Goal: Transaction & Acquisition: Book appointment/travel/reservation

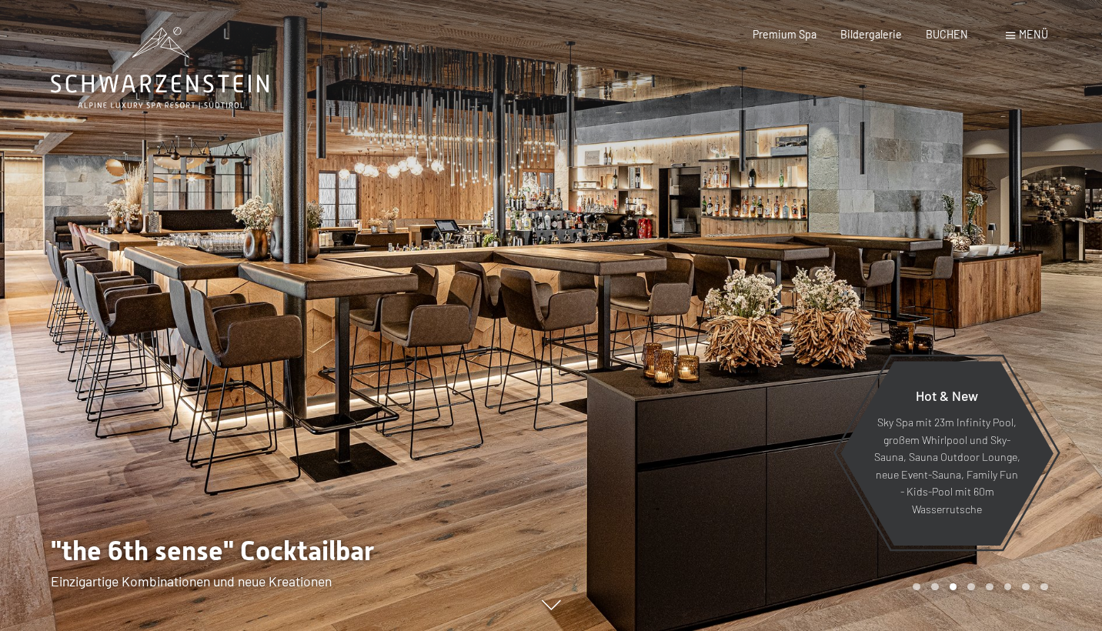
click at [708, 484] on div at bounding box center [826, 315] width 551 height 631
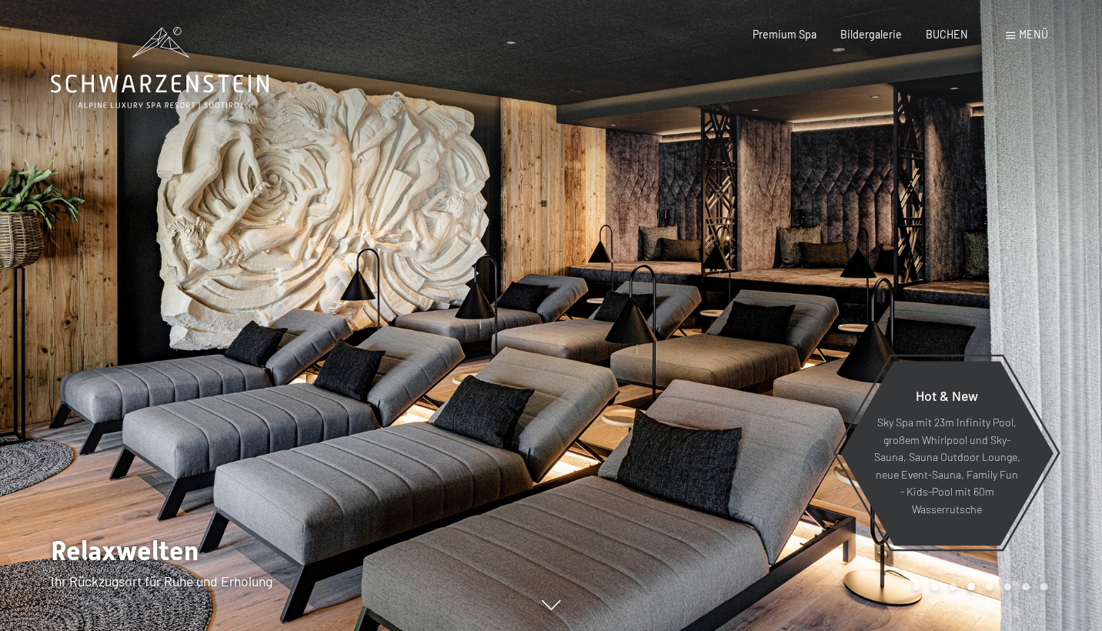
click at [708, 484] on div at bounding box center [826, 315] width 551 height 631
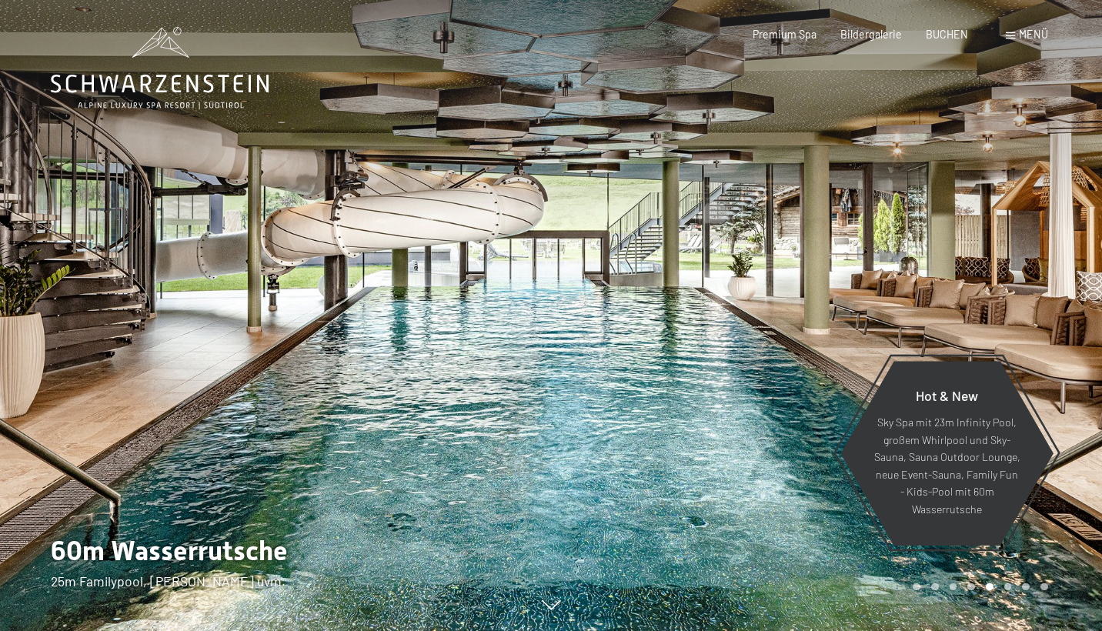
click at [708, 484] on div at bounding box center [826, 315] width 551 height 631
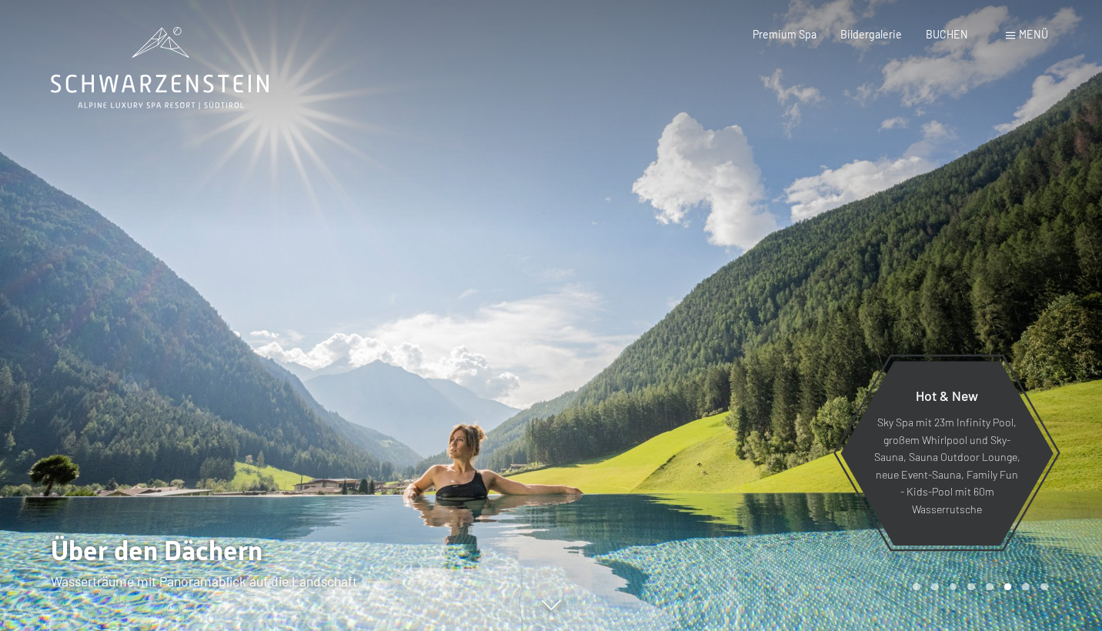
click at [708, 484] on div at bounding box center [826, 315] width 551 height 631
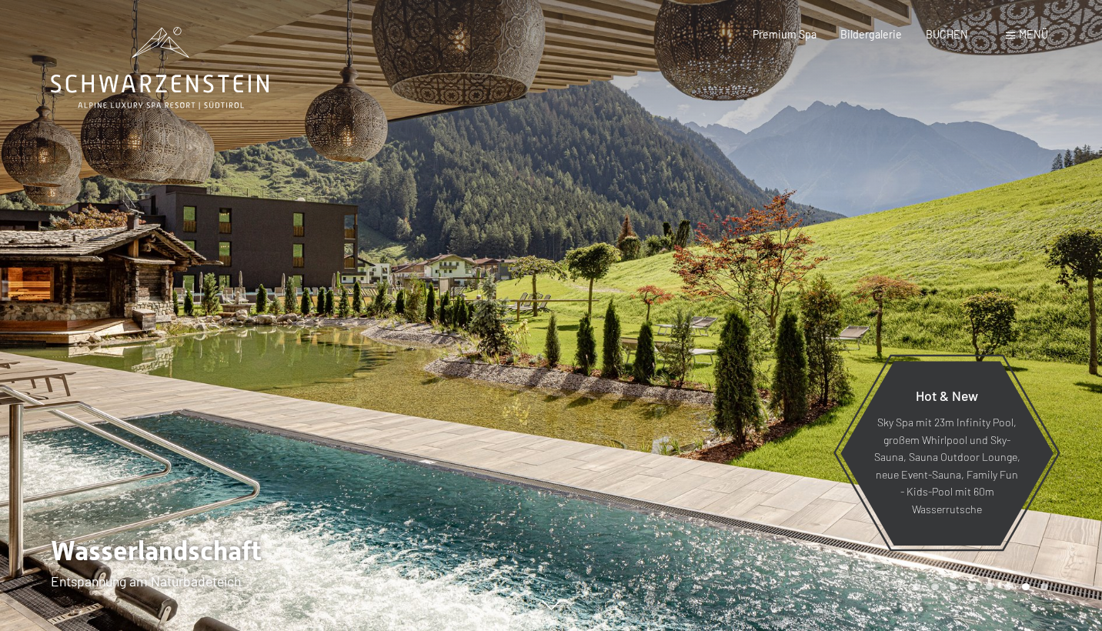
click at [708, 484] on div at bounding box center [826, 315] width 551 height 631
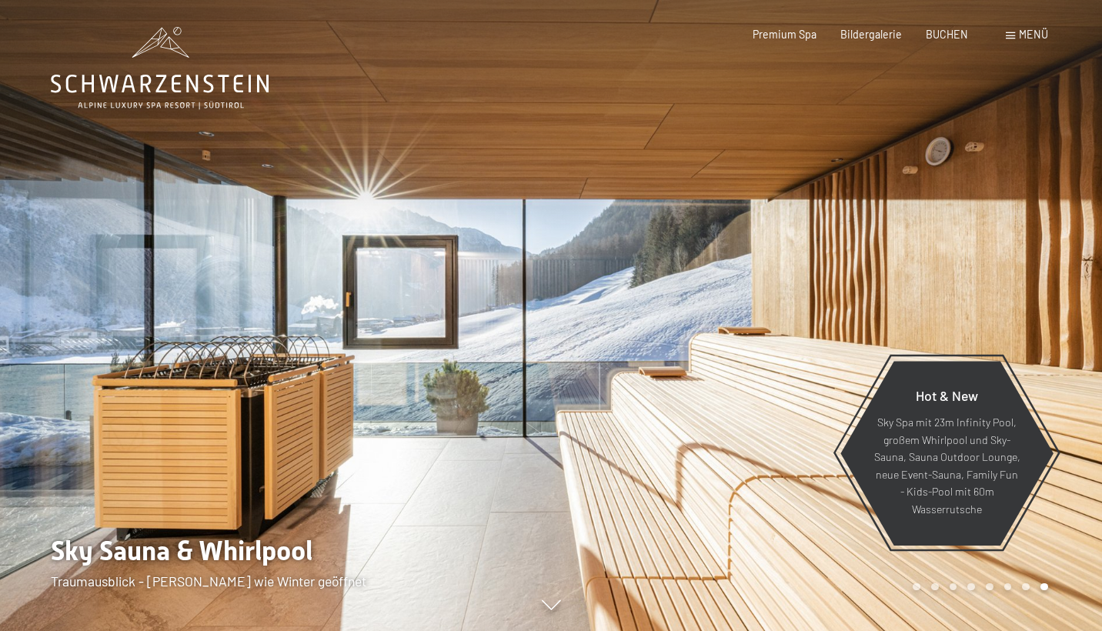
click at [708, 484] on div at bounding box center [826, 315] width 551 height 631
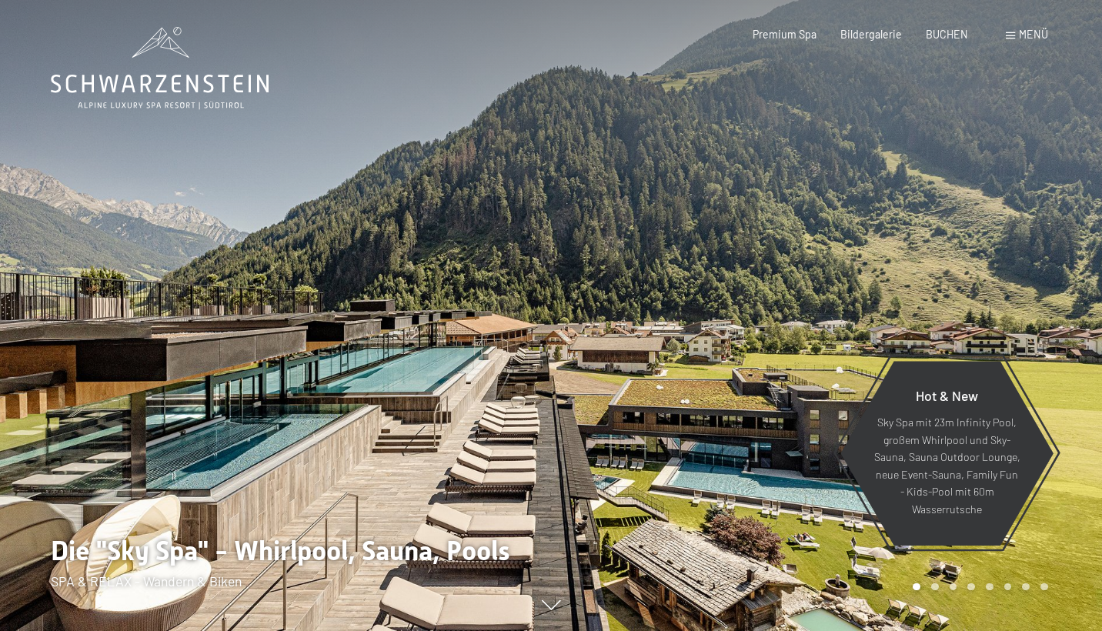
click at [708, 484] on div at bounding box center [826, 315] width 551 height 631
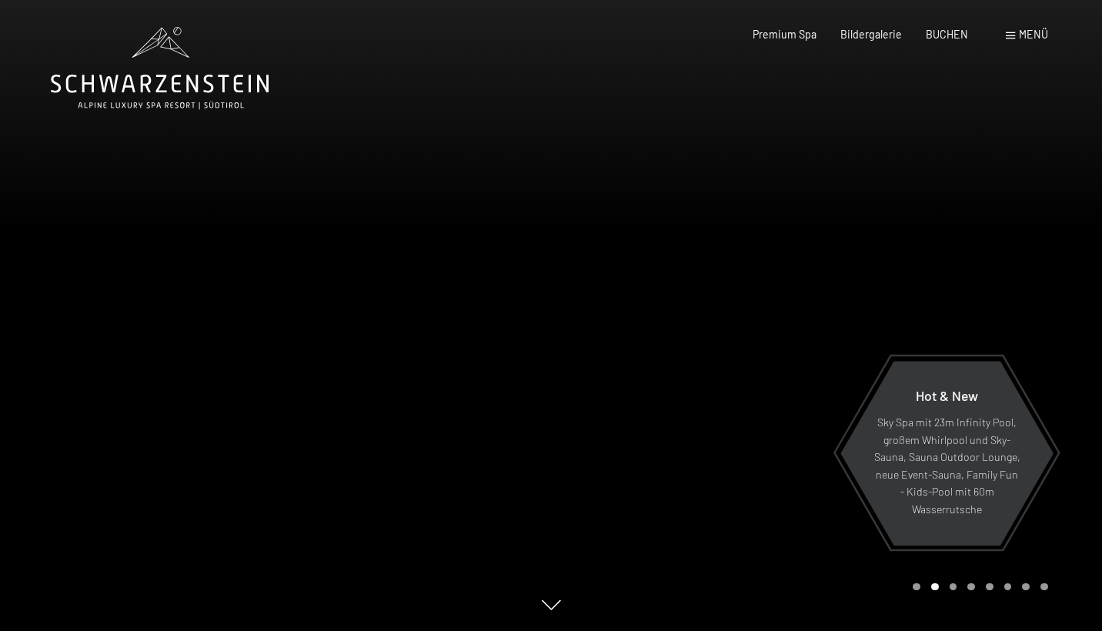
click at [708, 484] on div at bounding box center [826, 315] width 551 height 631
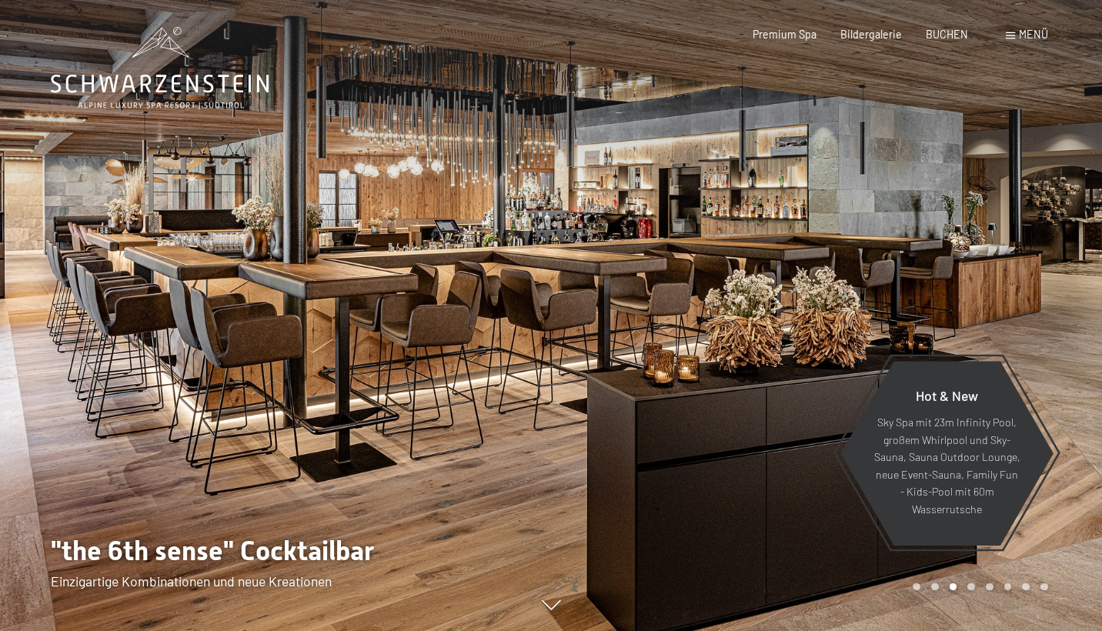
click at [708, 484] on div at bounding box center [826, 315] width 551 height 631
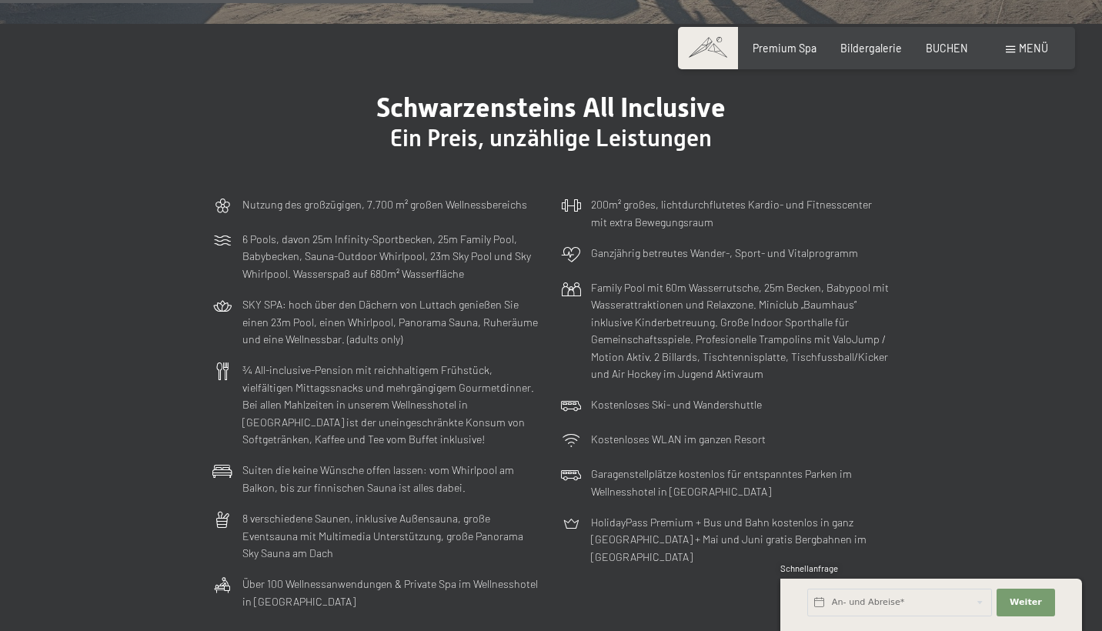
scroll to position [3838, 0]
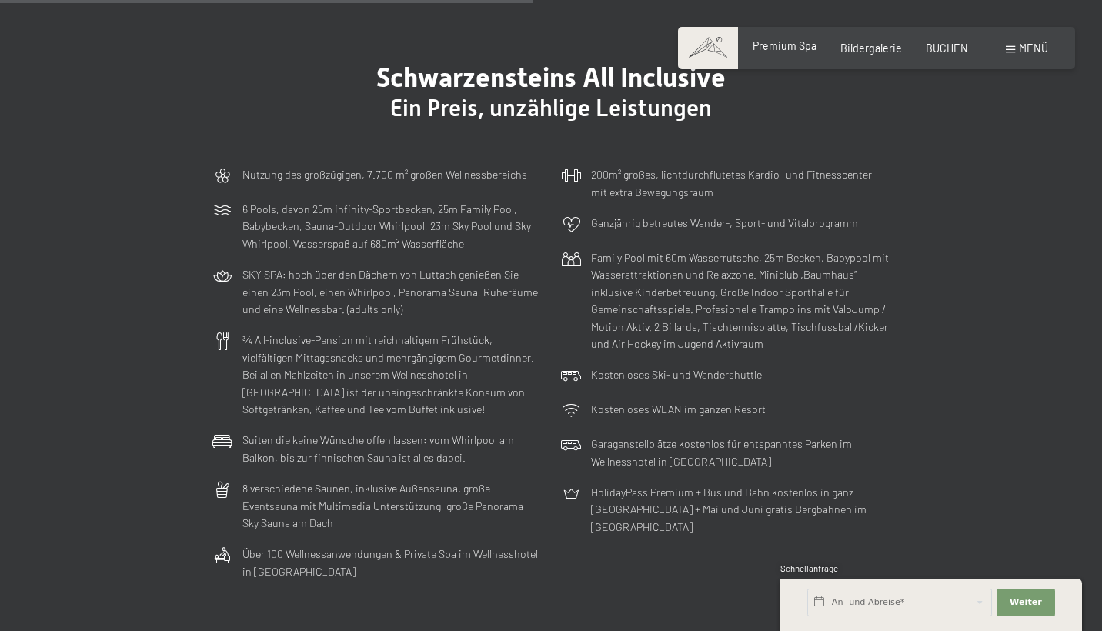
click at [774, 52] on div "Premium Spa" at bounding box center [785, 45] width 64 height 15
click at [774, 51] on span "Premium Spa" at bounding box center [785, 45] width 64 height 13
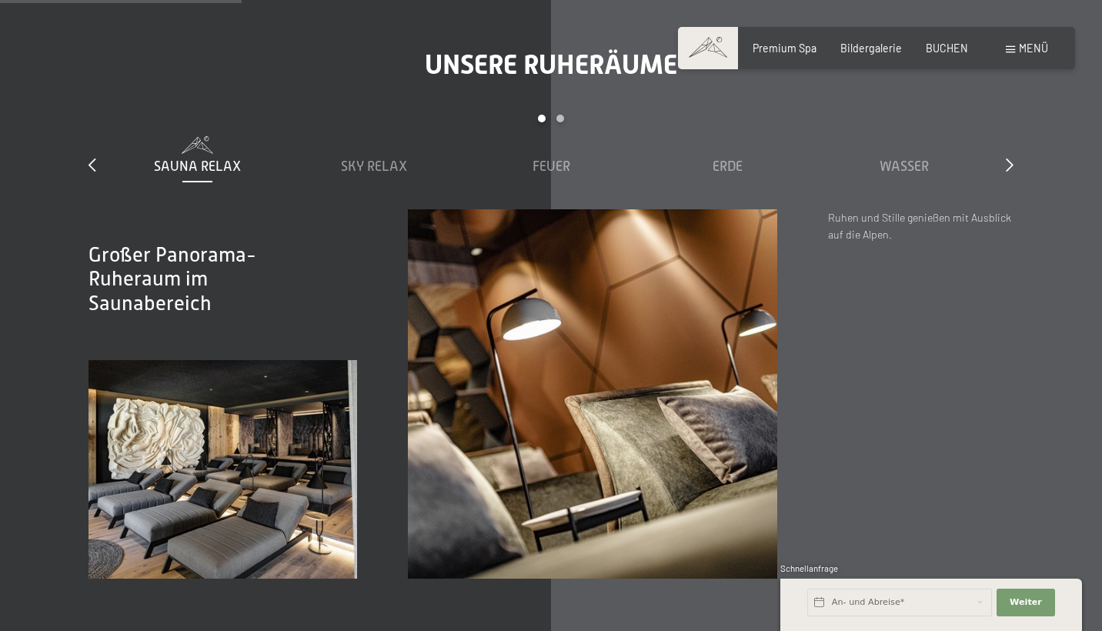
scroll to position [2154, 0]
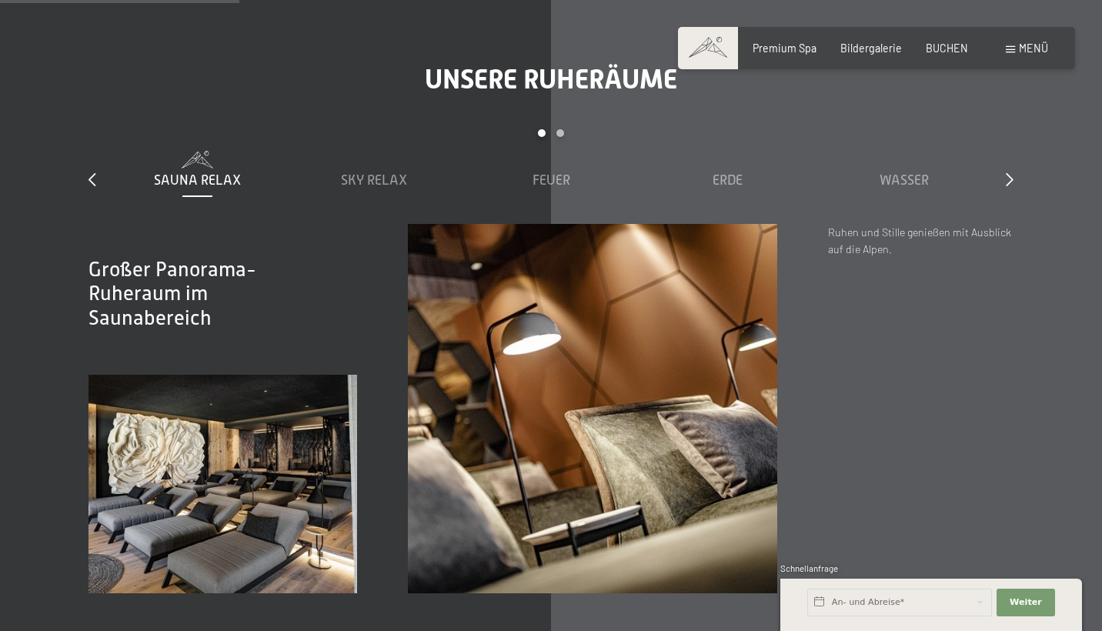
click at [562, 129] on div "Carousel Pagination" at bounding box center [551, 139] width 884 height 21
click at [385, 172] on span "Sky Relax" at bounding box center [374, 179] width 66 height 15
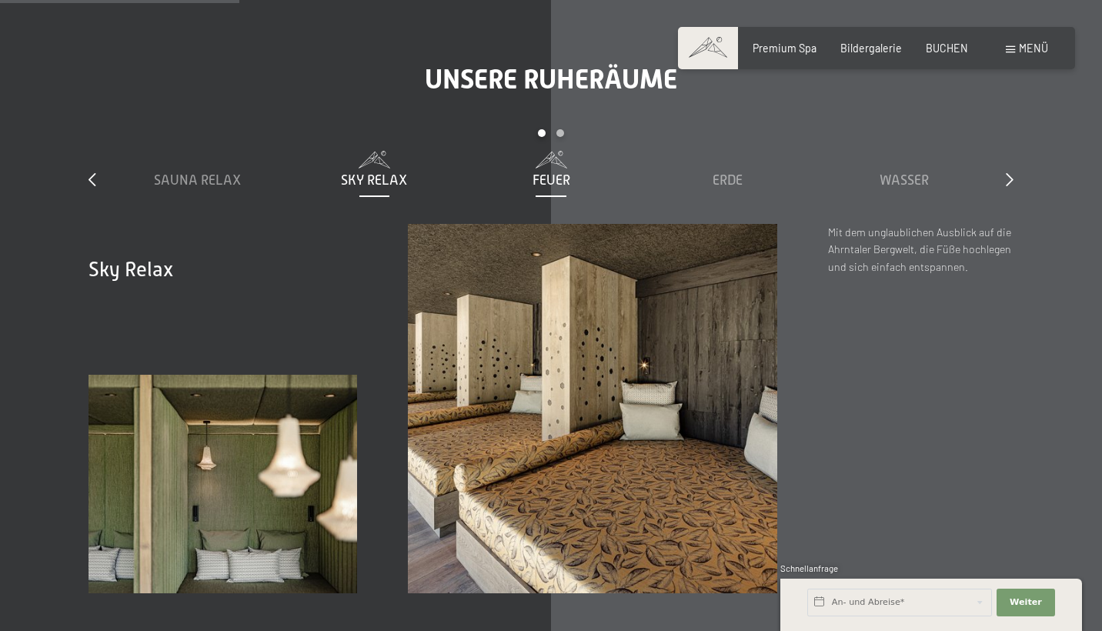
click at [533, 172] on span "Feuer" at bounding box center [552, 179] width 38 height 15
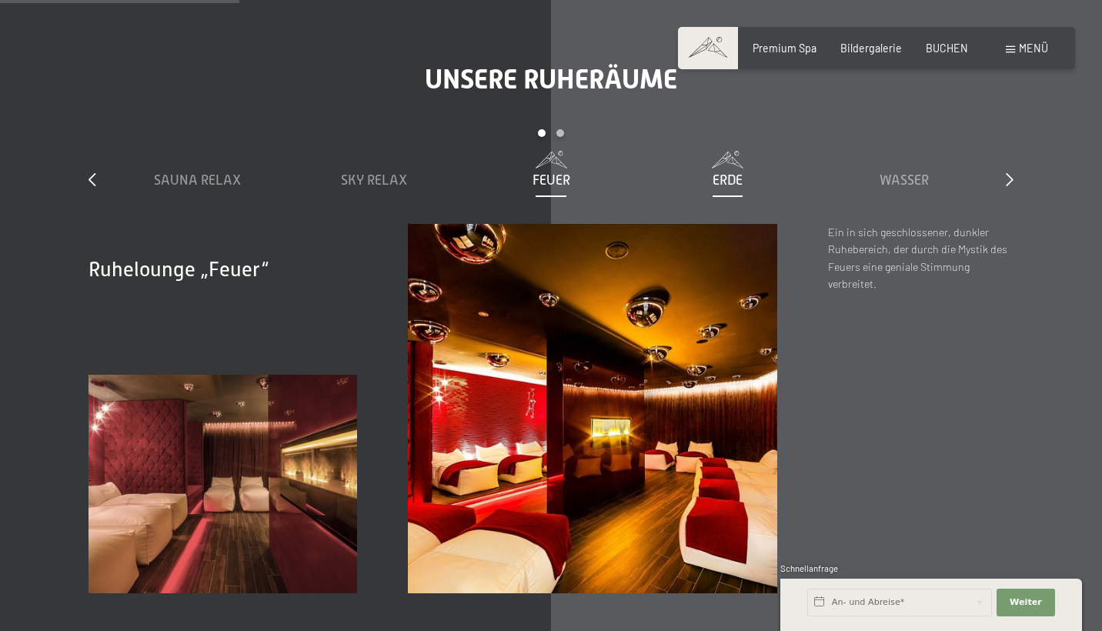
click at [718, 172] on span "Erde" at bounding box center [728, 179] width 30 height 15
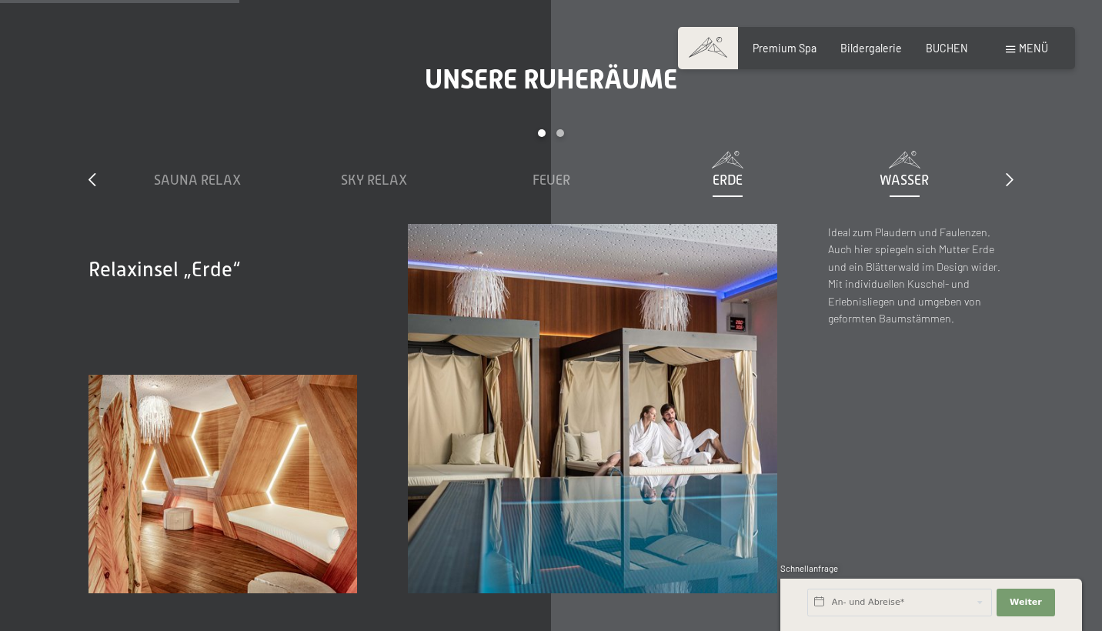
click at [895, 172] on span "Wasser" at bounding box center [904, 179] width 49 height 15
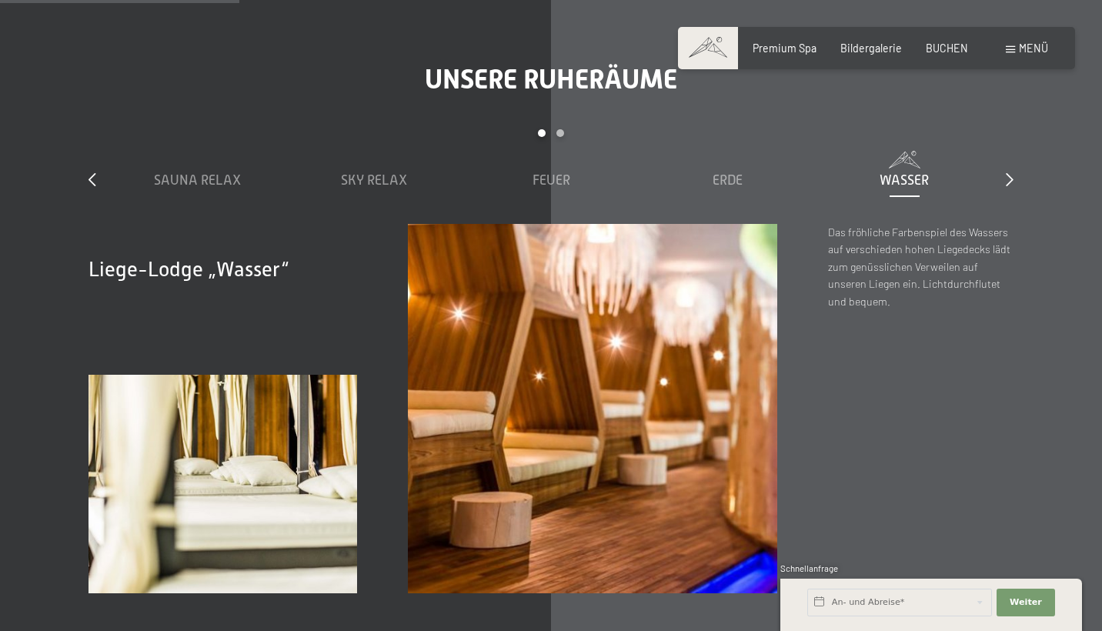
click at [998, 129] on div "slide 1 to 5 of 7 Sauna Relax Sky Relax Feuer Erde Wasser Luft Wolke 7" at bounding box center [551, 176] width 925 height 94
click at [1005, 129] on div "slide 1 to 5 of 7 Sauna Relax Sky Relax Feuer Erde Wasser Luft Wolke 7" at bounding box center [551, 176] width 925 height 94
click at [1011, 172] on icon at bounding box center [1010, 179] width 8 height 14
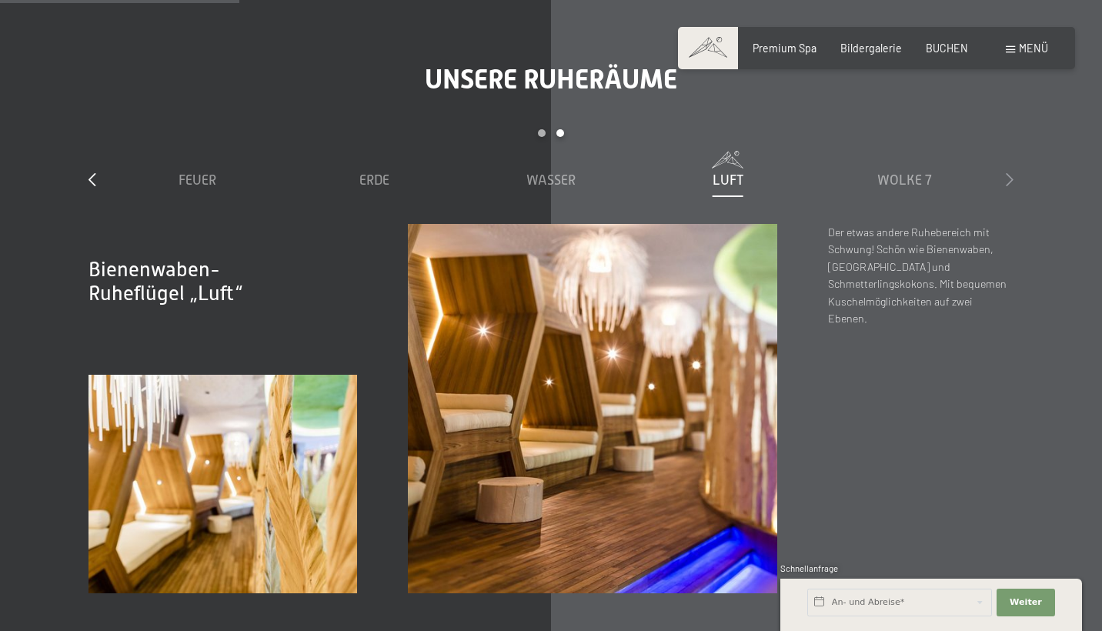
click at [1011, 172] on icon at bounding box center [1010, 179] width 8 height 14
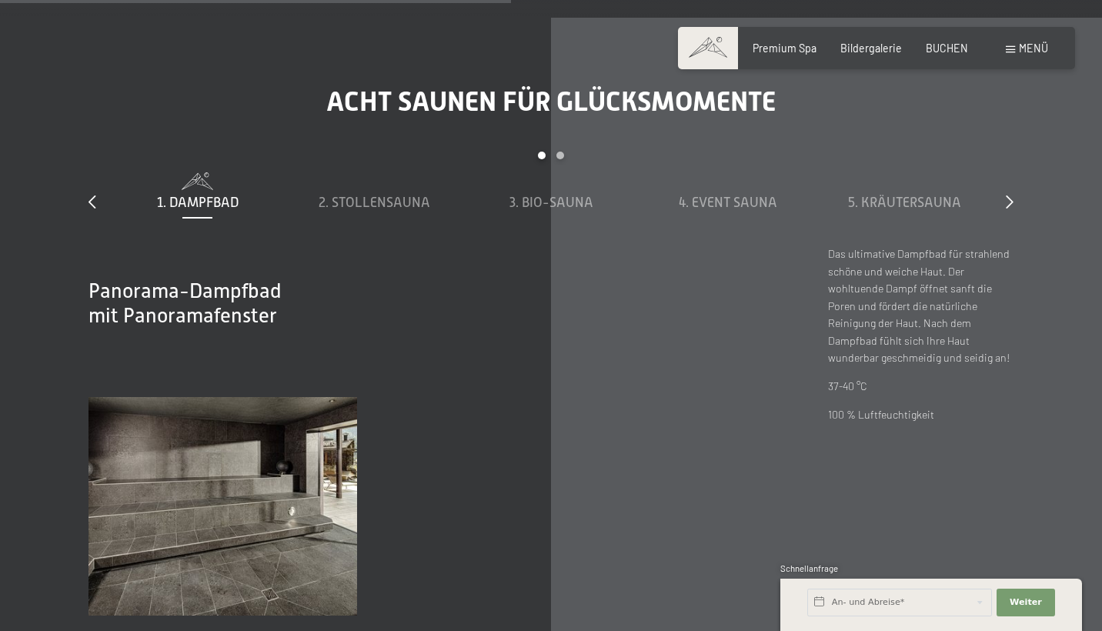
scroll to position [4592, 0]
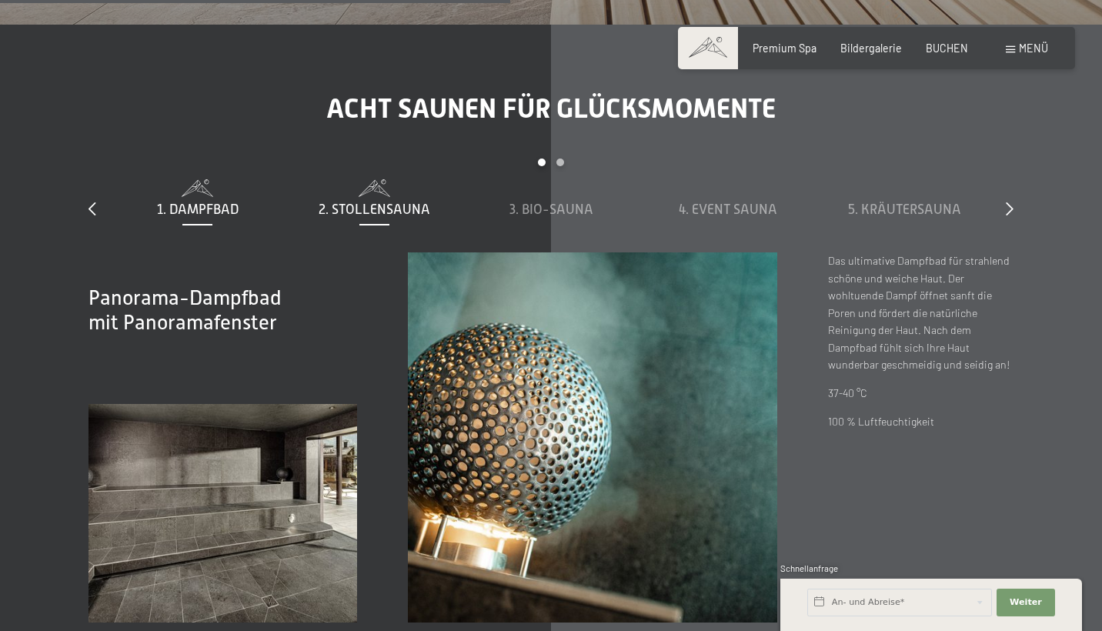
click at [390, 202] on span "2. Stollensauna" at bounding box center [375, 209] width 112 height 15
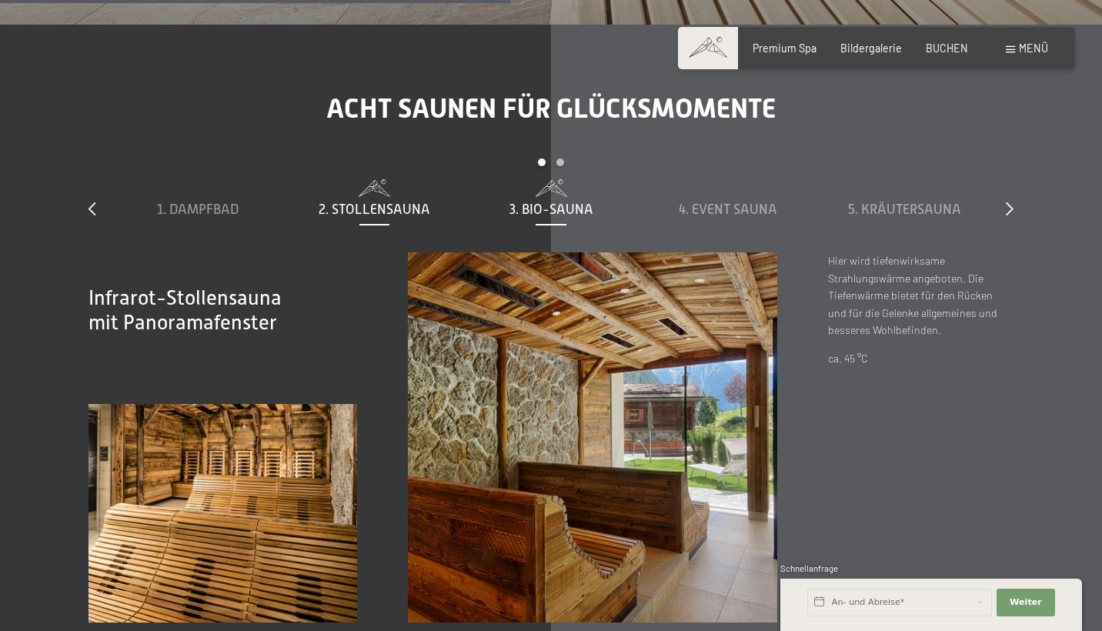
click at [560, 202] on span "3. Bio-Sauna" at bounding box center [552, 209] width 84 height 15
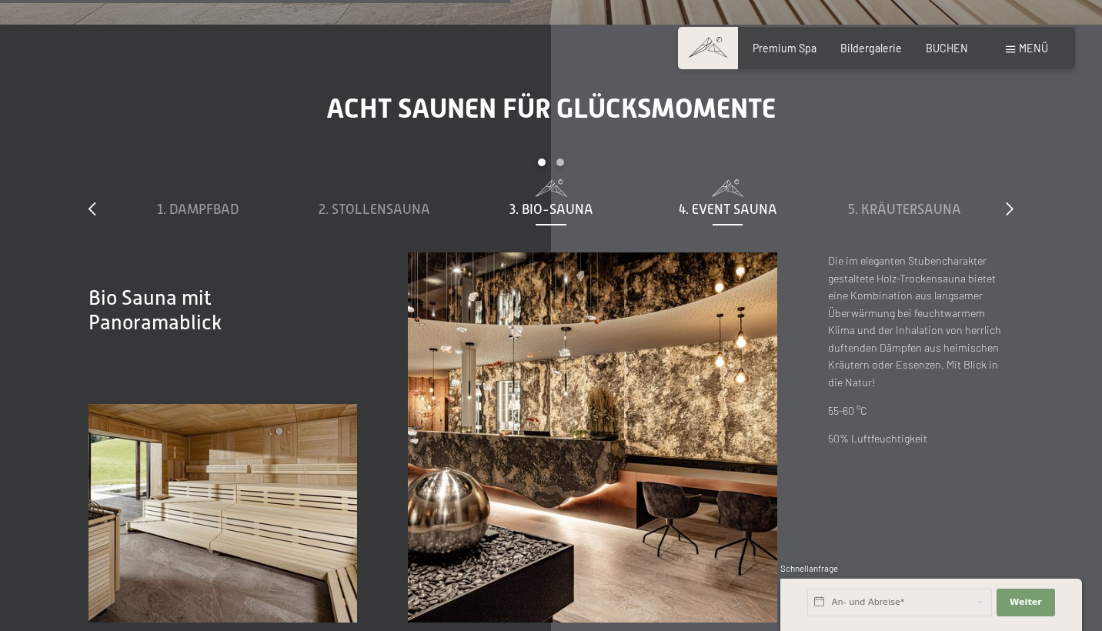
click at [710, 202] on span "4. Event Sauna" at bounding box center [728, 209] width 99 height 15
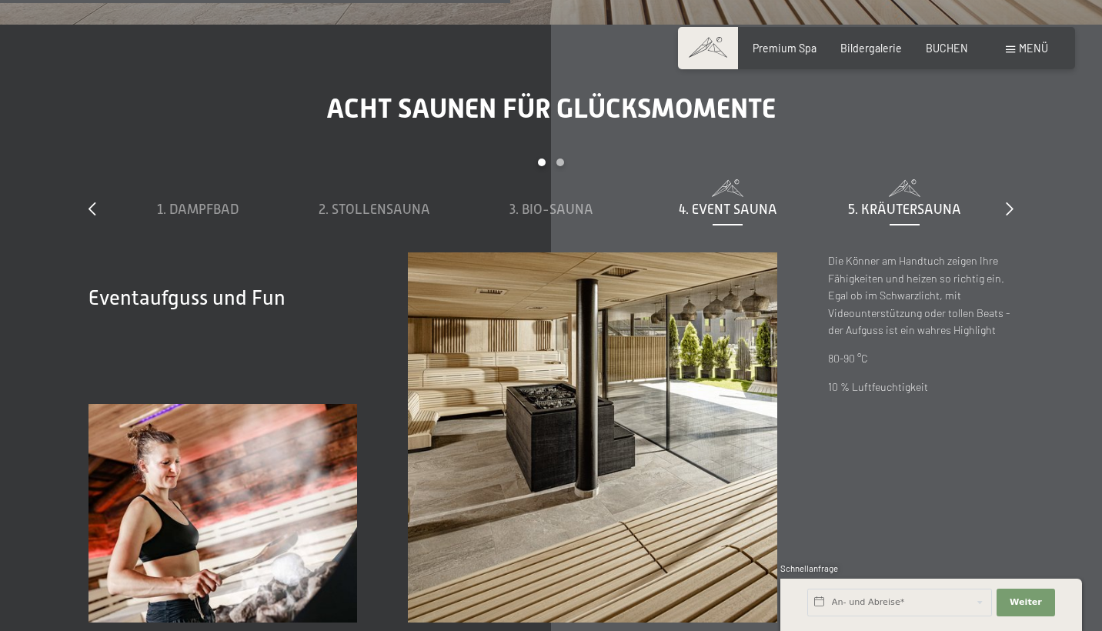
click at [879, 202] on span "5. Kräutersauna" at bounding box center [904, 209] width 113 height 15
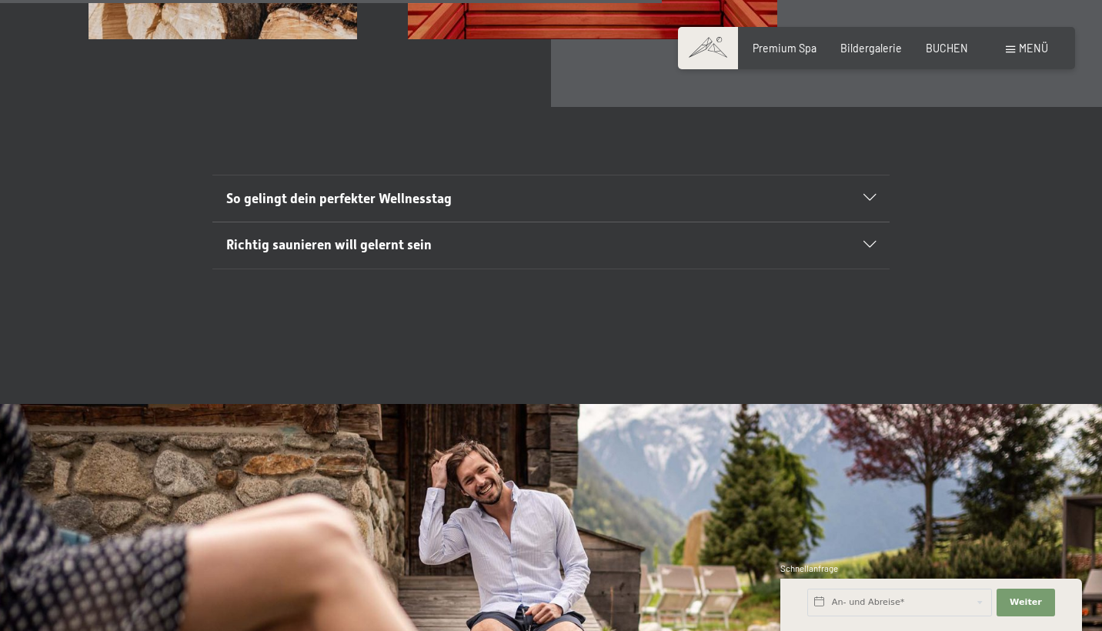
scroll to position [5176, 0]
click at [869, 175] on div "So gelingt dein perfekter Wellnesstag" at bounding box center [551, 198] width 651 height 46
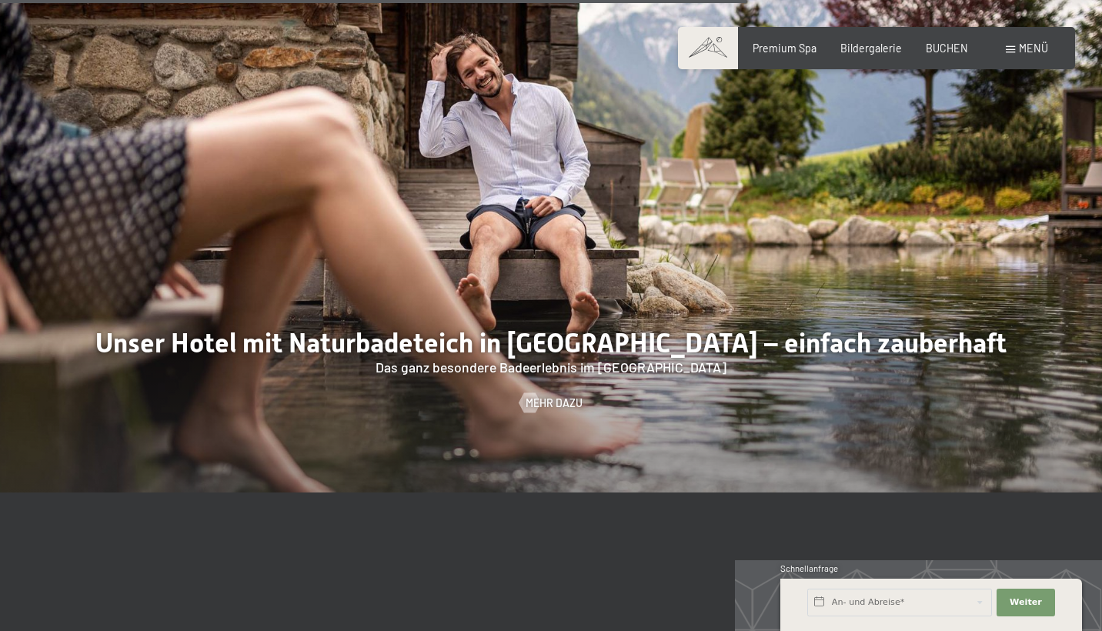
scroll to position [6249, 0]
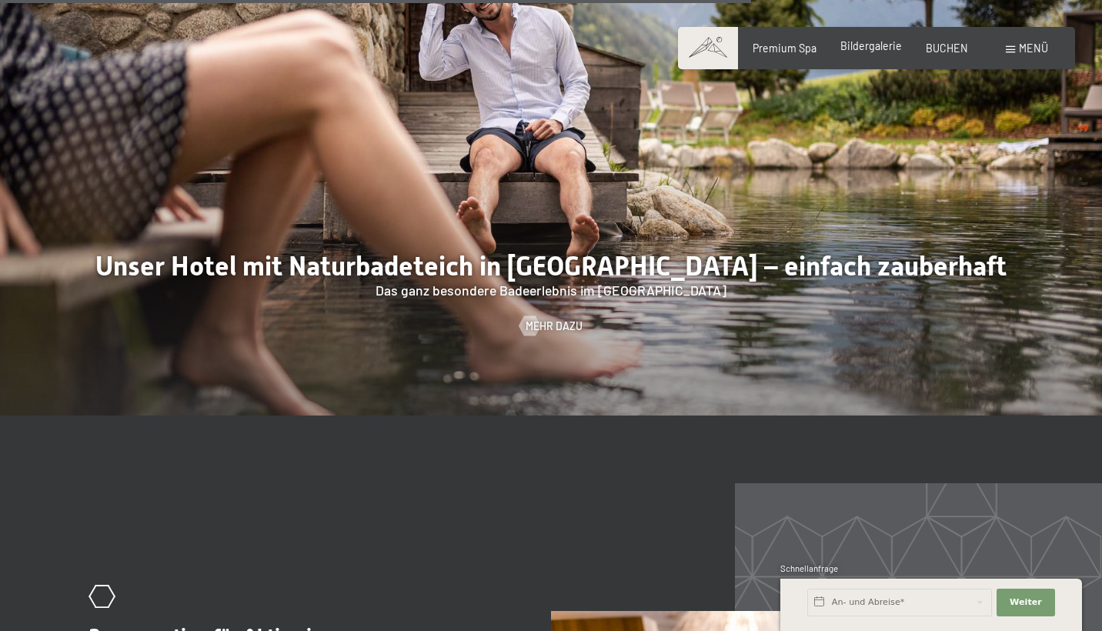
click at [878, 53] on div "Bildergalerie" at bounding box center [872, 45] width 62 height 15
click at [876, 46] on span "Bildergalerie" at bounding box center [872, 45] width 62 height 13
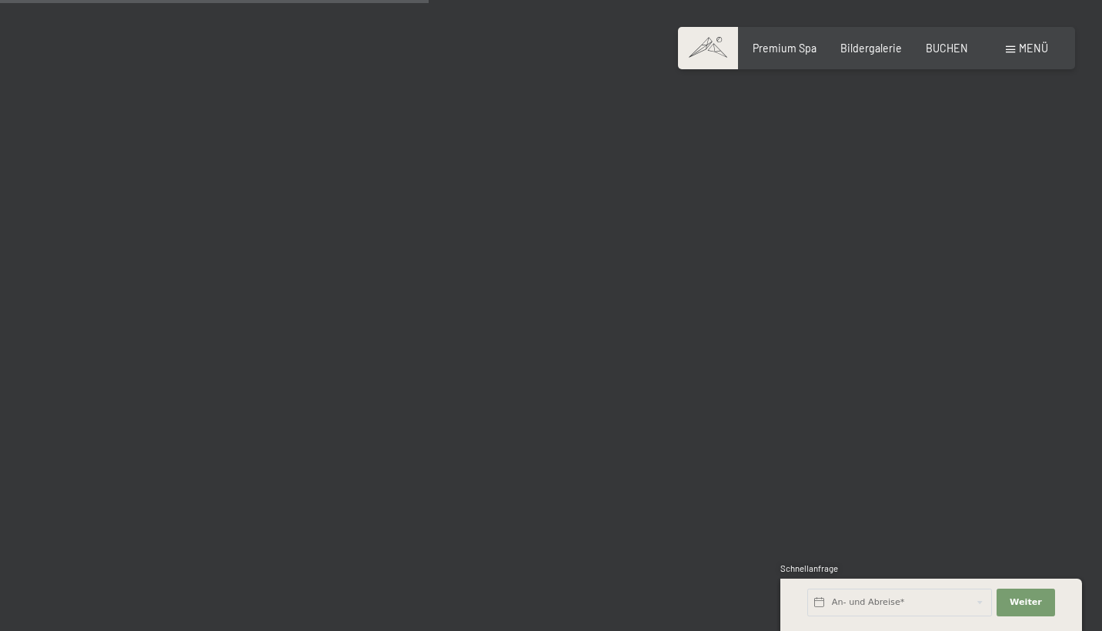
scroll to position [6089, 0]
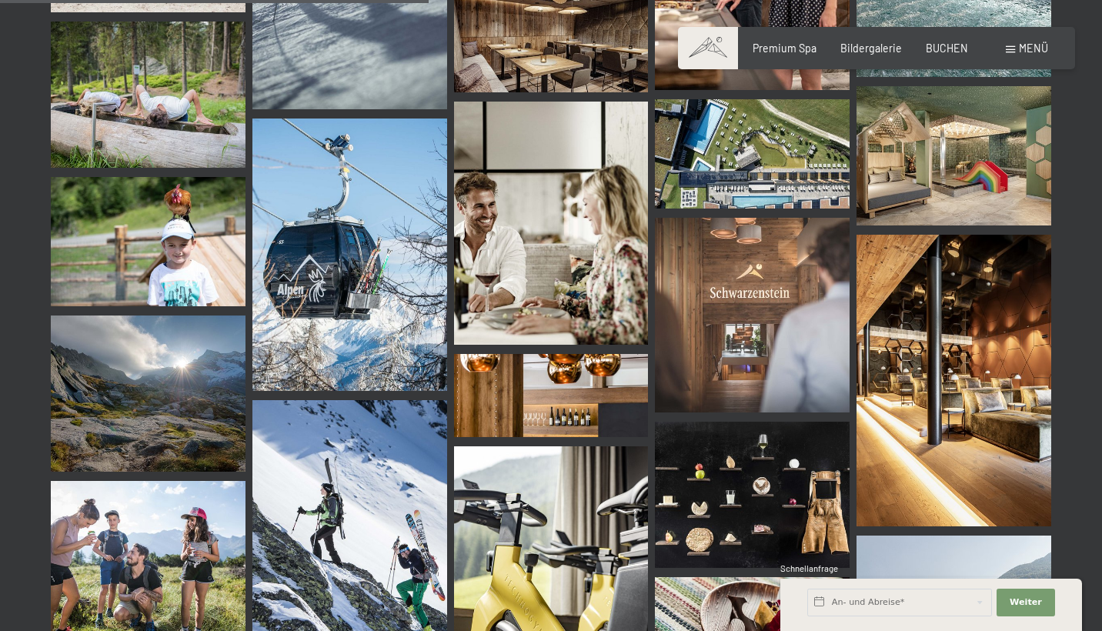
click at [772, 294] on img at bounding box center [752, 315] width 195 height 195
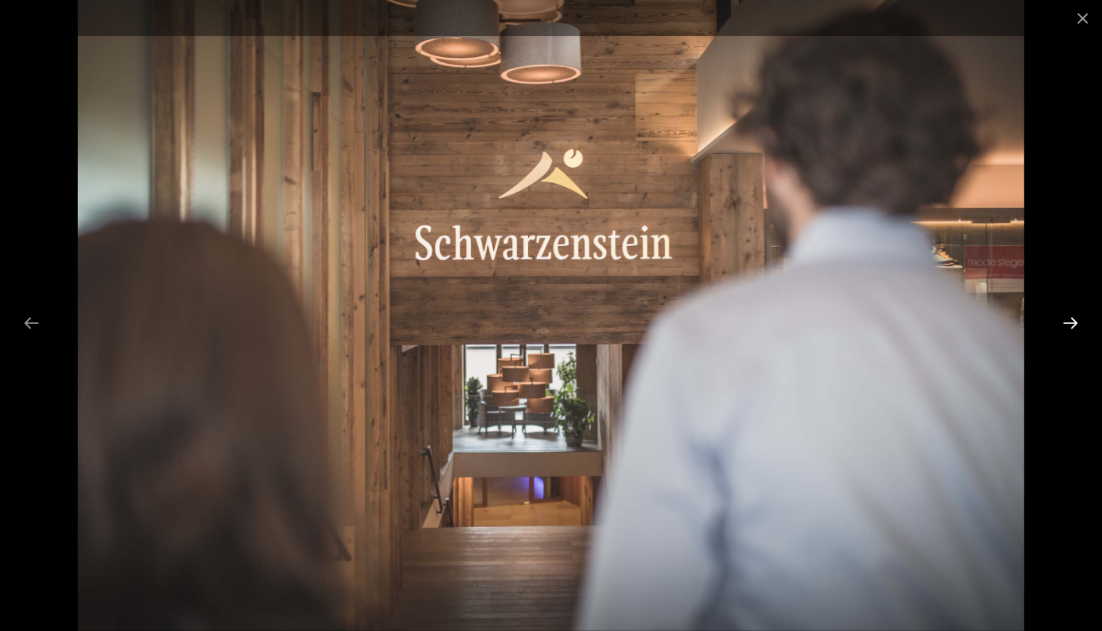
click at [1069, 329] on button "Next slide" at bounding box center [1071, 323] width 32 height 30
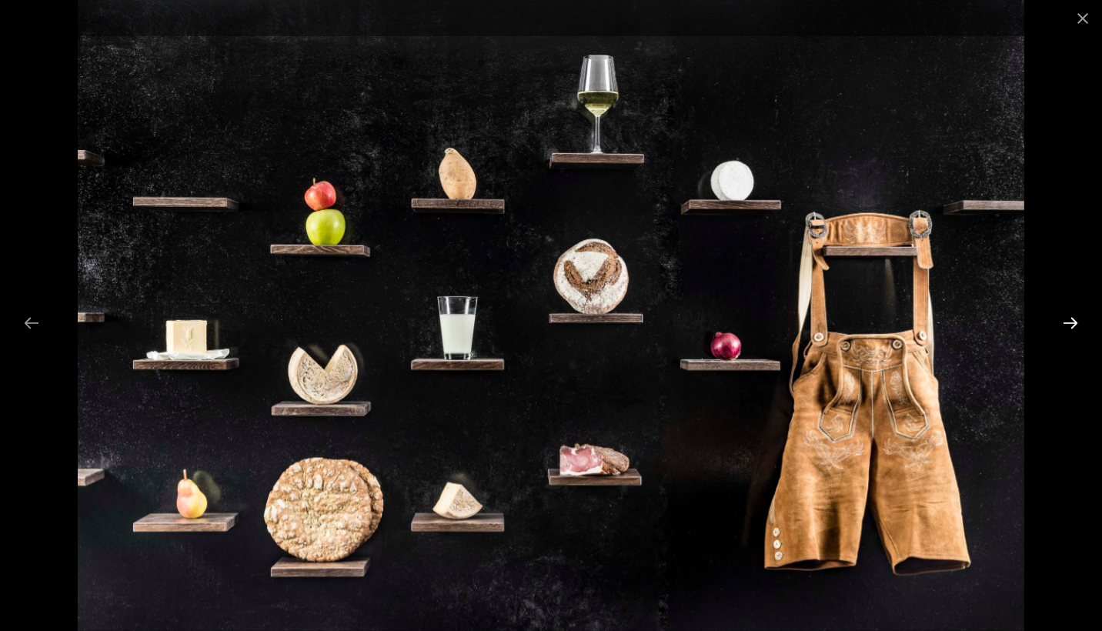
click at [1069, 329] on button "Next slide" at bounding box center [1071, 323] width 32 height 30
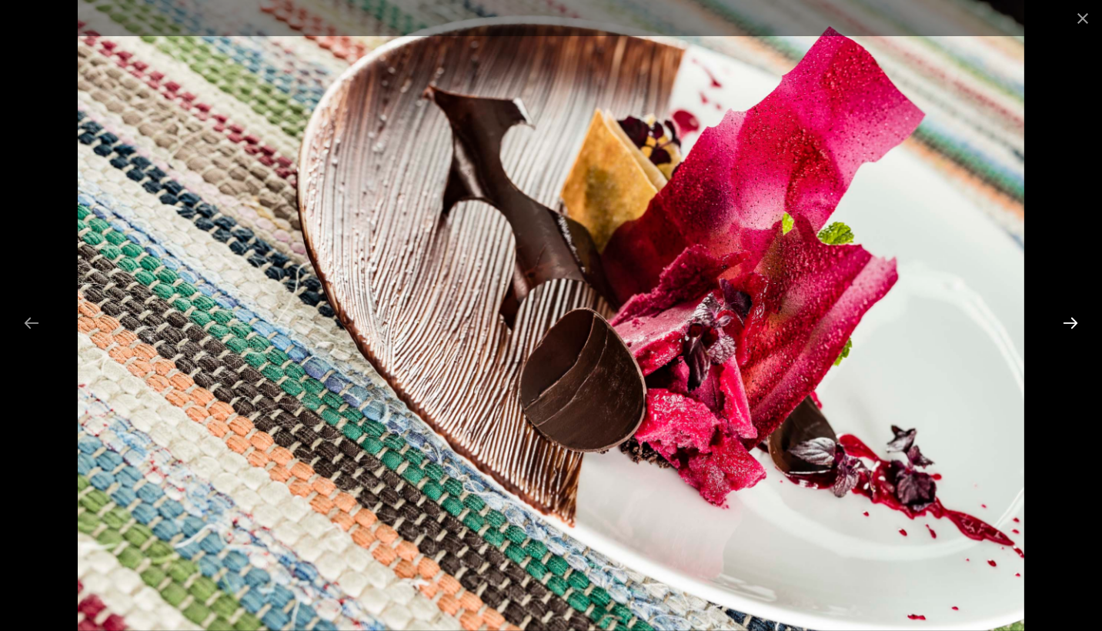
click at [1069, 329] on button "Next slide" at bounding box center [1071, 323] width 32 height 30
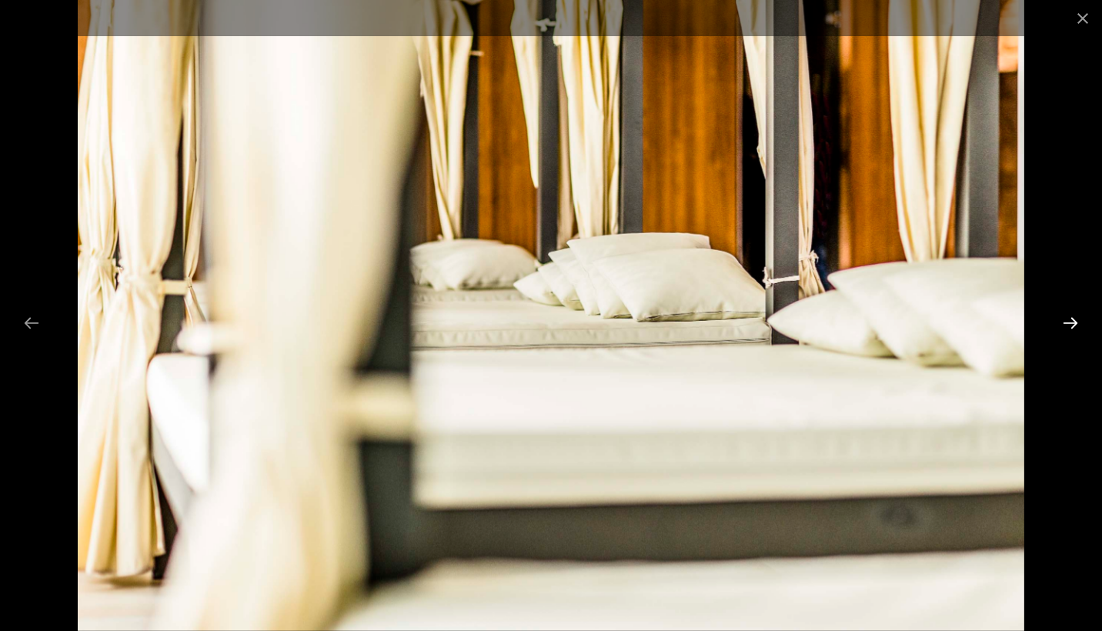
click at [1069, 329] on button "Next slide" at bounding box center [1071, 323] width 32 height 30
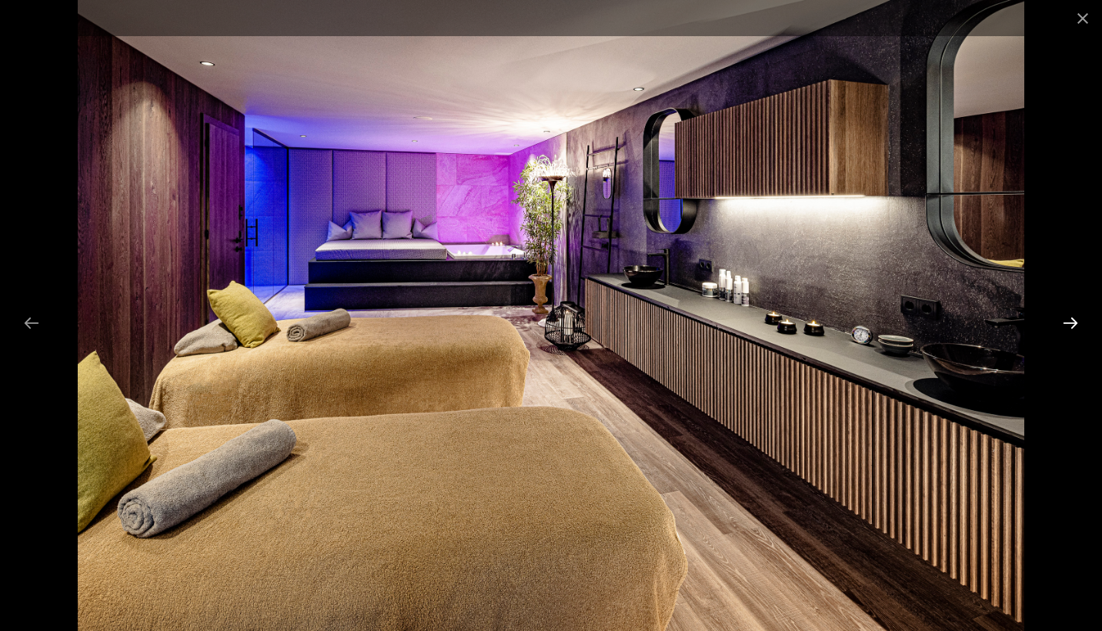
click at [1069, 329] on button "Next slide" at bounding box center [1071, 323] width 32 height 30
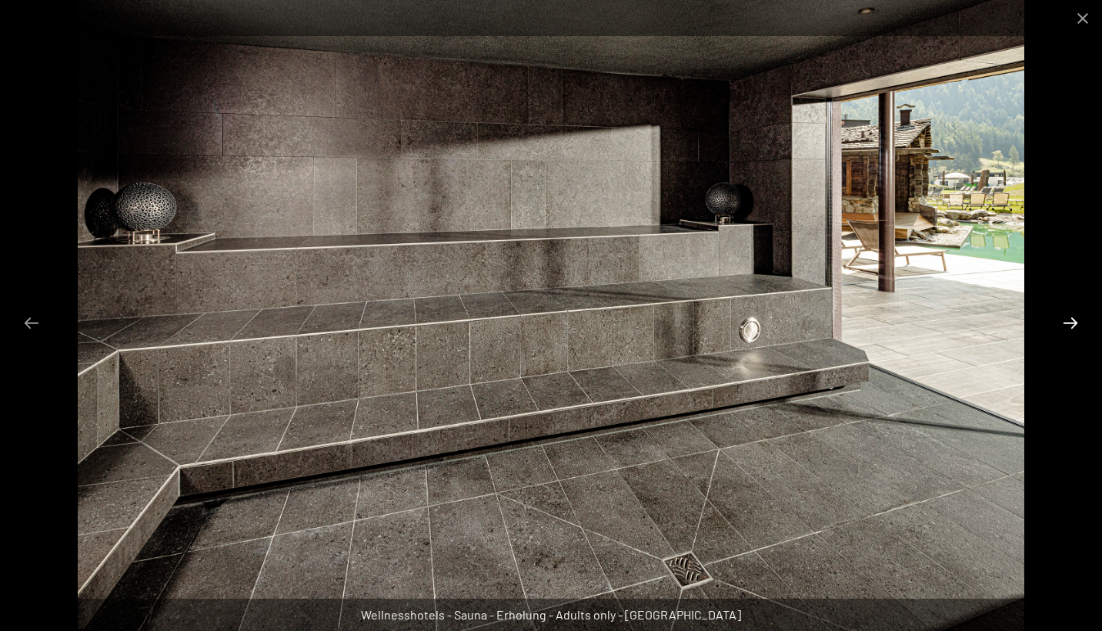
click at [1069, 329] on button "Next slide" at bounding box center [1071, 323] width 32 height 30
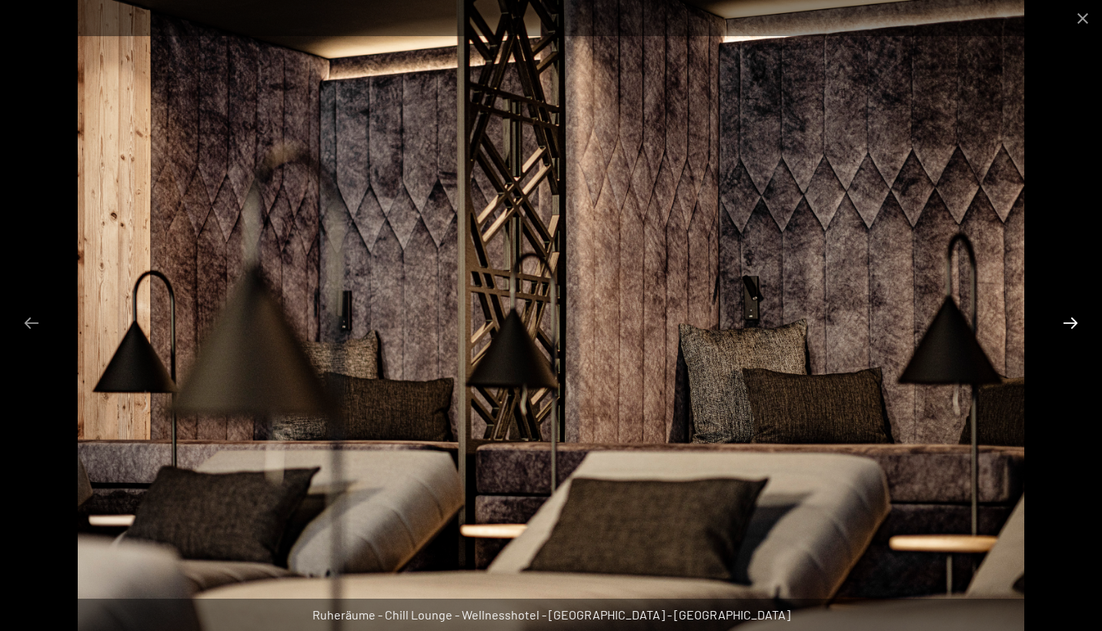
click at [1069, 329] on button "Next slide" at bounding box center [1071, 323] width 32 height 30
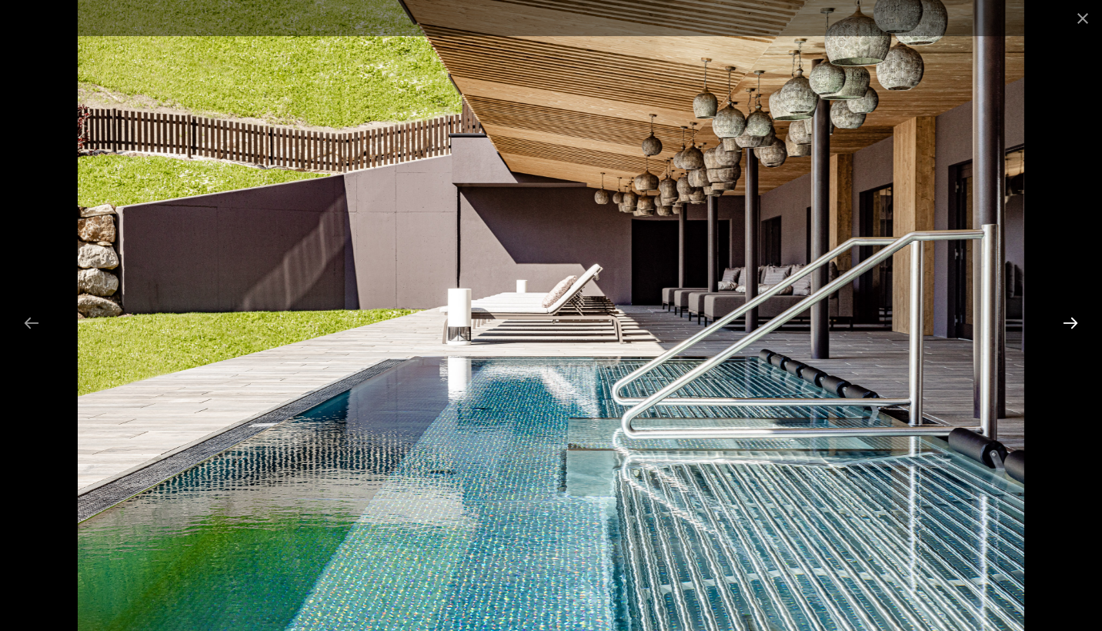
click at [1069, 329] on button "Next slide" at bounding box center [1071, 323] width 32 height 30
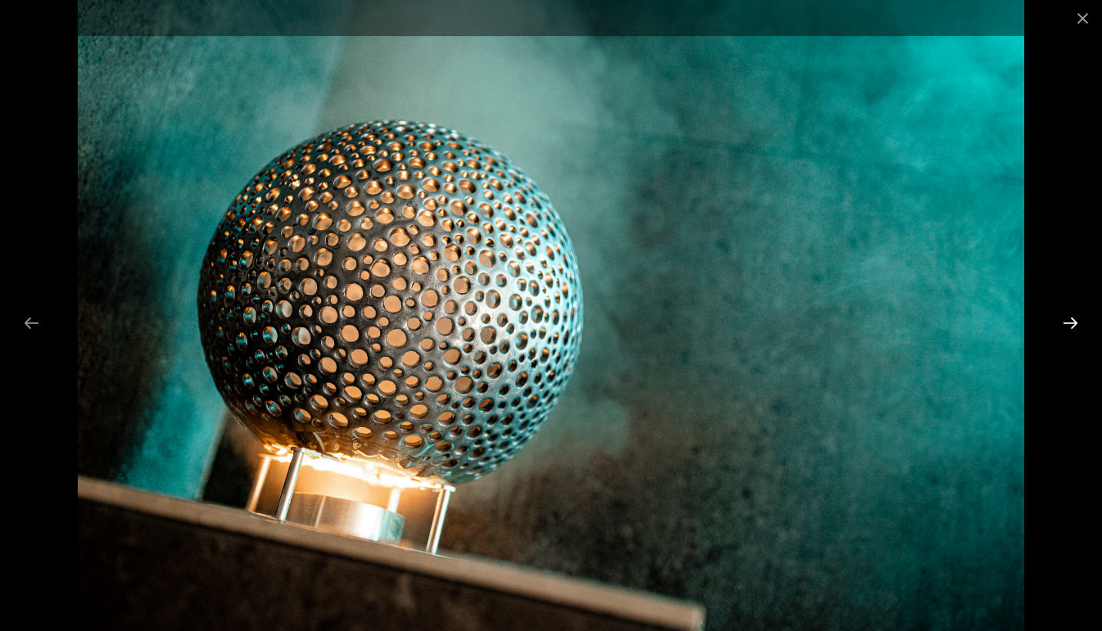
click at [1069, 329] on button "Next slide" at bounding box center [1071, 323] width 32 height 30
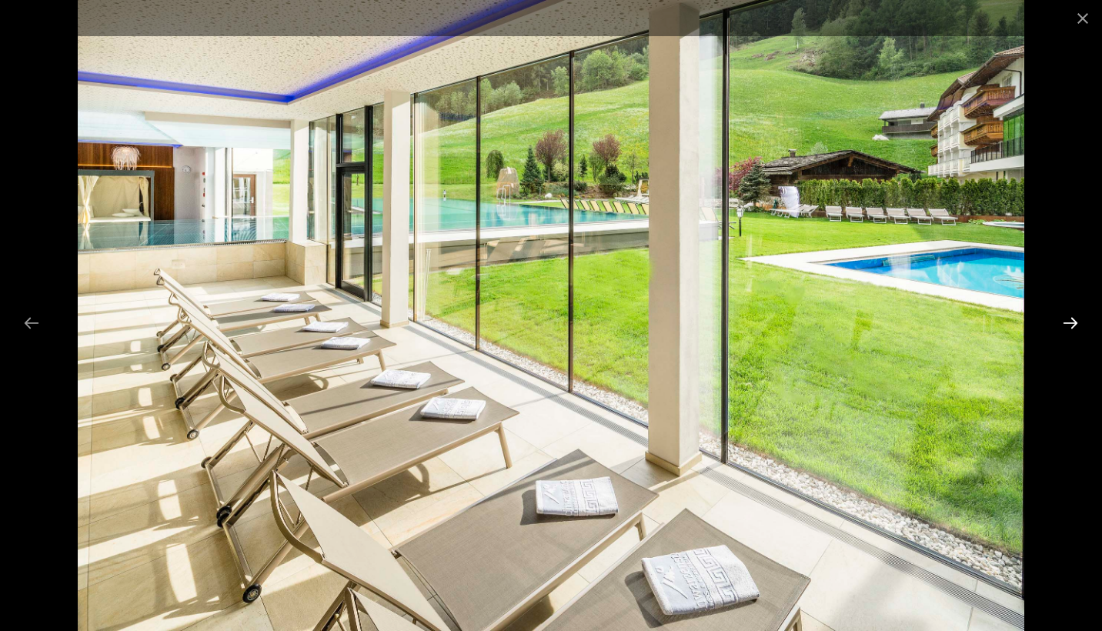
click at [1069, 329] on button "Next slide" at bounding box center [1071, 323] width 32 height 30
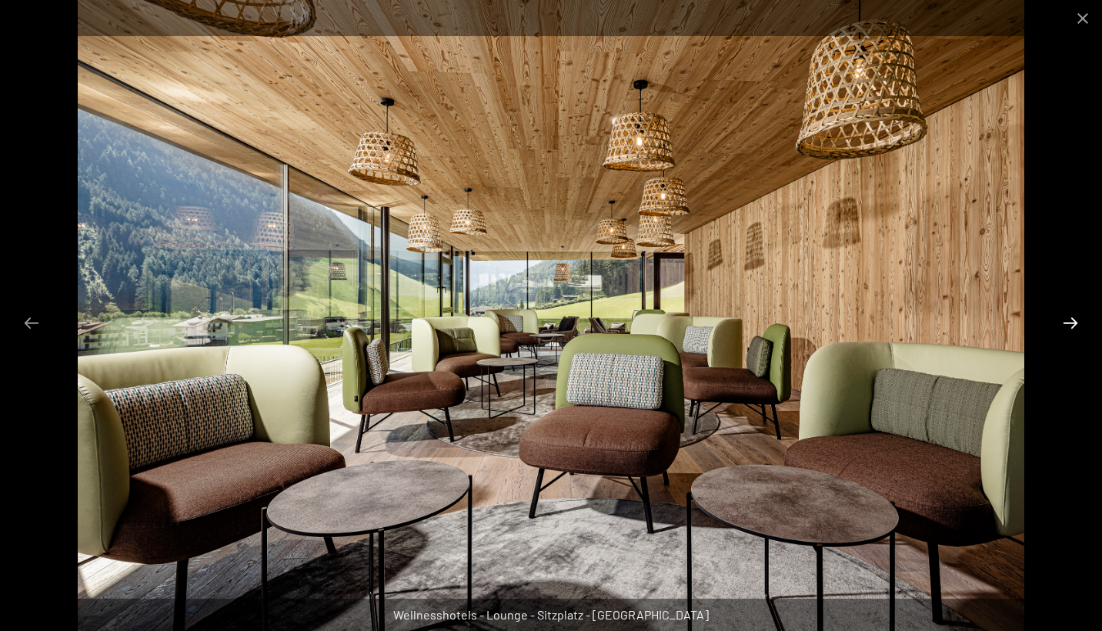
click at [1069, 329] on button "Next slide" at bounding box center [1071, 323] width 32 height 30
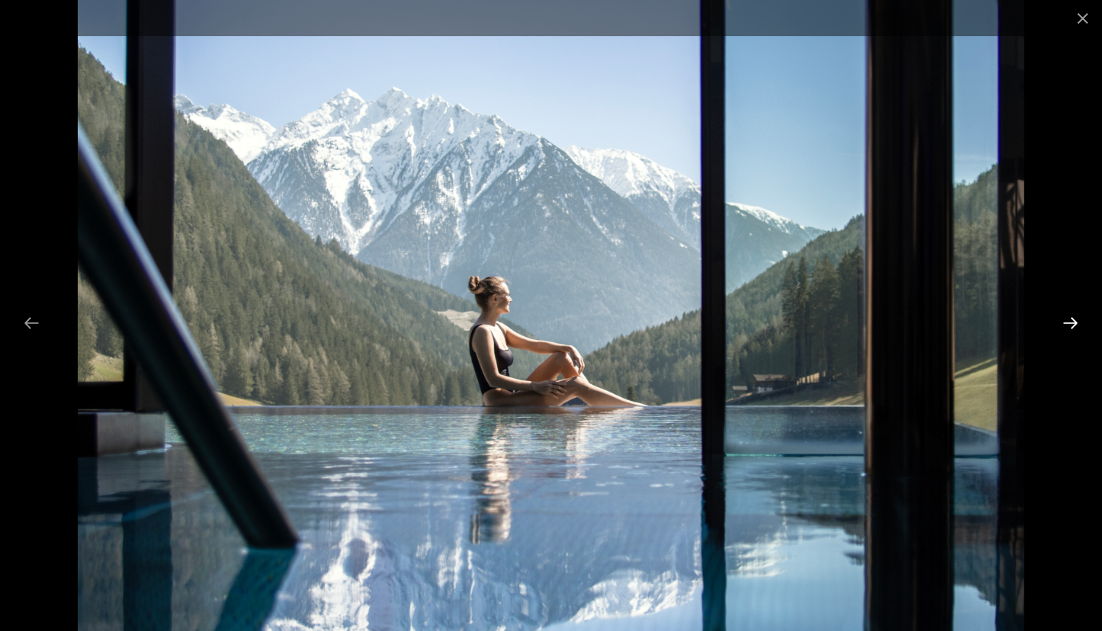
click at [1069, 329] on button "Next slide" at bounding box center [1071, 323] width 32 height 30
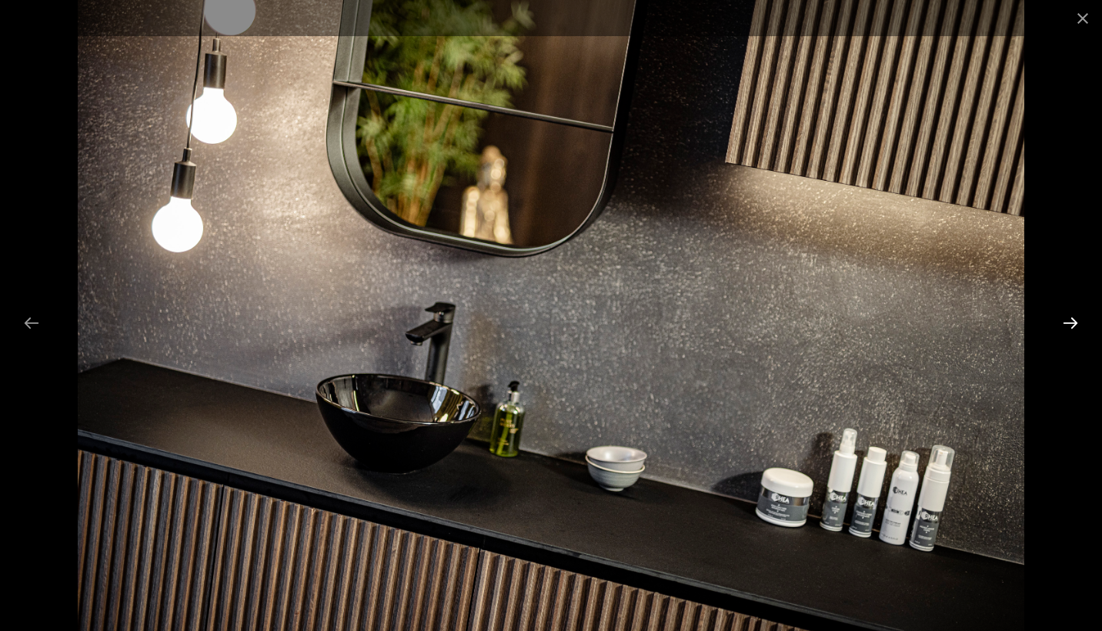
click at [1069, 329] on button "Next slide" at bounding box center [1071, 323] width 32 height 30
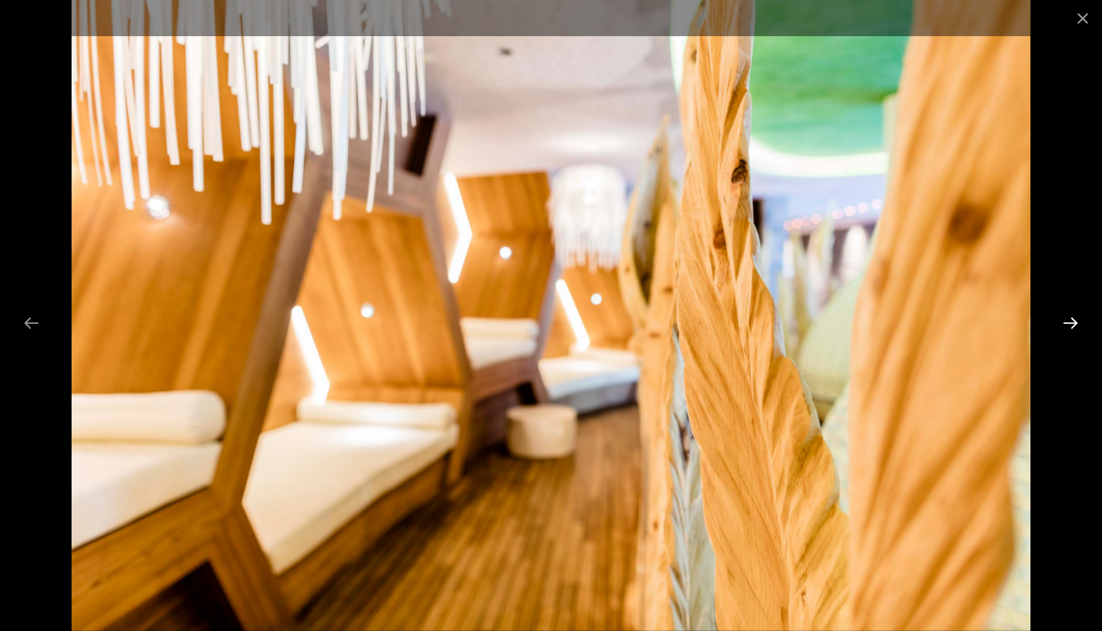
click at [1069, 329] on button "Next slide" at bounding box center [1071, 323] width 32 height 30
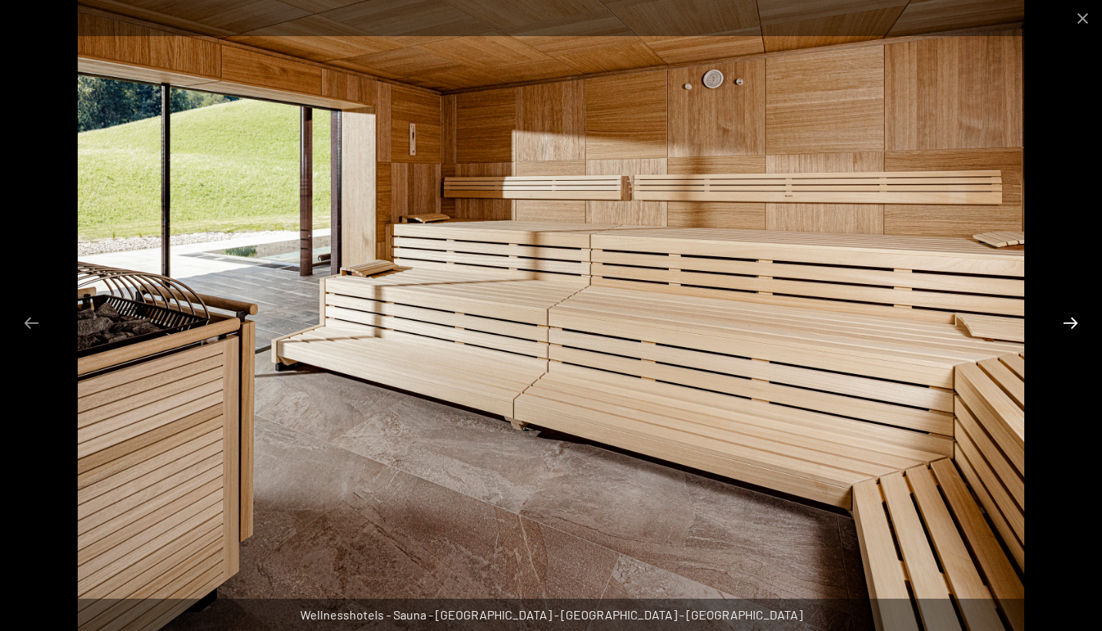
click at [1069, 329] on button "Next slide" at bounding box center [1071, 323] width 32 height 30
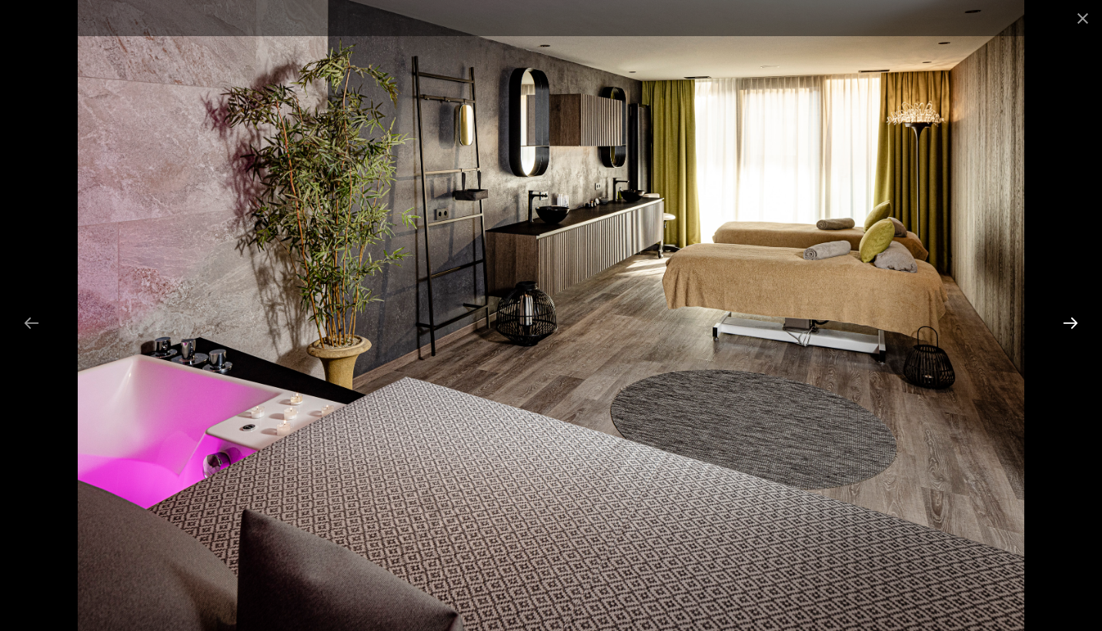
click at [1069, 329] on button "Next slide" at bounding box center [1071, 323] width 32 height 30
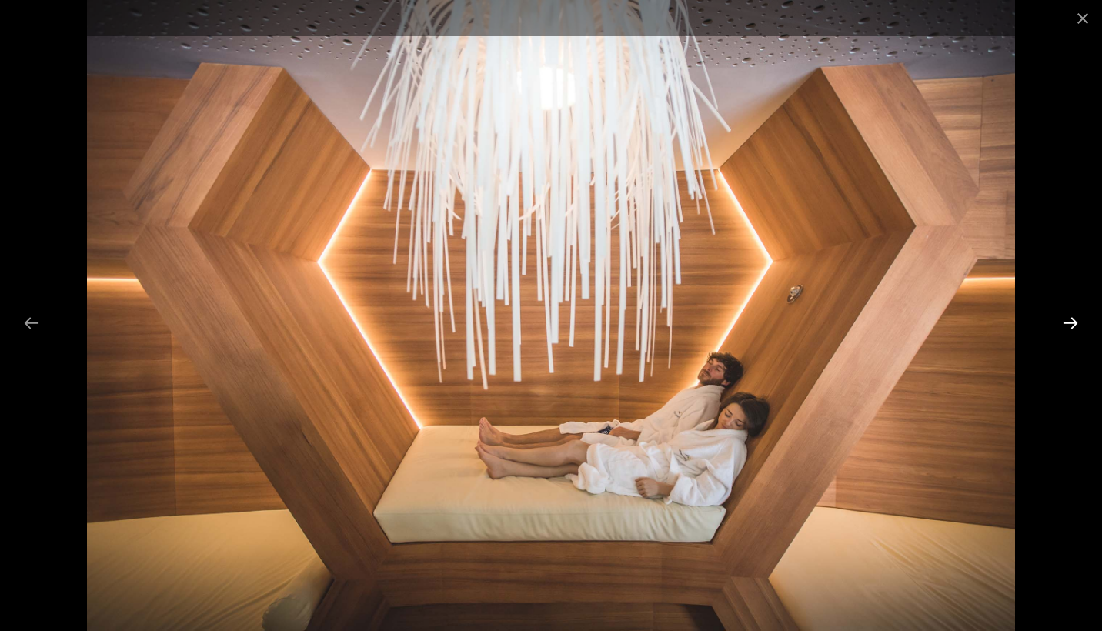
click at [1069, 329] on button "Next slide" at bounding box center [1071, 323] width 32 height 30
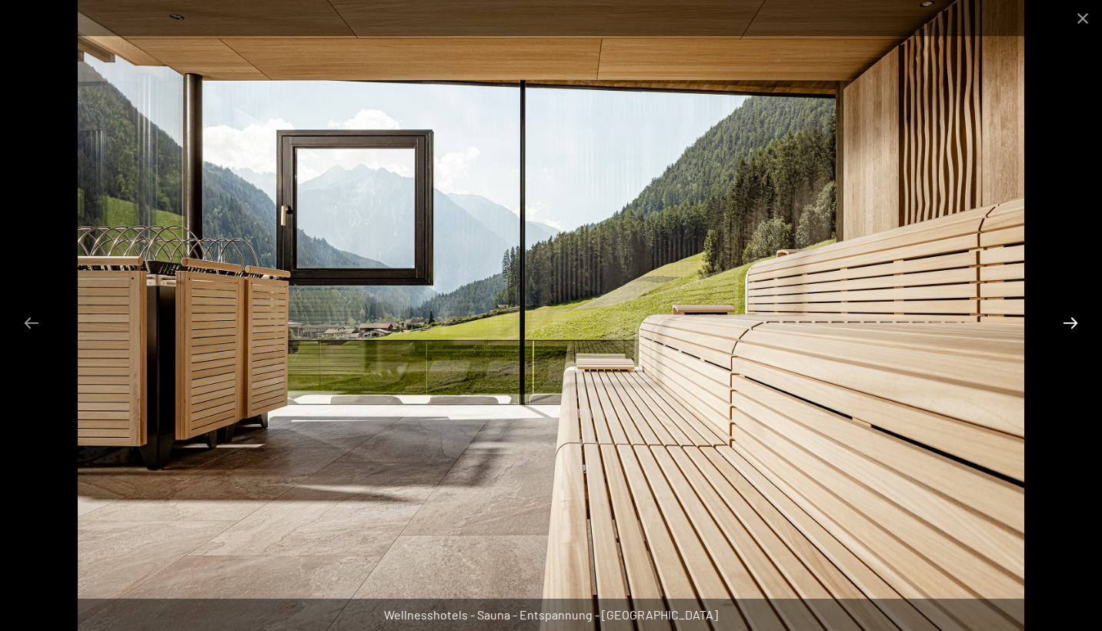
click at [1069, 329] on button "Next slide" at bounding box center [1071, 323] width 32 height 30
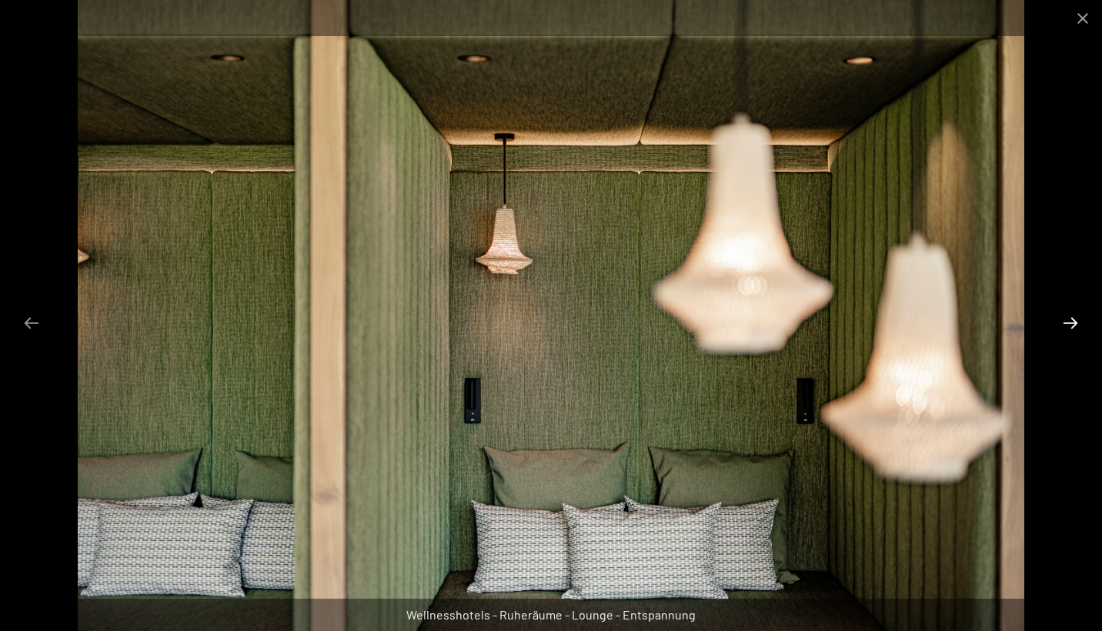
click at [1069, 329] on button "Next slide" at bounding box center [1071, 323] width 32 height 30
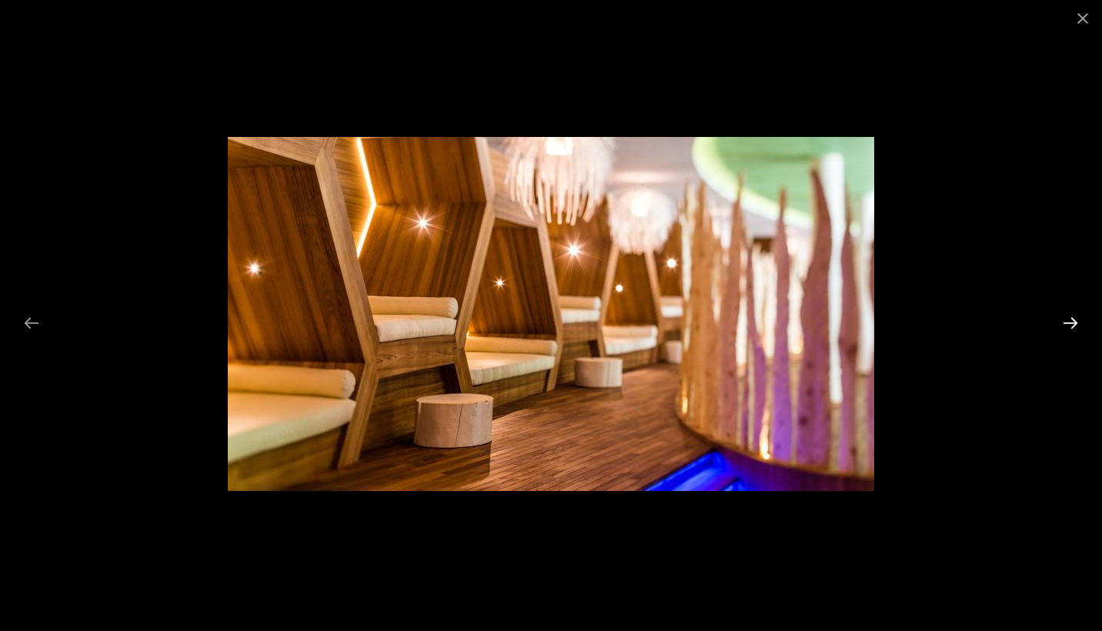
click at [1069, 329] on button "Next slide" at bounding box center [1071, 323] width 32 height 30
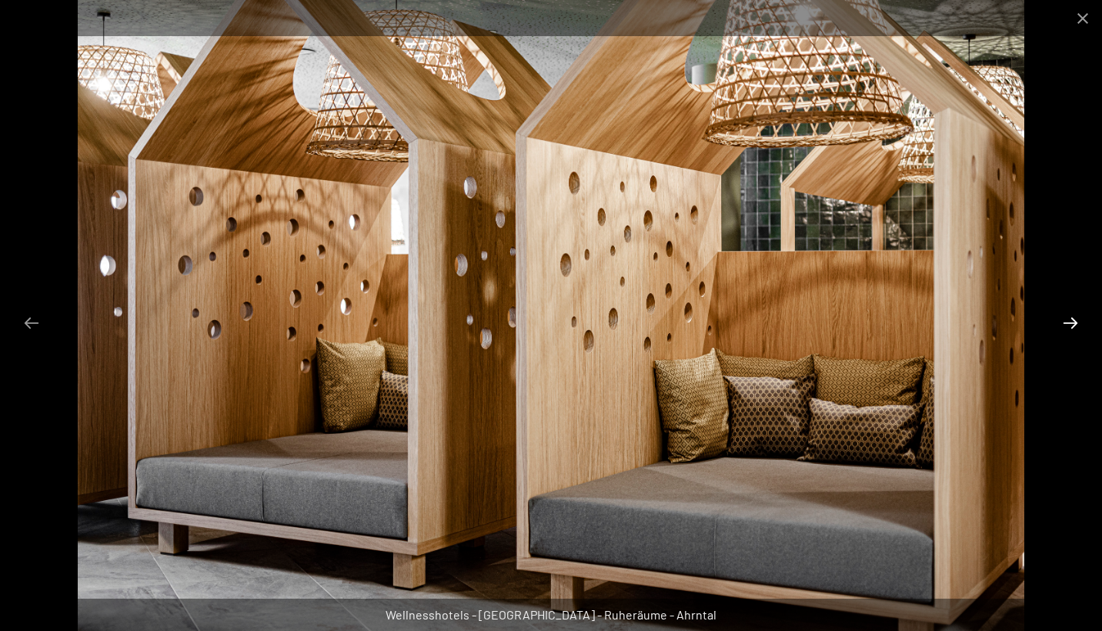
click at [1069, 329] on button "Next slide" at bounding box center [1071, 323] width 32 height 30
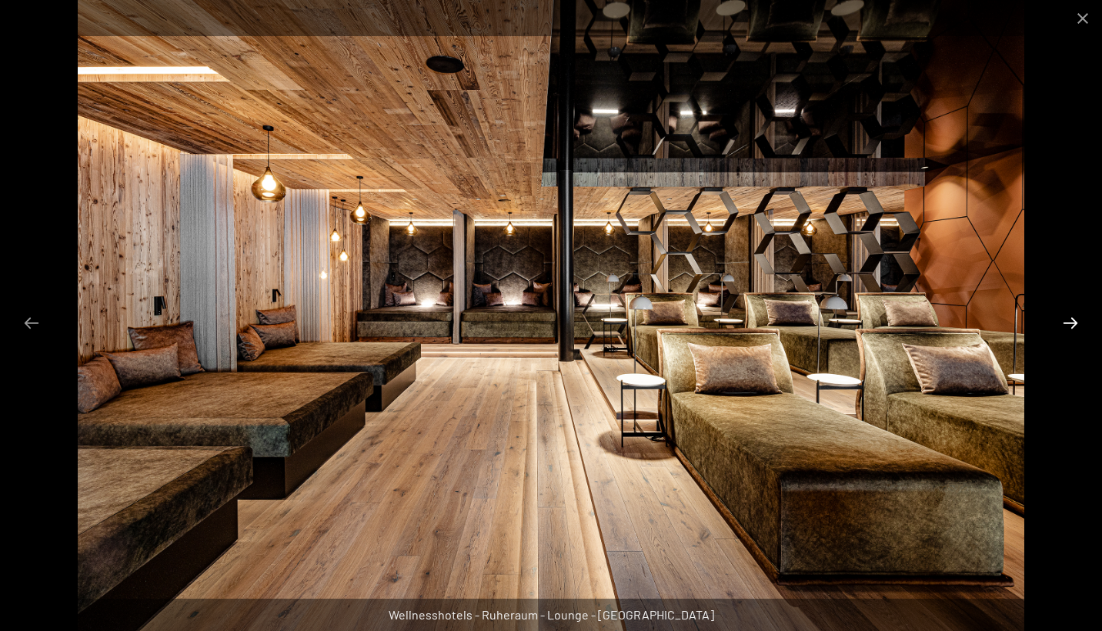
click at [1069, 329] on button "Next slide" at bounding box center [1071, 323] width 32 height 30
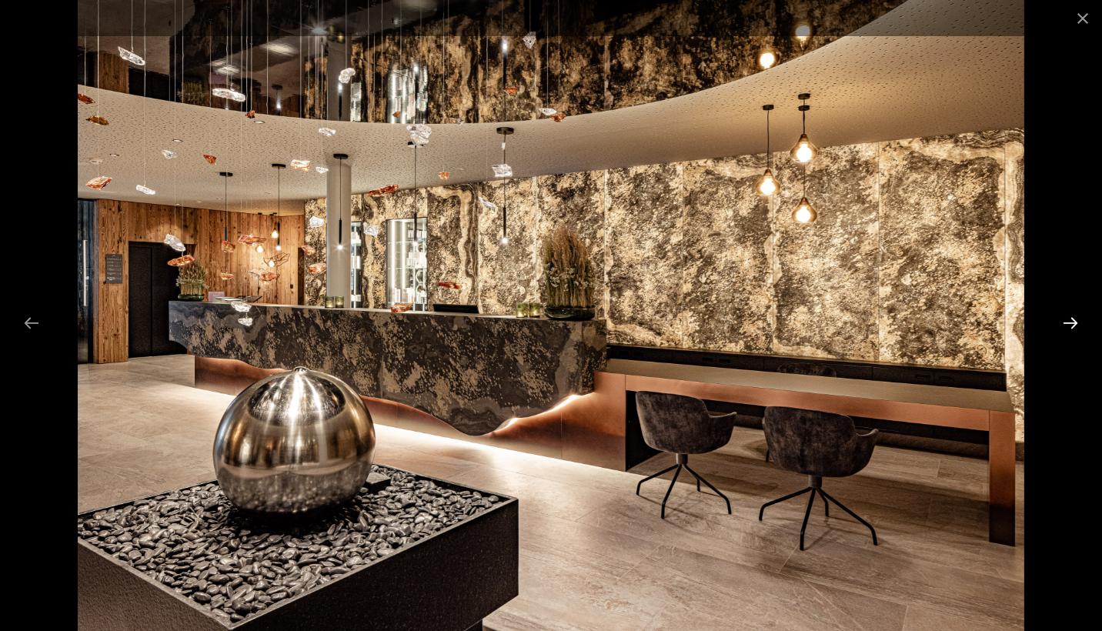
click at [1069, 329] on button "Next slide" at bounding box center [1071, 323] width 32 height 30
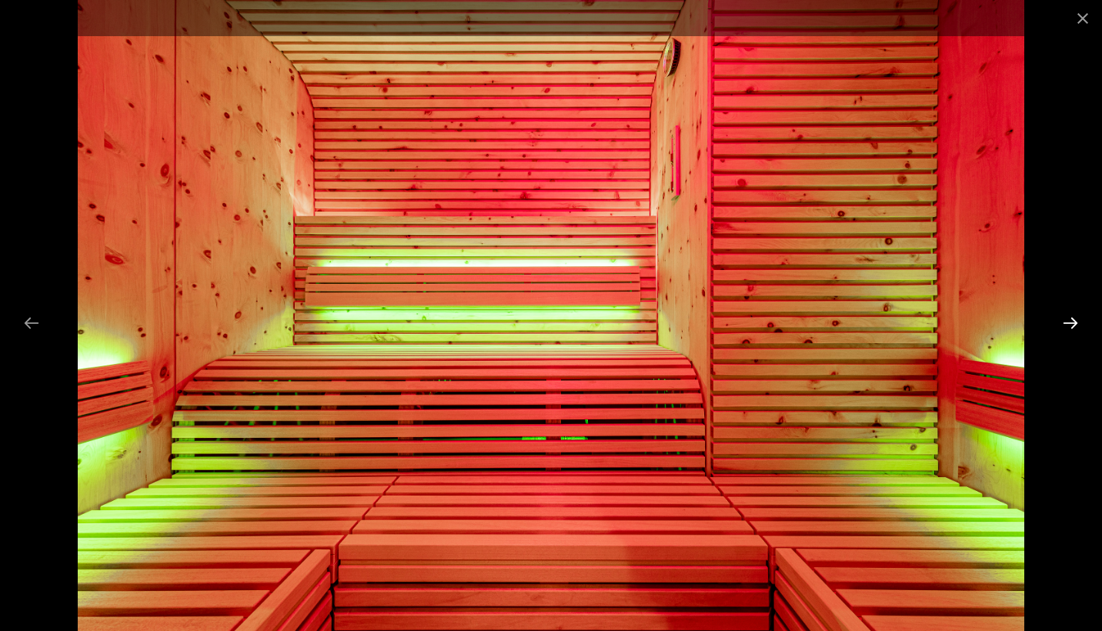
click at [1069, 329] on button "Next slide" at bounding box center [1071, 323] width 32 height 30
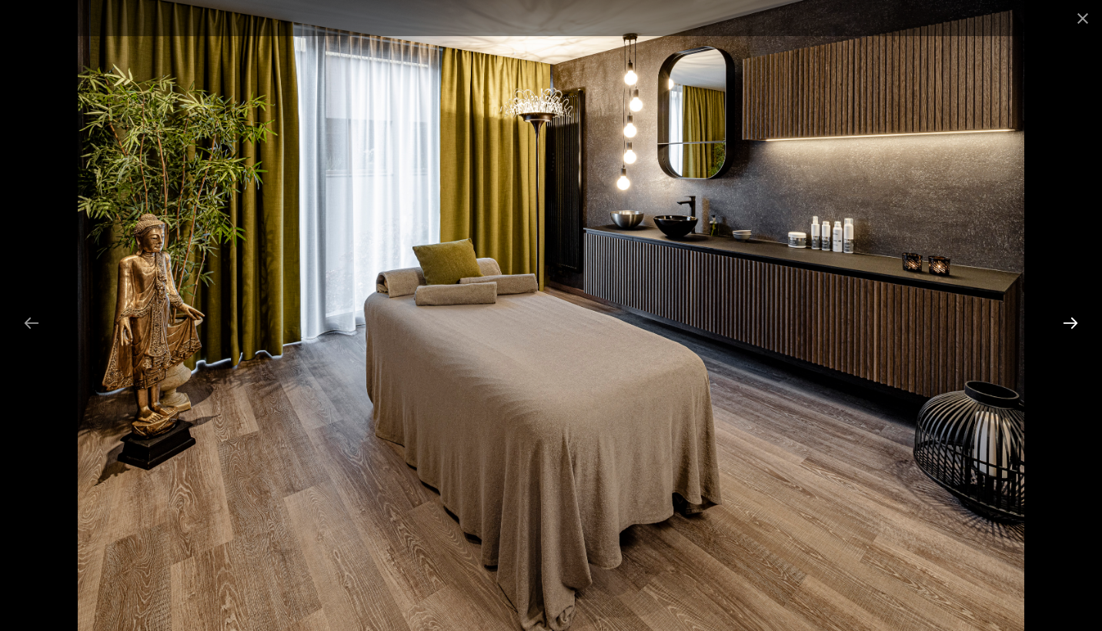
click at [1069, 329] on button "Next slide" at bounding box center [1071, 323] width 32 height 30
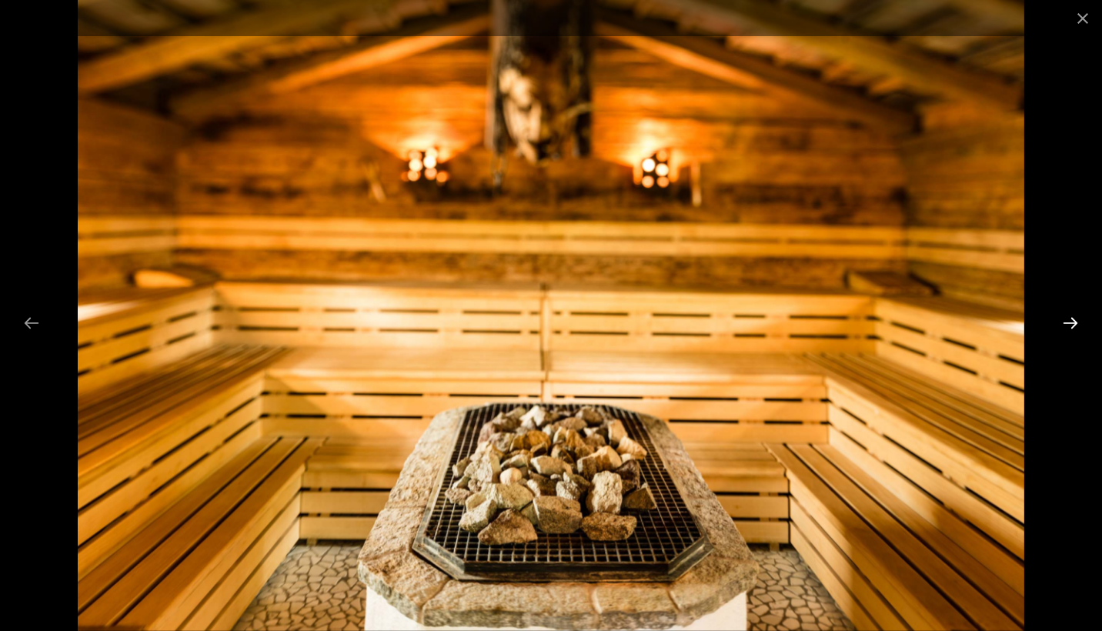
click at [1069, 329] on button "Next slide" at bounding box center [1071, 323] width 32 height 30
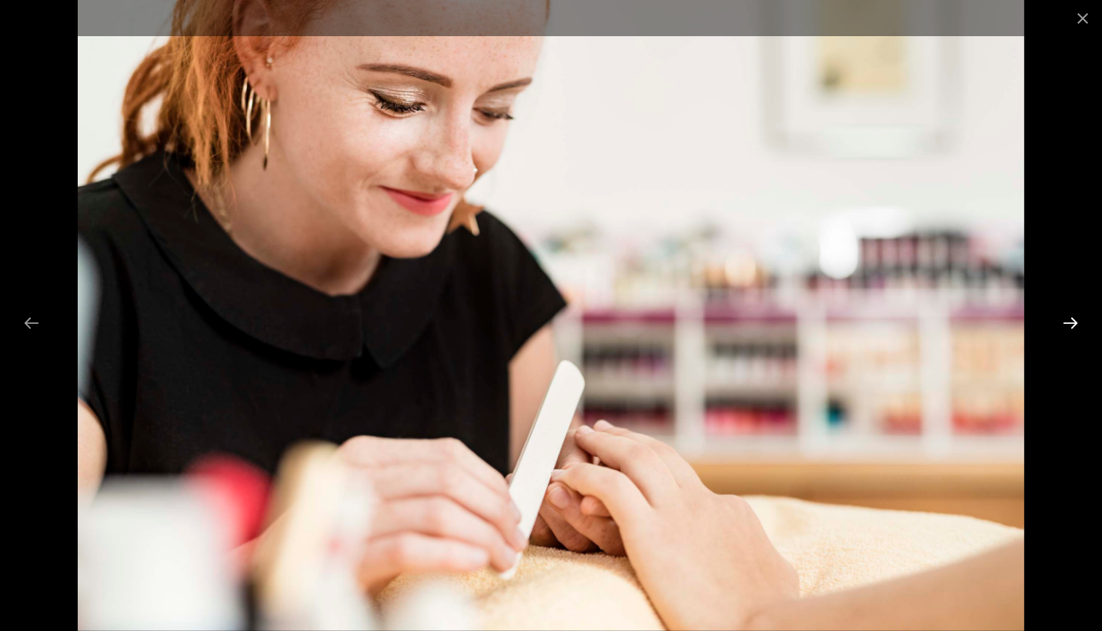
click at [1069, 329] on button "Next slide" at bounding box center [1071, 323] width 32 height 30
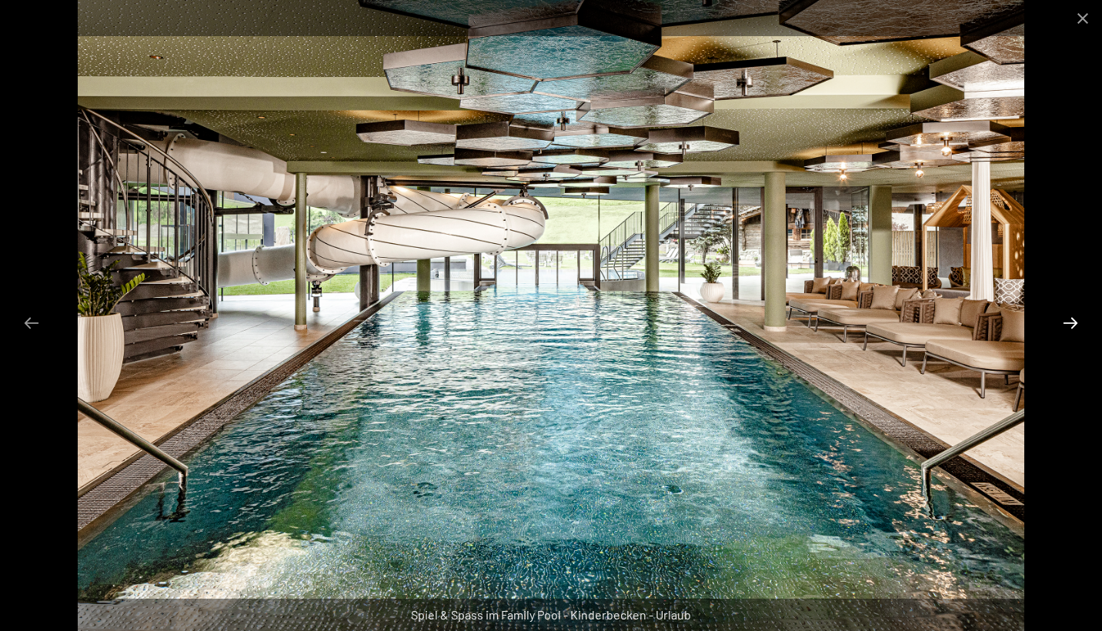
click at [1069, 329] on button "Next slide" at bounding box center [1071, 323] width 32 height 30
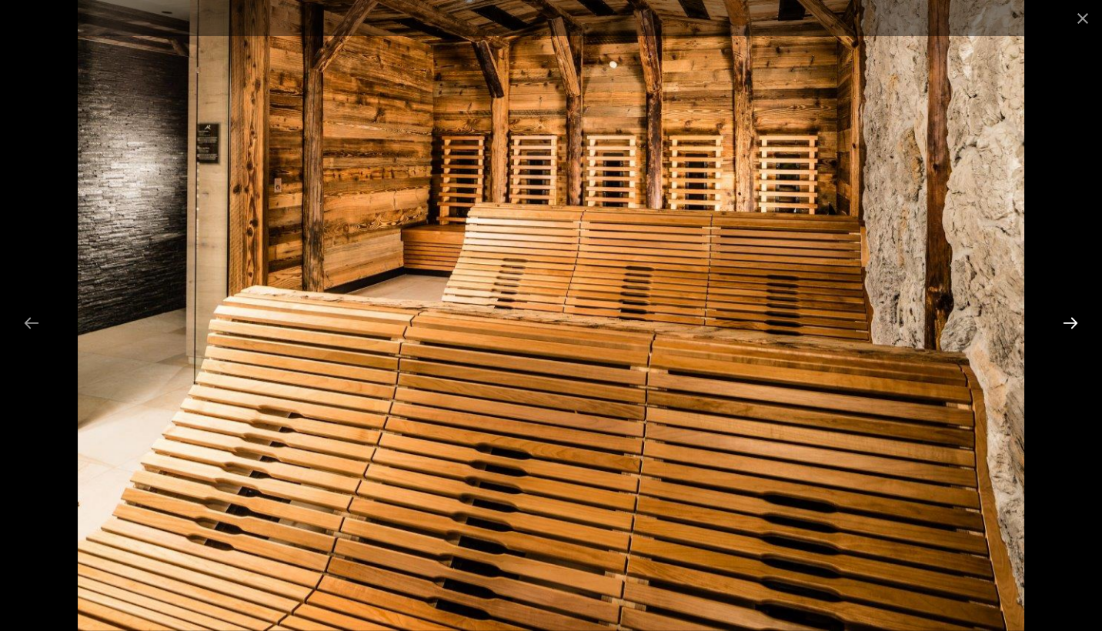
click at [1069, 329] on button "Next slide" at bounding box center [1071, 323] width 32 height 30
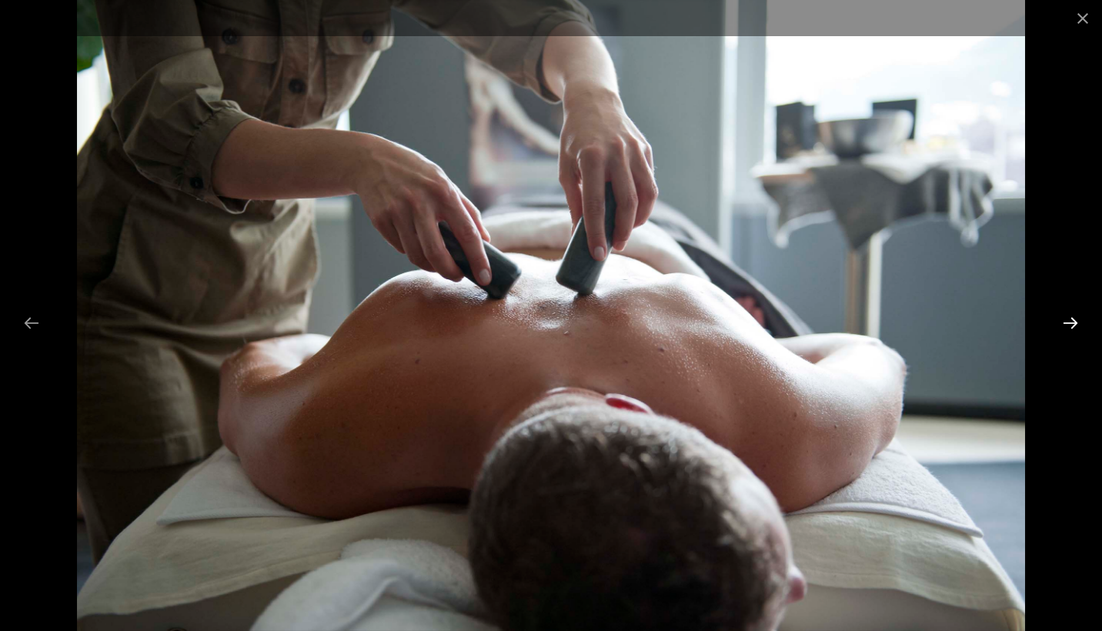
click at [1069, 329] on button "Next slide" at bounding box center [1071, 323] width 32 height 30
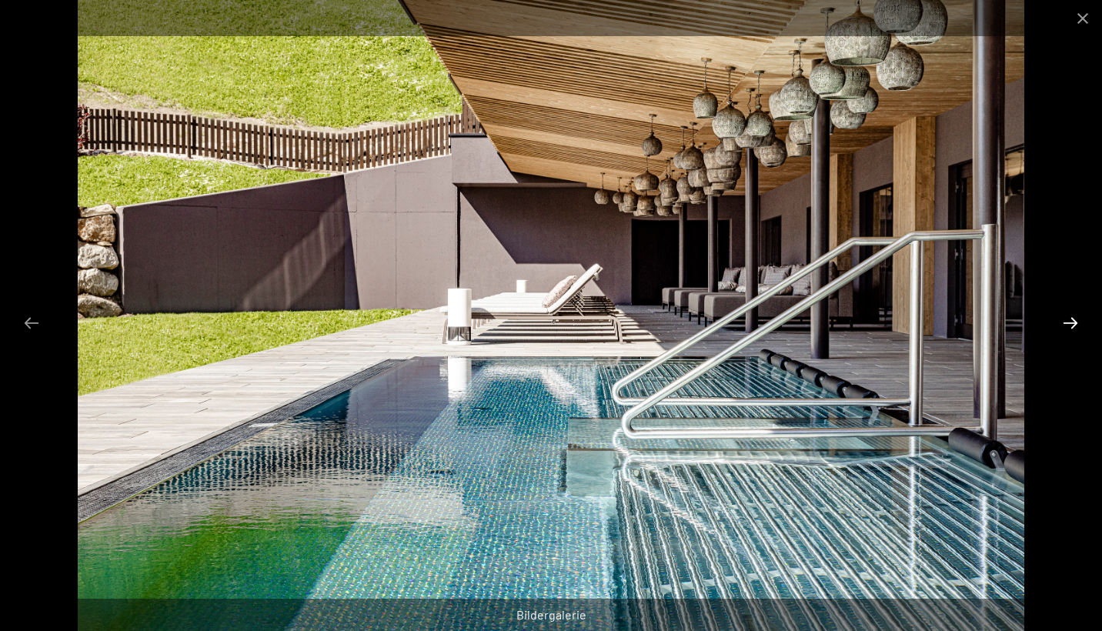
click at [1069, 329] on button "Next slide" at bounding box center [1071, 323] width 32 height 30
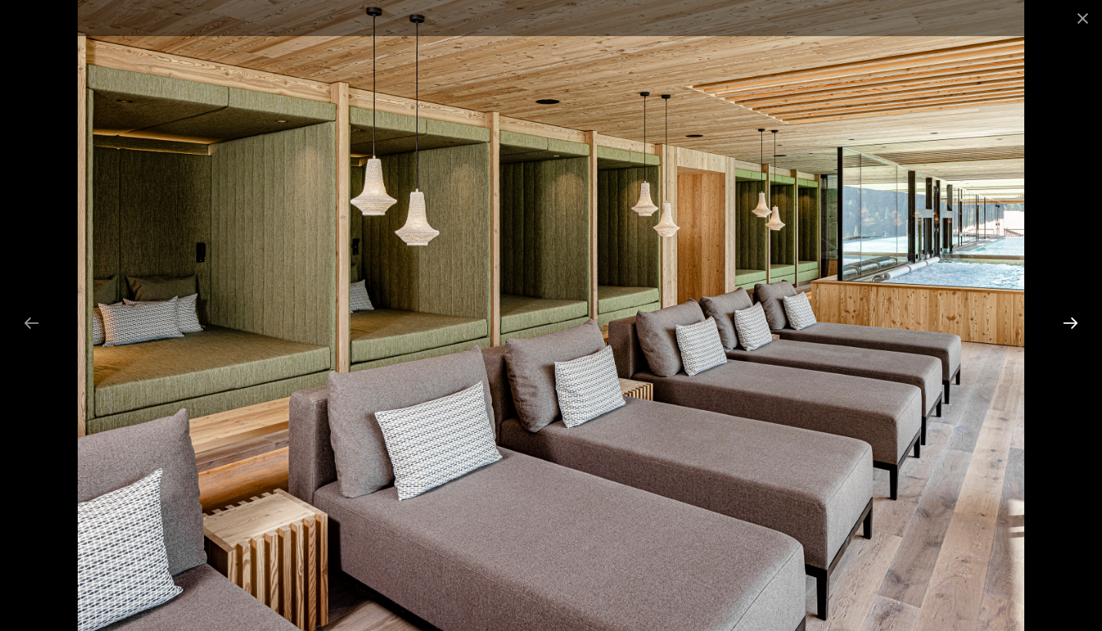
click at [1069, 329] on button "Next slide" at bounding box center [1071, 323] width 32 height 30
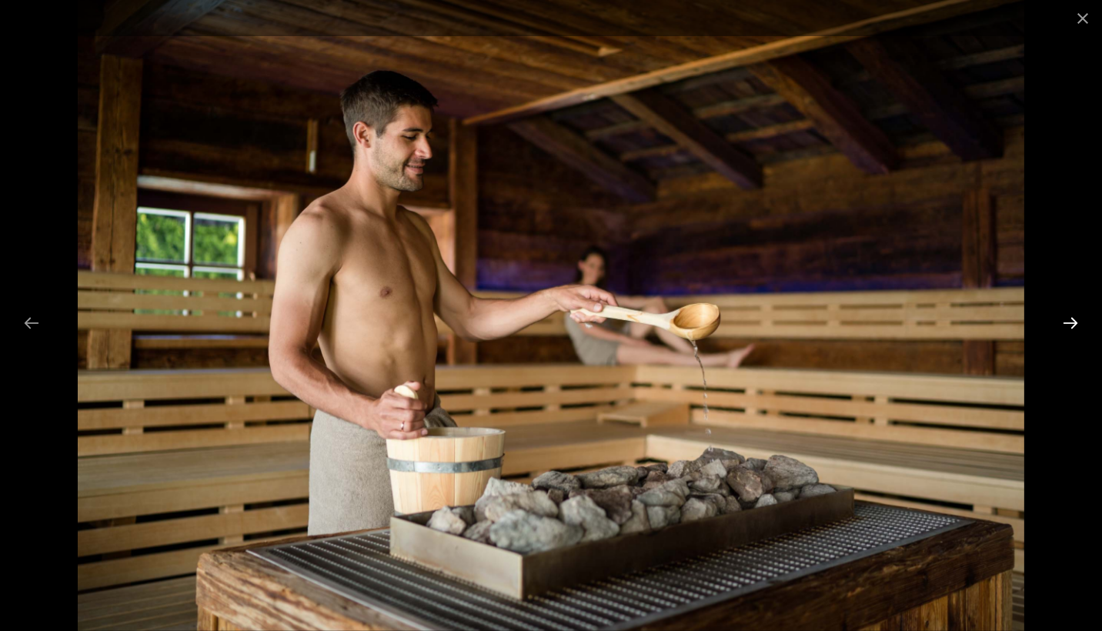
click at [1069, 329] on button "Next slide" at bounding box center [1071, 323] width 32 height 30
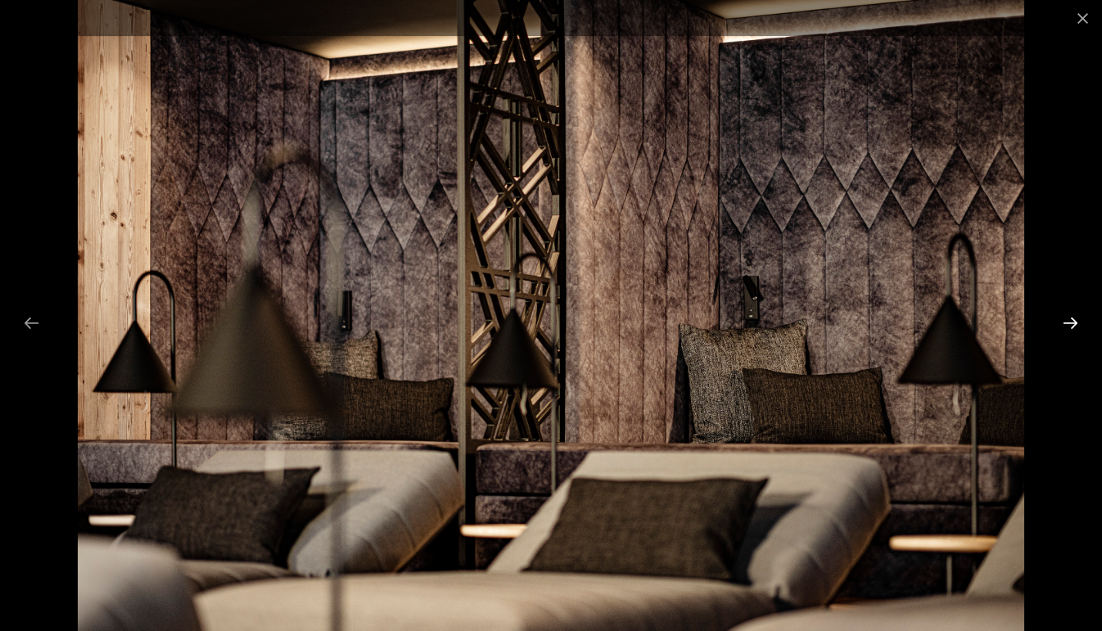
click at [1069, 329] on button "Next slide" at bounding box center [1071, 323] width 32 height 30
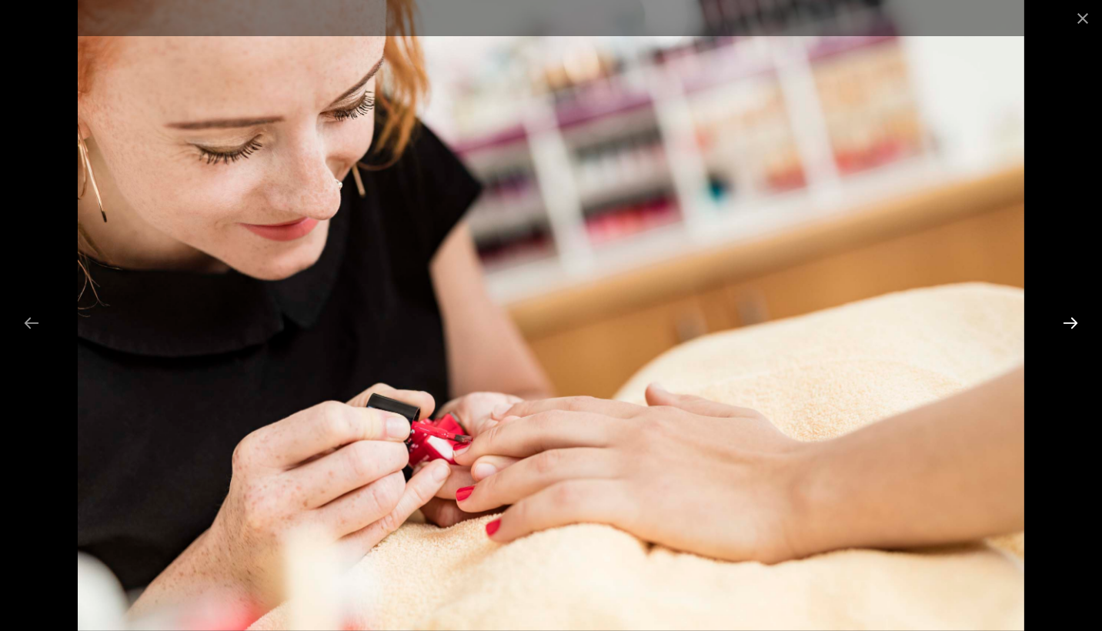
click at [1069, 329] on button "Next slide" at bounding box center [1071, 323] width 32 height 30
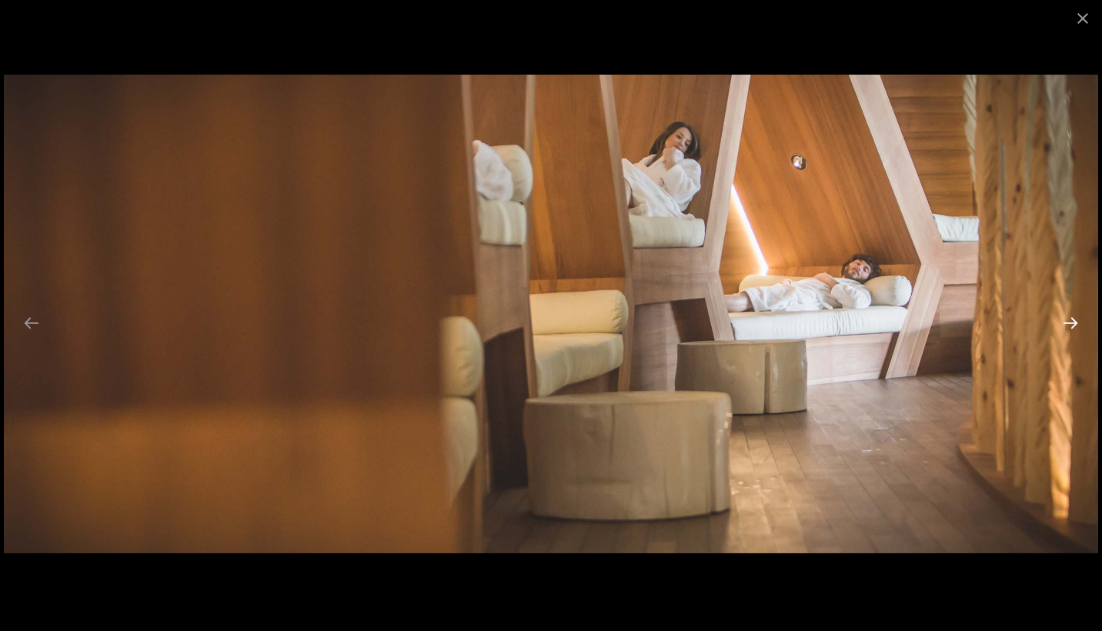
click at [1069, 329] on button "Next slide" at bounding box center [1071, 323] width 32 height 30
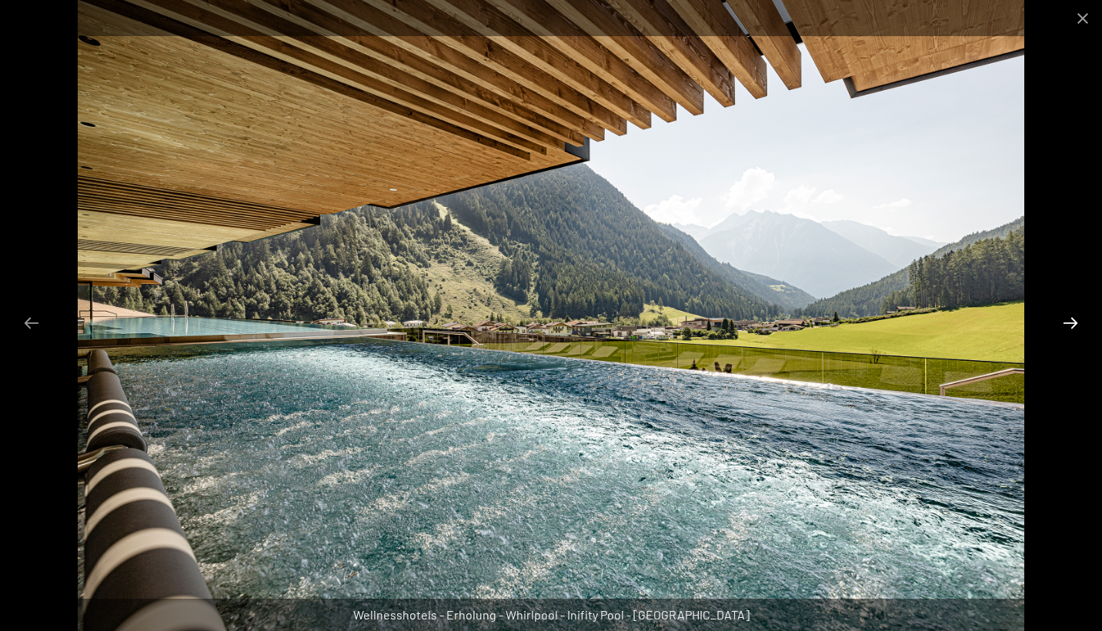
click at [1069, 329] on button "Next slide" at bounding box center [1071, 323] width 32 height 30
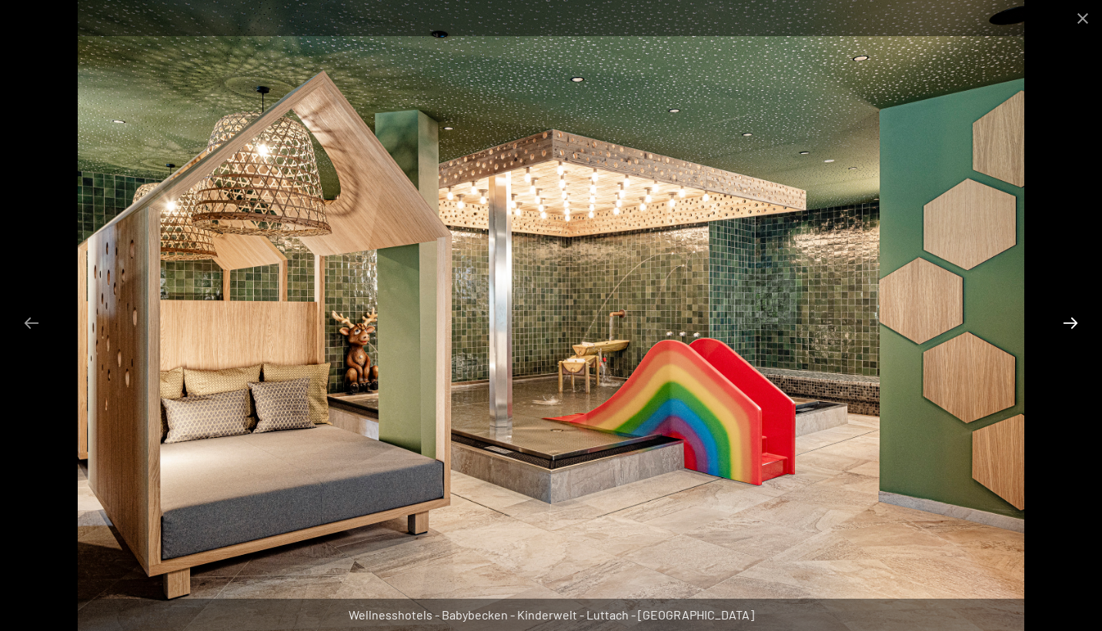
click at [1069, 329] on button "Next slide" at bounding box center [1071, 323] width 32 height 30
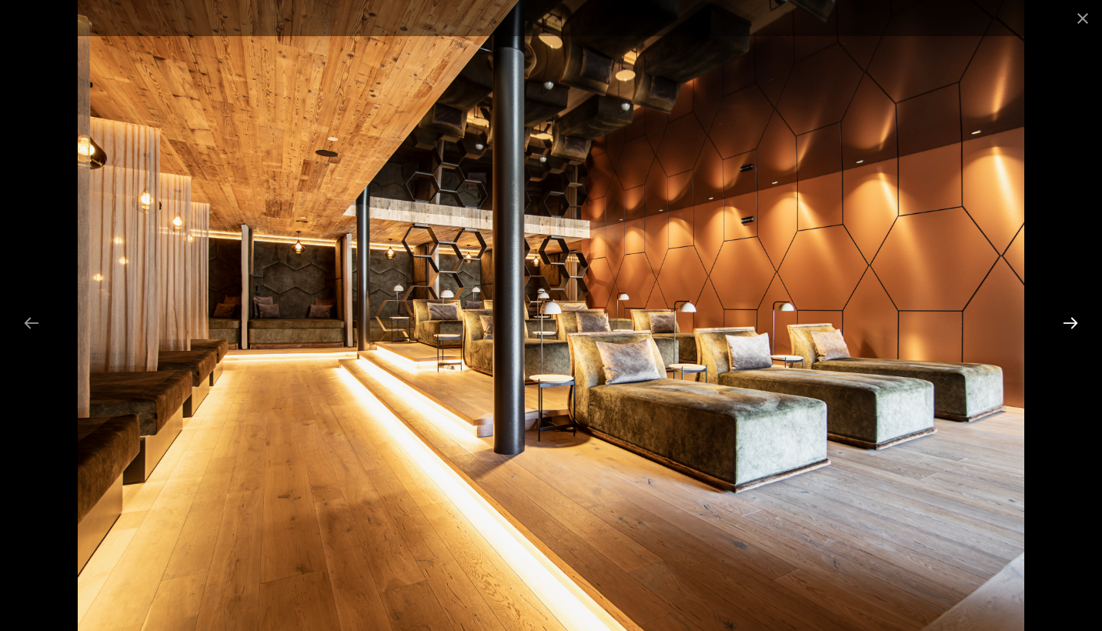
click at [1069, 329] on button "Next slide" at bounding box center [1071, 323] width 32 height 30
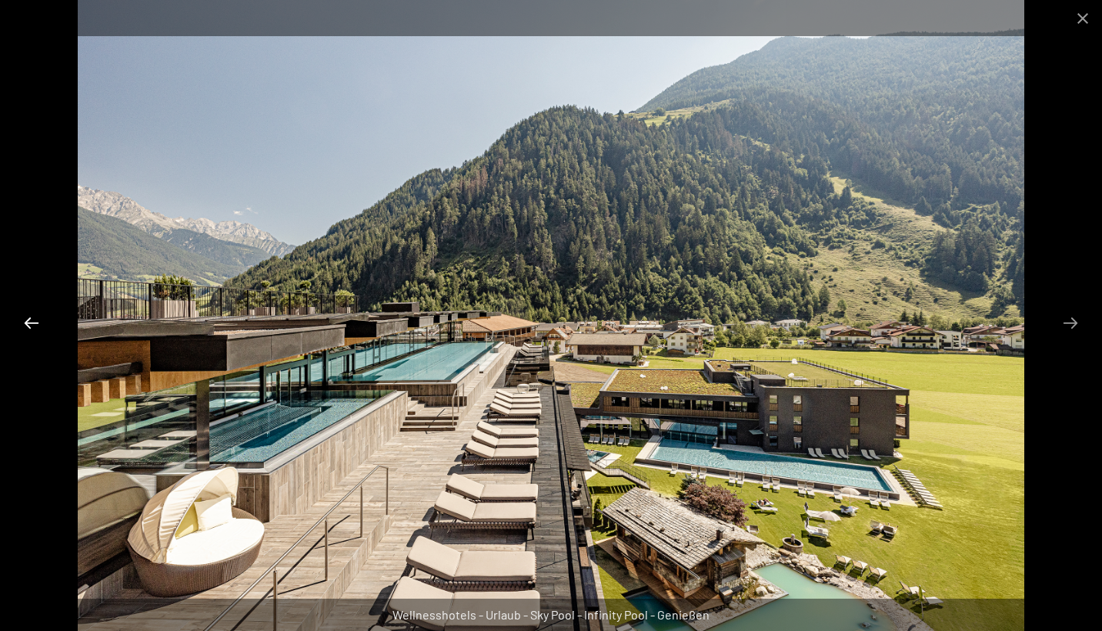
click at [23, 329] on button "Previous slide" at bounding box center [31, 323] width 32 height 30
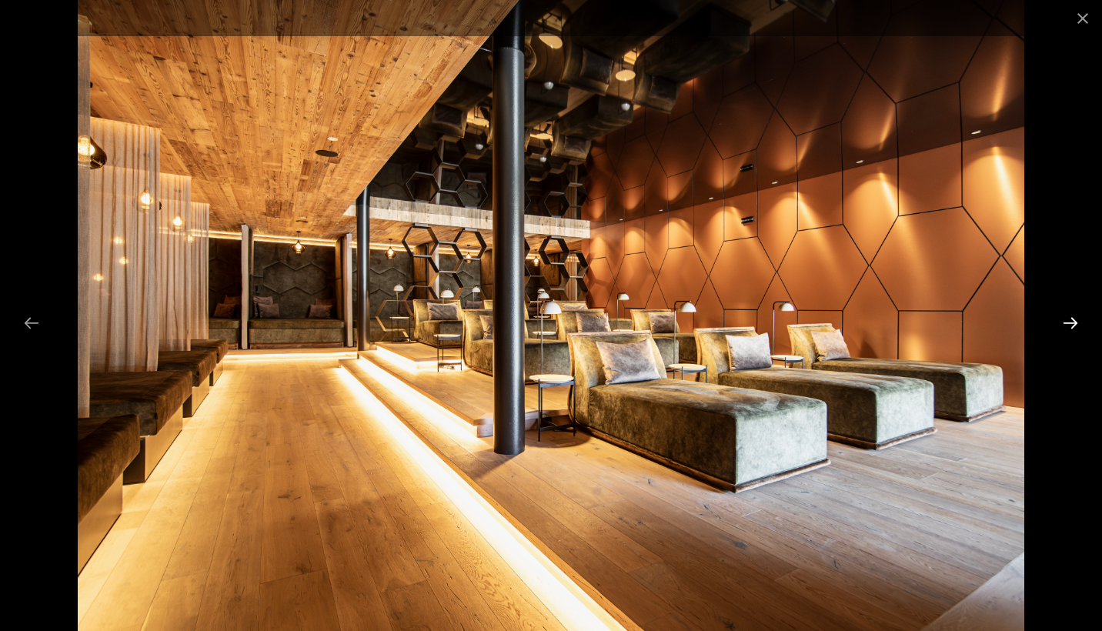
click at [1073, 330] on button "Next slide" at bounding box center [1071, 323] width 32 height 30
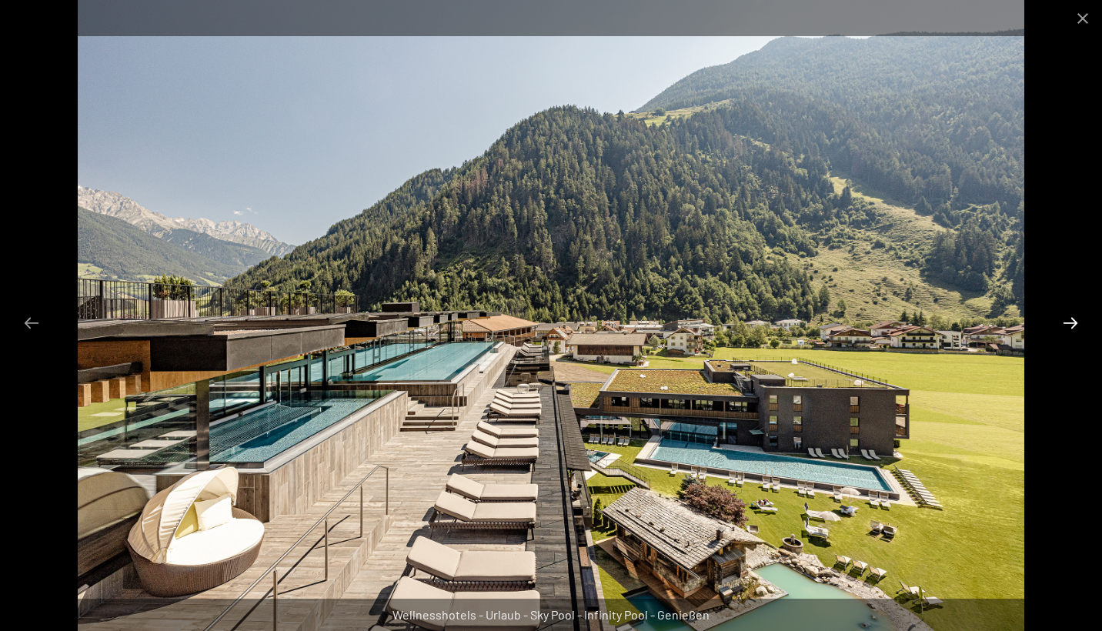
click at [1073, 329] on button "Next slide" at bounding box center [1071, 323] width 32 height 30
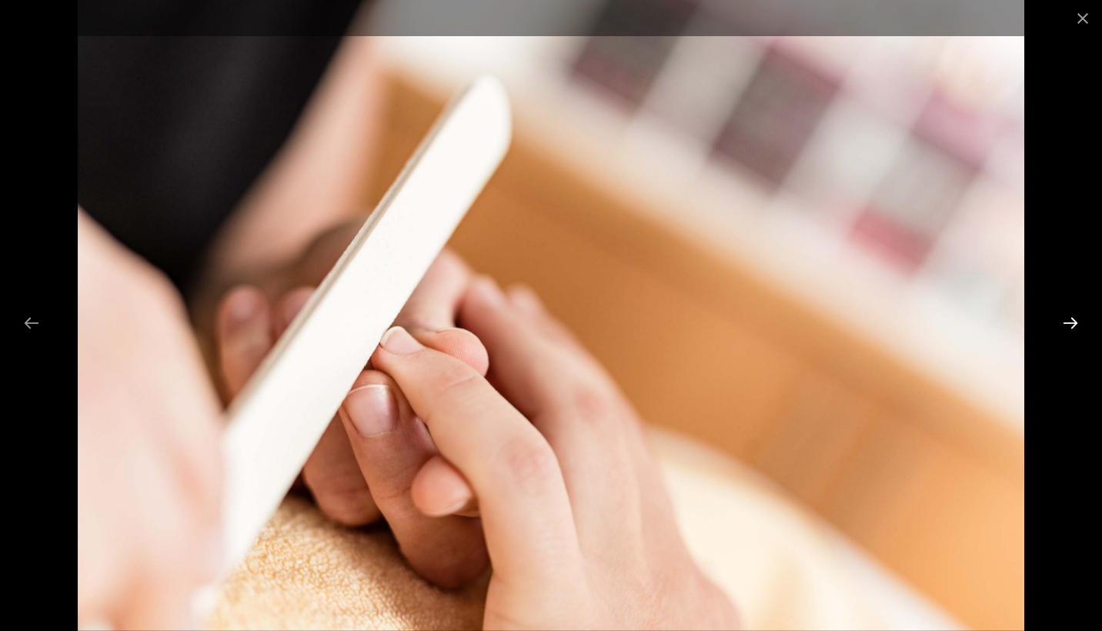
click at [1073, 329] on button "Next slide" at bounding box center [1071, 323] width 32 height 30
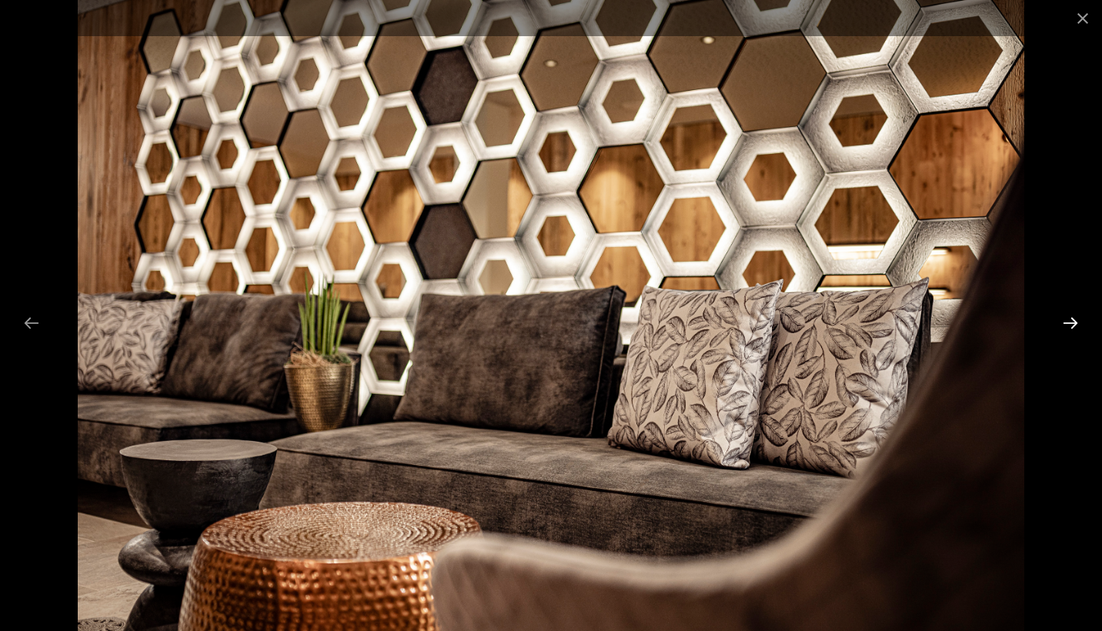
click at [1073, 329] on button "Next slide" at bounding box center [1071, 323] width 32 height 30
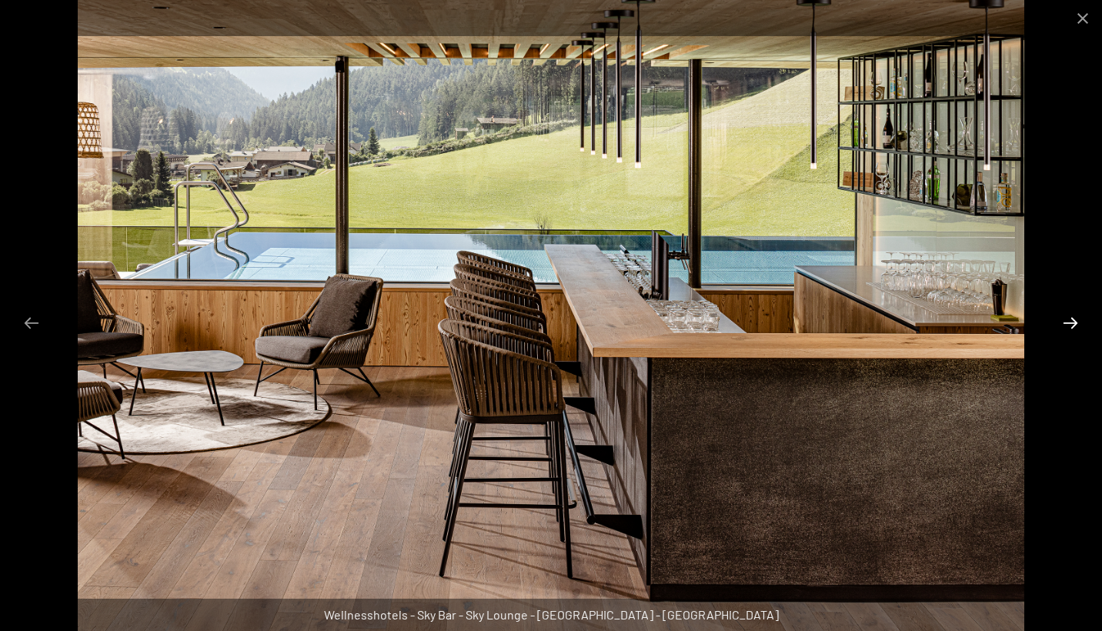
click at [1073, 329] on button "Next slide" at bounding box center [1071, 323] width 32 height 30
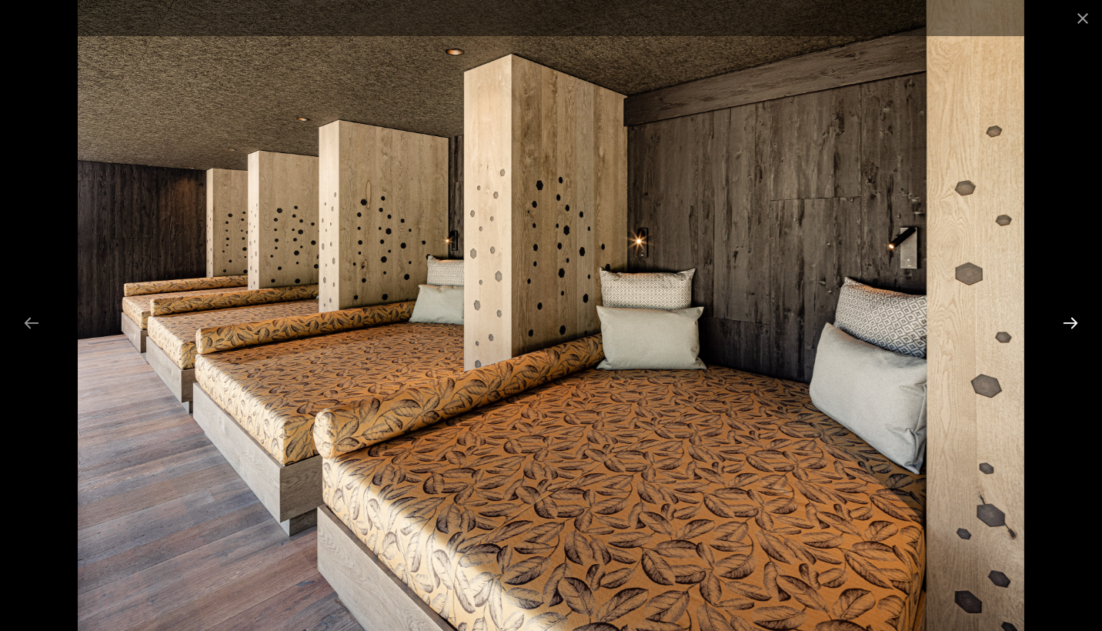
click at [1073, 329] on button "Next slide" at bounding box center [1071, 323] width 32 height 30
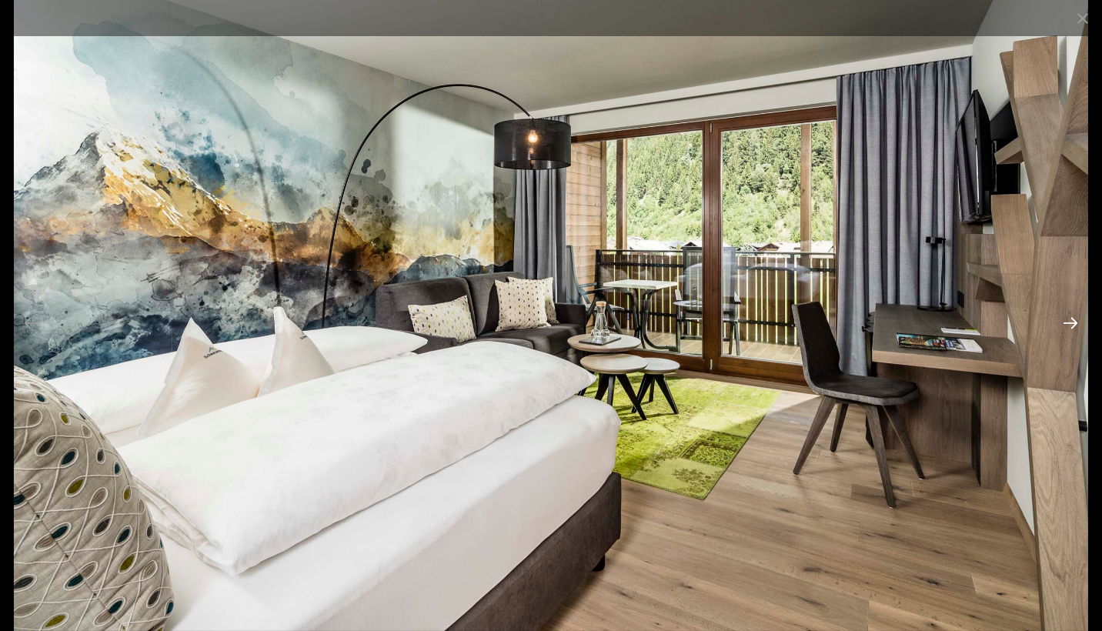
click at [1073, 329] on button "Next slide" at bounding box center [1071, 323] width 32 height 30
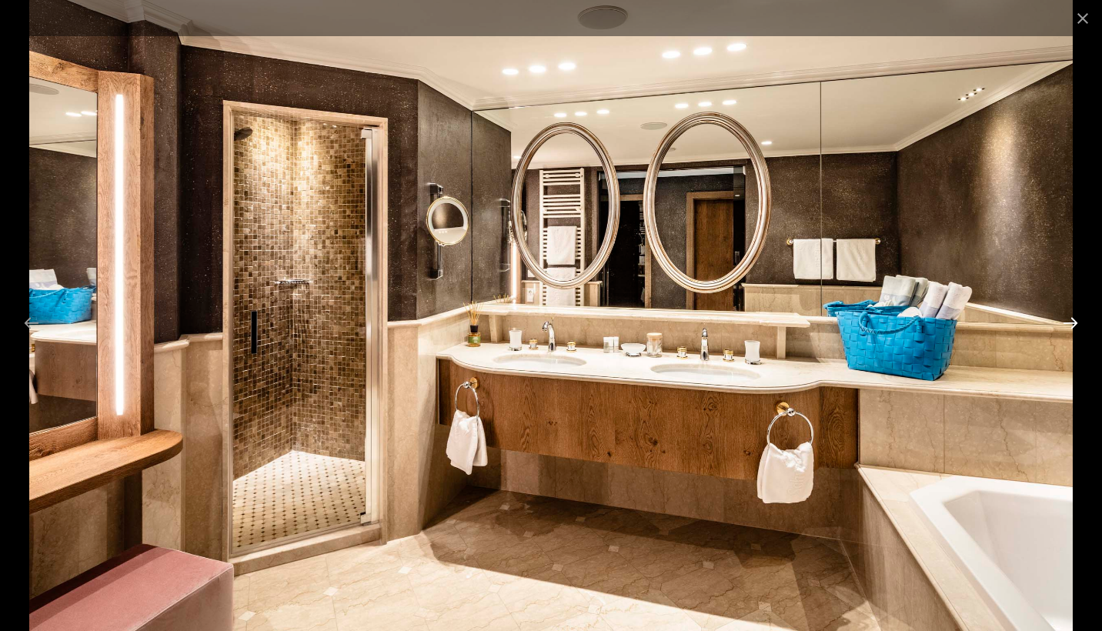
click at [1073, 329] on button "Next slide" at bounding box center [1071, 323] width 32 height 30
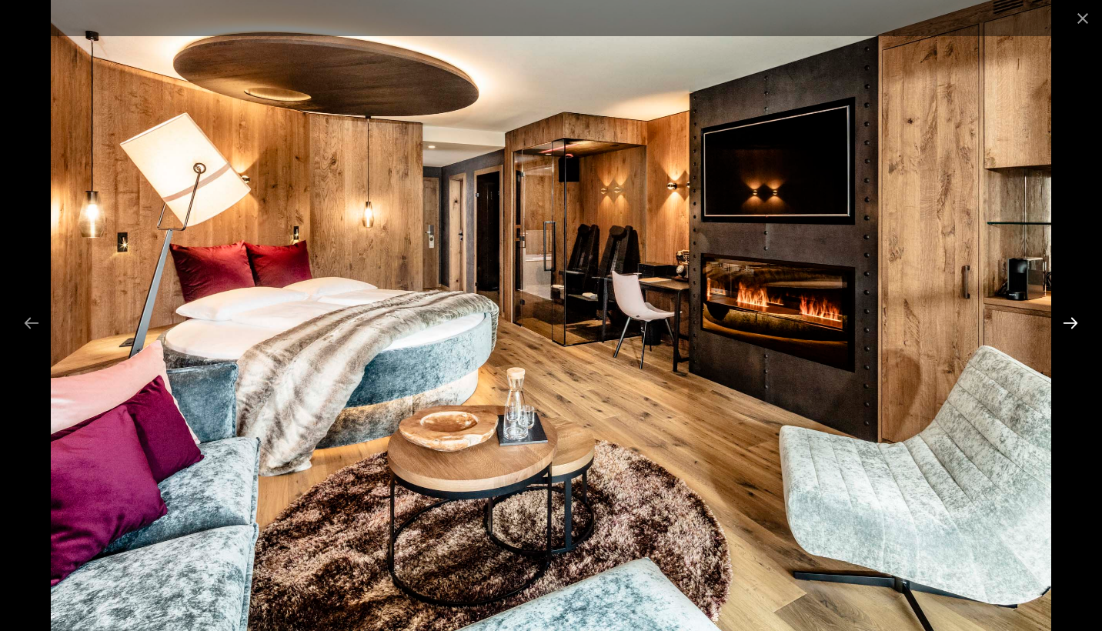
click at [1073, 329] on button "Next slide" at bounding box center [1071, 323] width 32 height 30
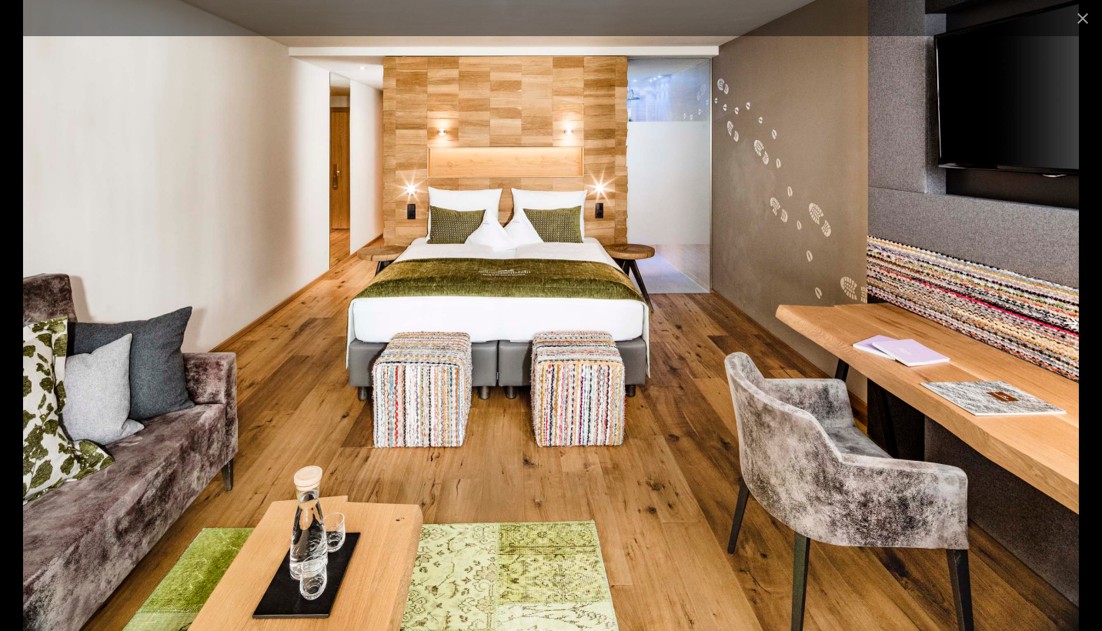
click at [1073, 329] on button "Next slide" at bounding box center [1071, 323] width 32 height 30
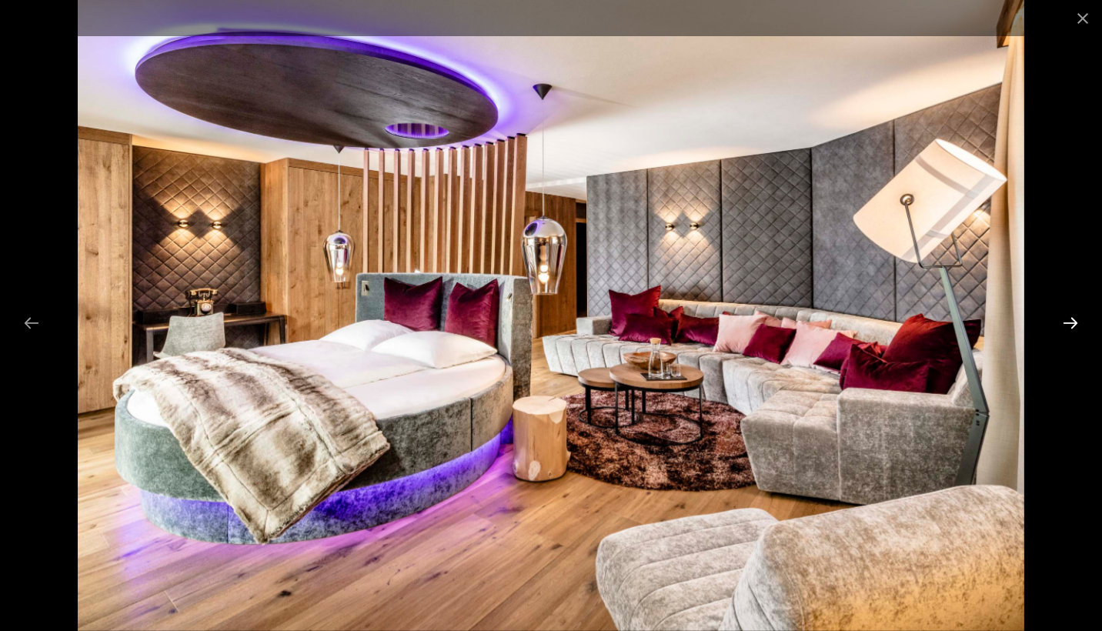
click at [1073, 329] on button "Next slide" at bounding box center [1071, 323] width 32 height 30
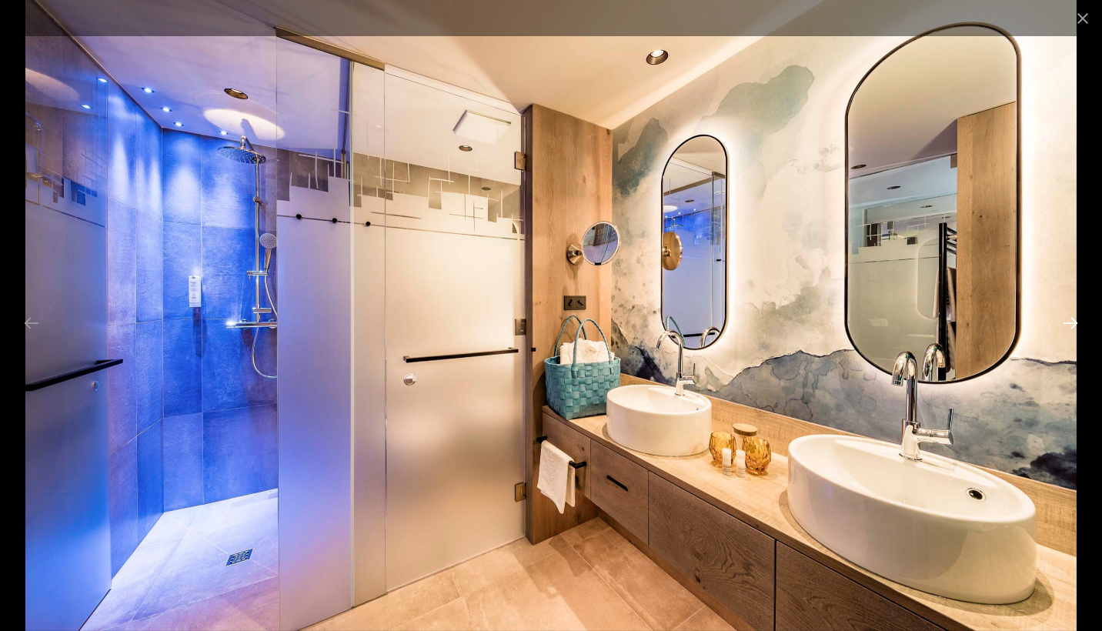
click at [1073, 329] on button "Next slide" at bounding box center [1071, 323] width 32 height 30
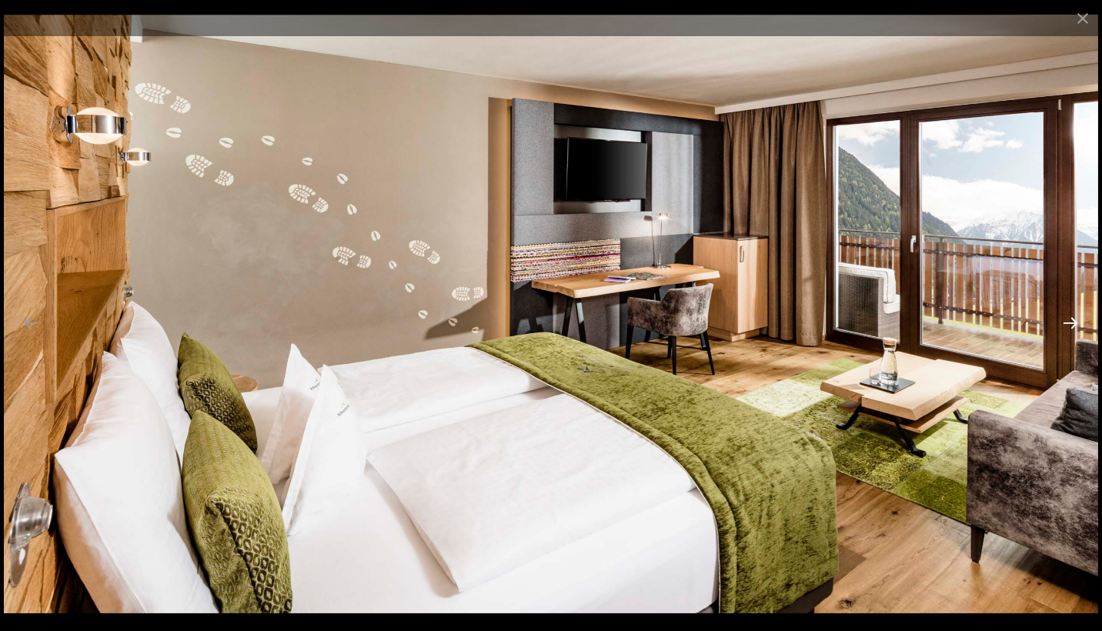
click at [1073, 329] on button "Next slide" at bounding box center [1071, 323] width 32 height 30
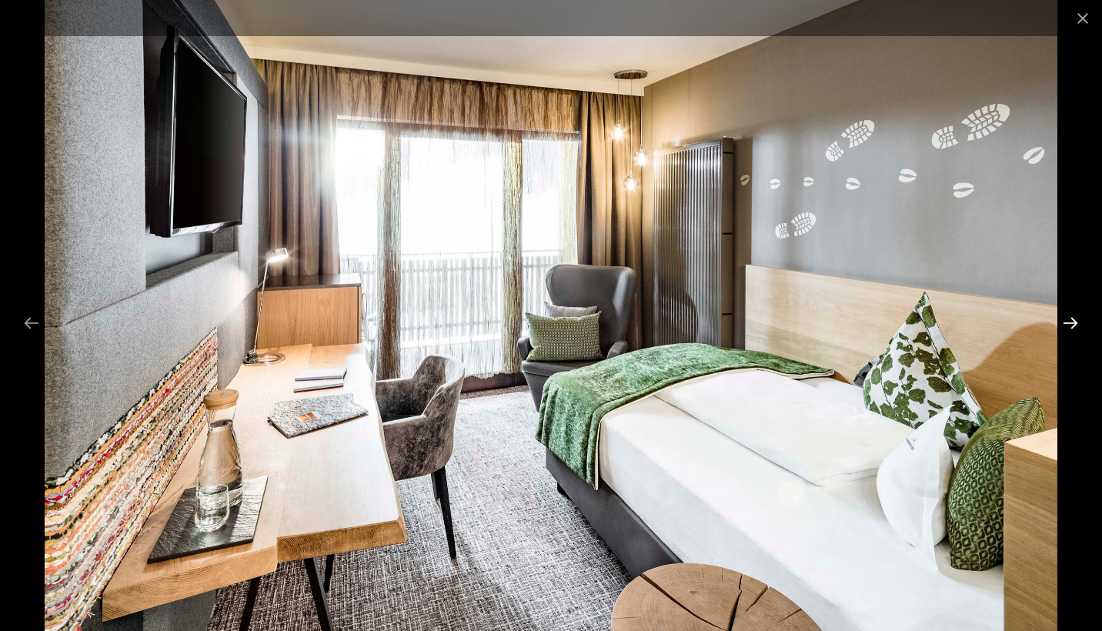
click at [1073, 329] on button "Next slide" at bounding box center [1071, 323] width 32 height 30
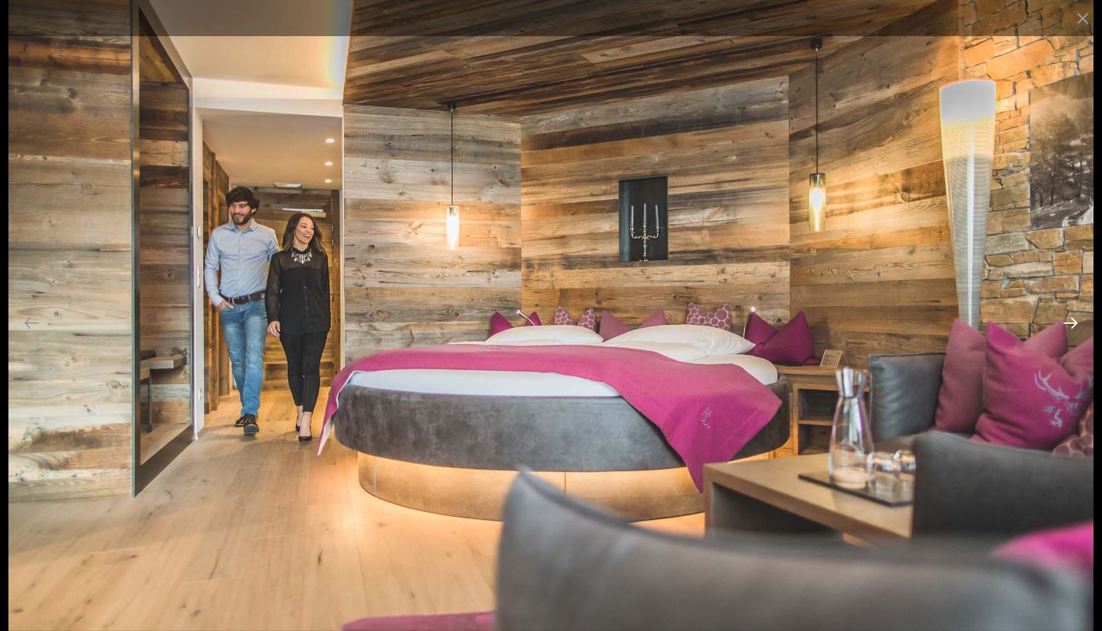
click at [1073, 329] on button "Next slide" at bounding box center [1071, 323] width 32 height 30
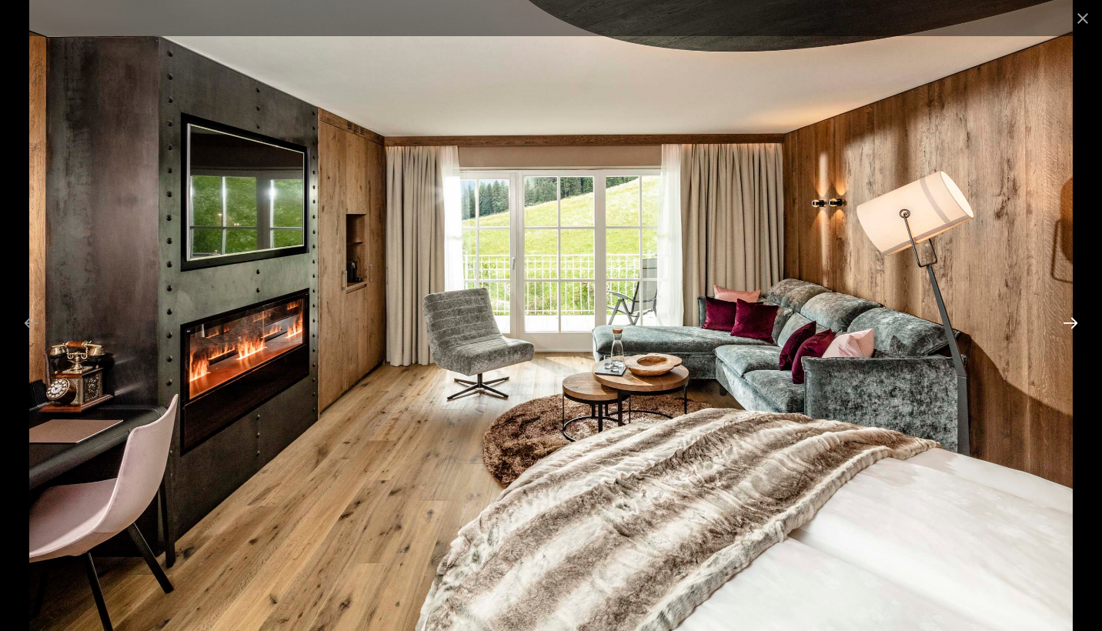
click at [1073, 329] on button "Next slide" at bounding box center [1071, 323] width 32 height 30
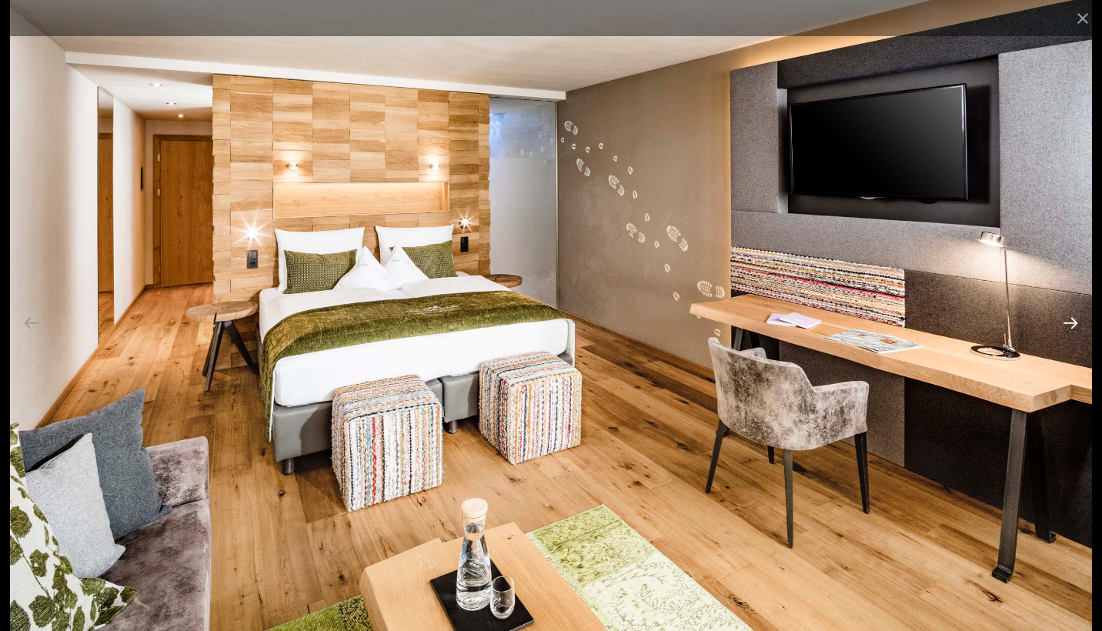
click at [1073, 329] on button "Next slide" at bounding box center [1071, 323] width 32 height 30
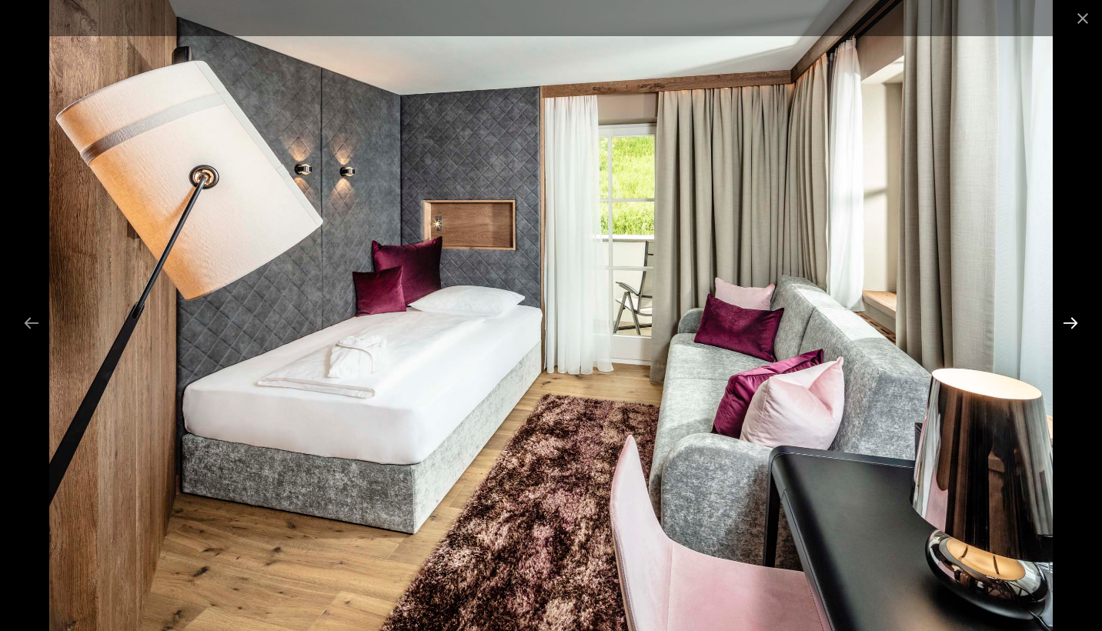
click at [1073, 329] on button "Next slide" at bounding box center [1071, 323] width 32 height 30
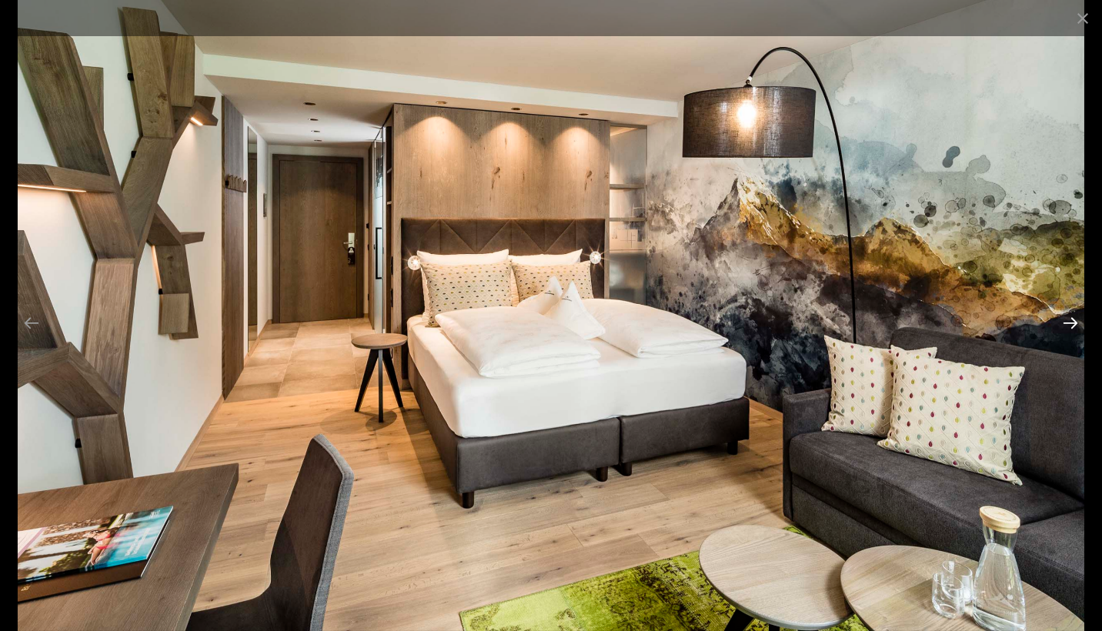
click at [1073, 329] on button "Next slide" at bounding box center [1071, 323] width 32 height 30
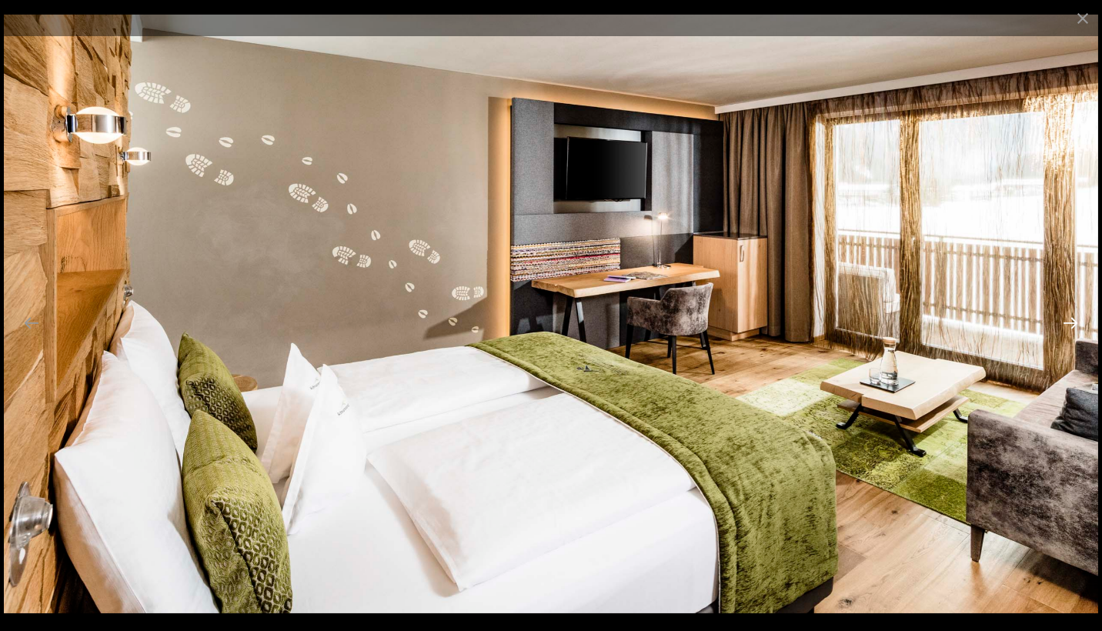
click at [1073, 329] on button "Next slide" at bounding box center [1071, 323] width 32 height 30
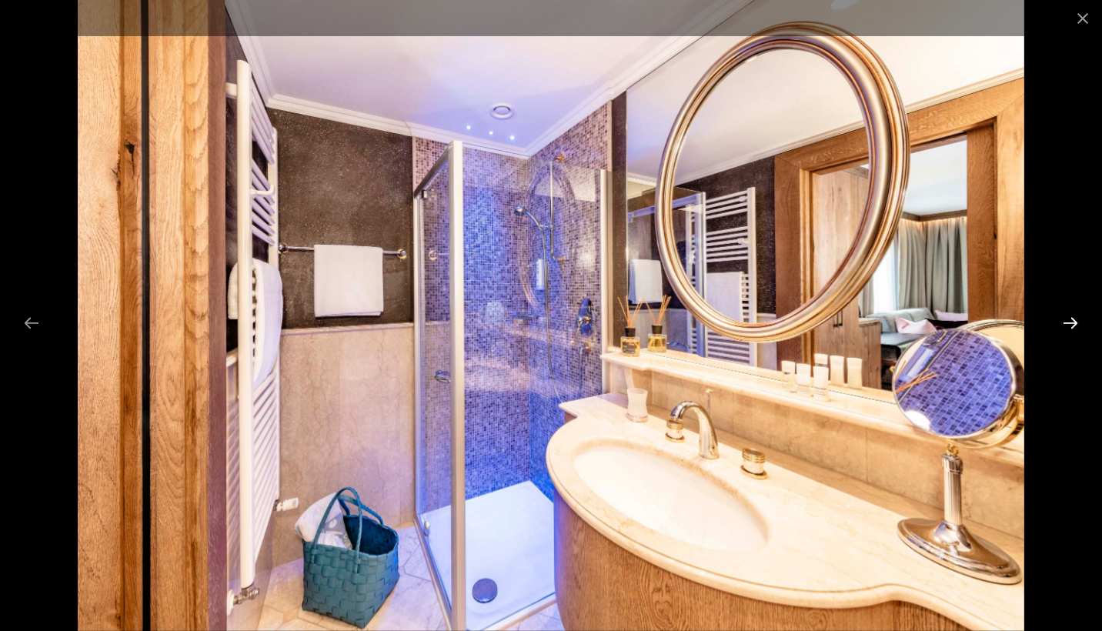
click at [1073, 329] on button "Next slide" at bounding box center [1071, 323] width 32 height 30
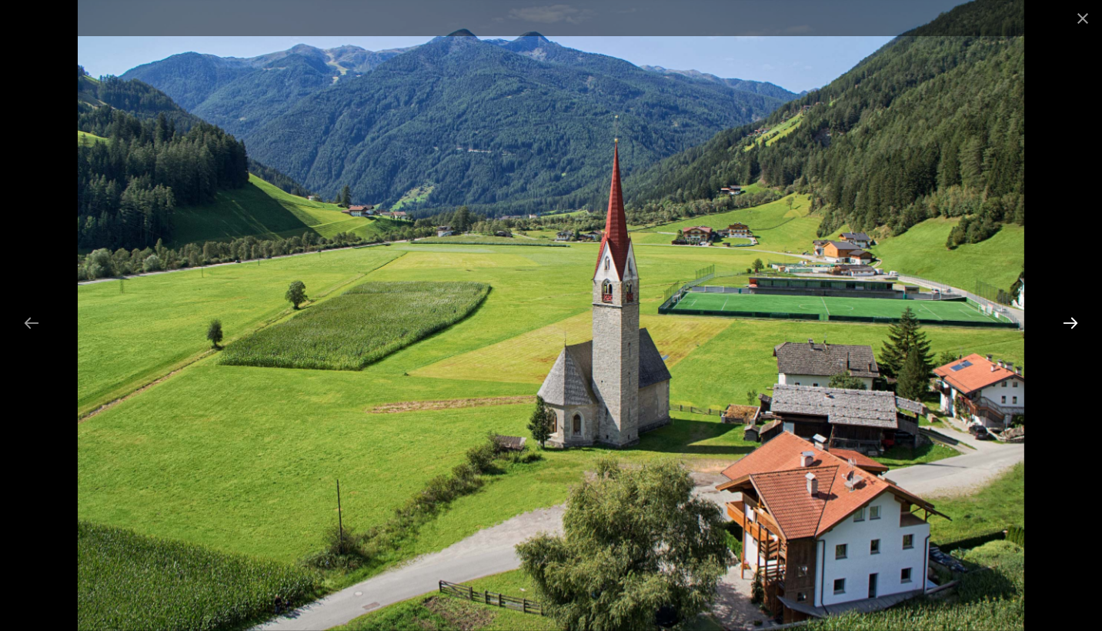
click at [1073, 329] on button "Next slide" at bounding box center [1071, 323] width 32 height 30
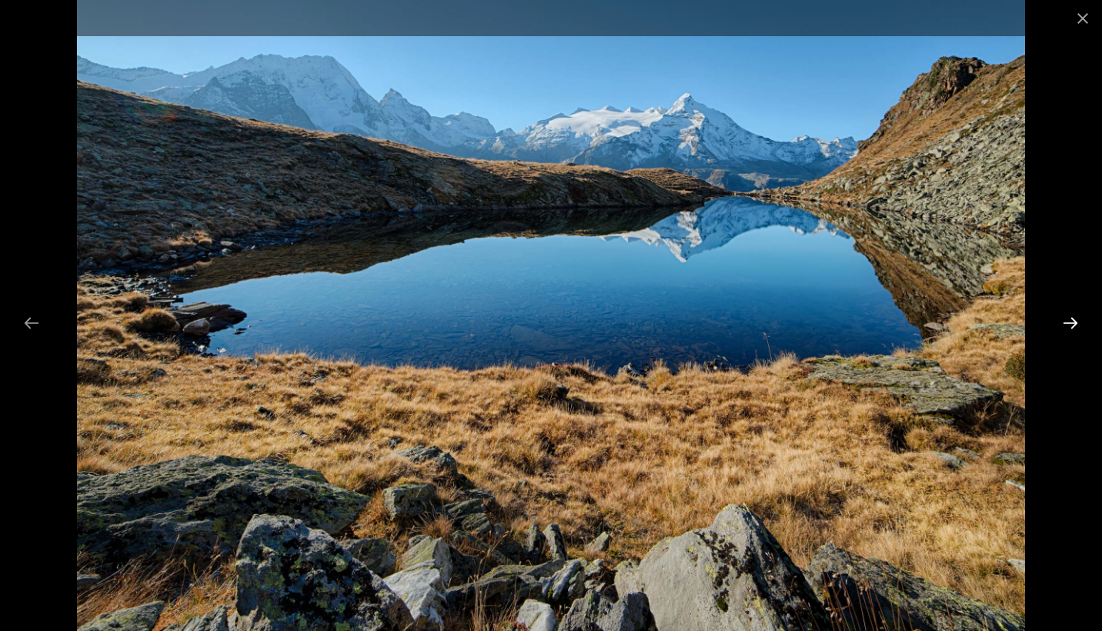
click at [1073, 329] on button "Next slide" at bounding box center [1071, 323] width 32 height 30
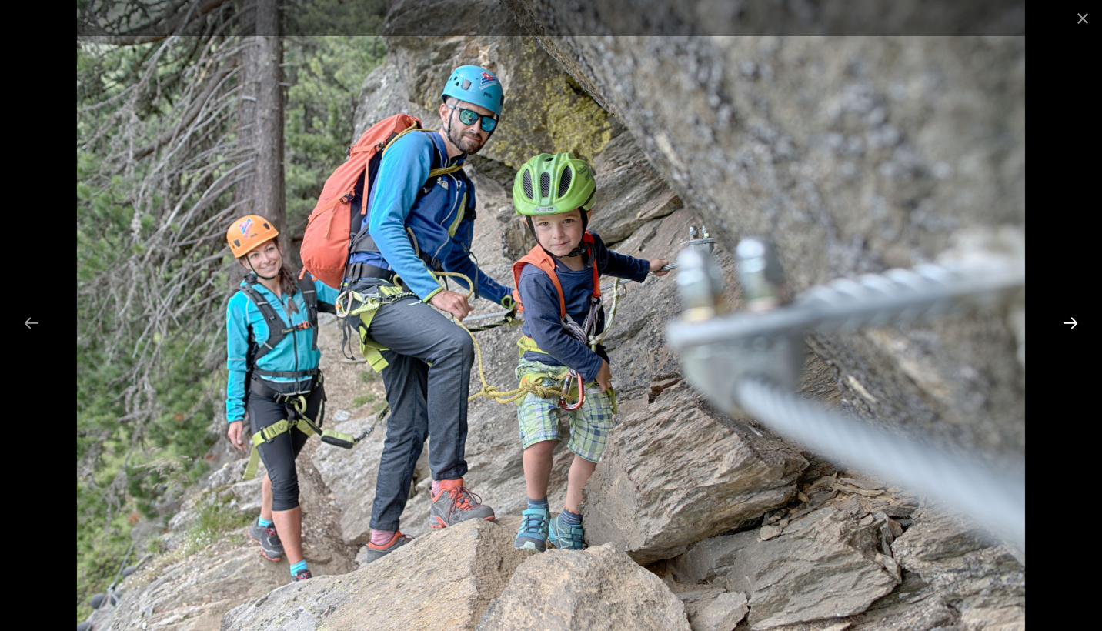
click at [1073, 329] on button "Next slide" at bounding box center [1071, 323] width 32 height 30
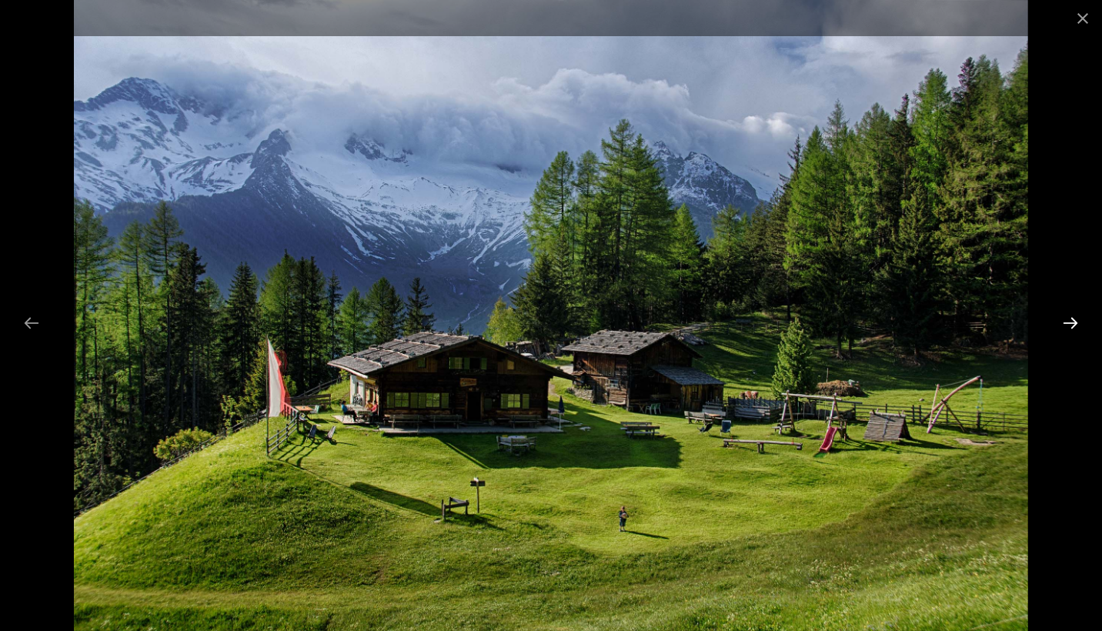
click at [1073, 329] on button "Next slide" at bounding box center [1071, 323] width 32 height 30
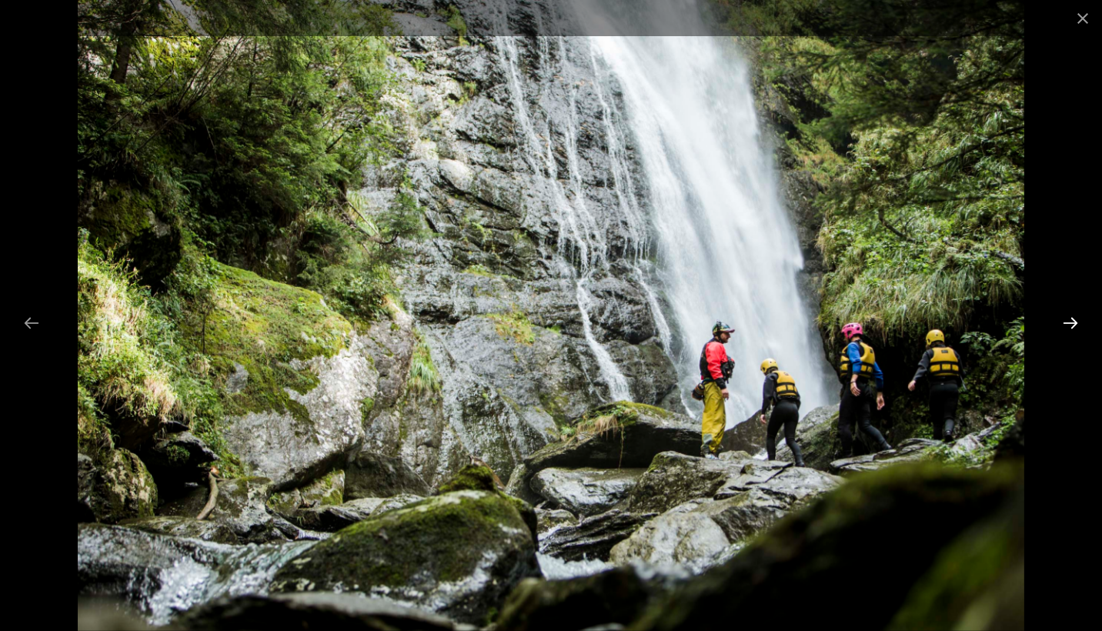
click at [1073, 329] on button "Next slide" at bounding box center [1071, 323] width 32 height 30
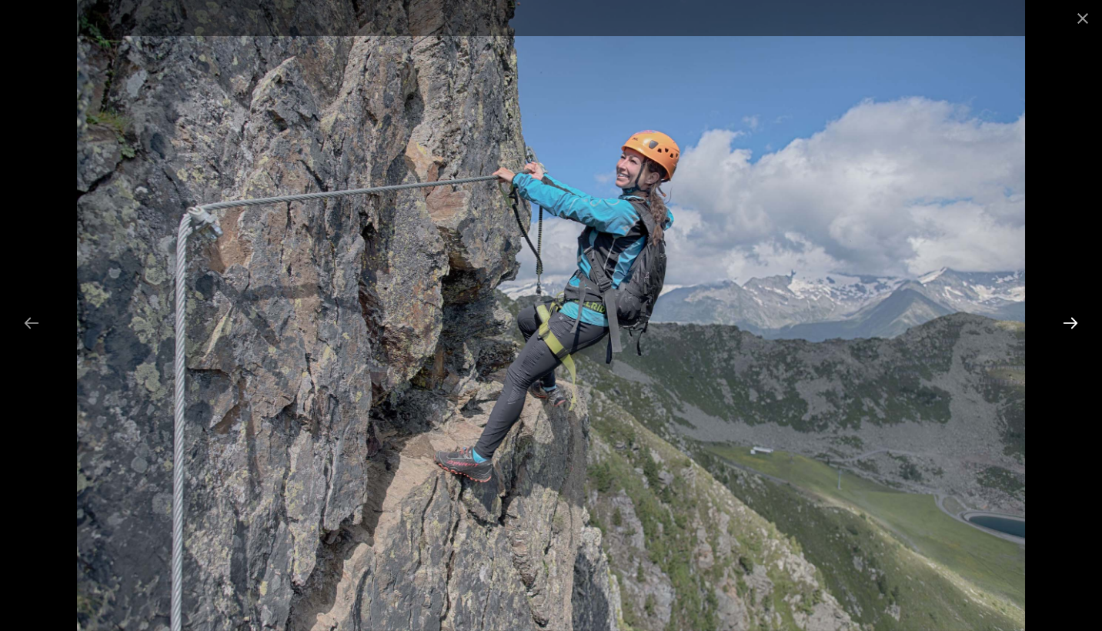
click at [1073, 329] on button "Next slide" at bounding box center [1071, 323] width 32 height 30
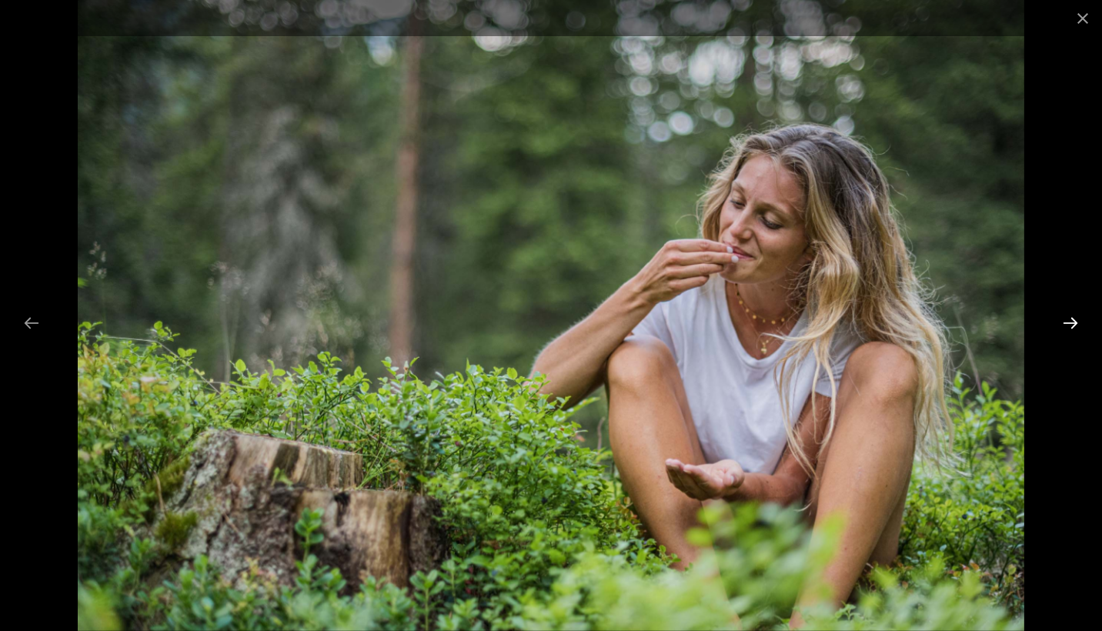
click at [1073, 329] on button "Next slide" at bounding box center [1071, 323] width 32 height 30
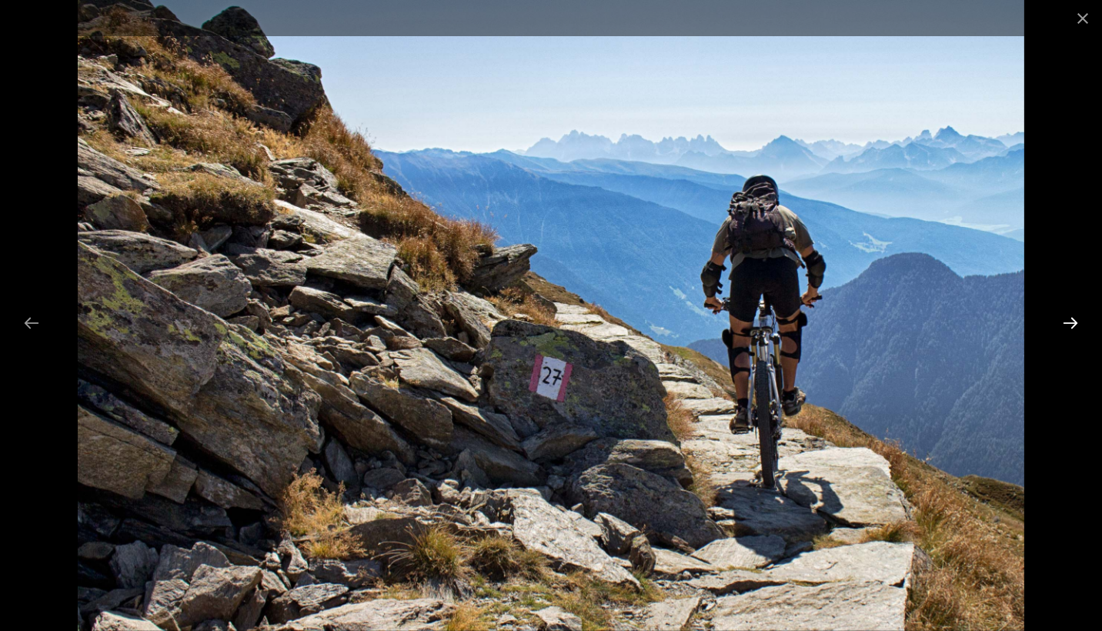
click at [1073, 329] on button "Next slide" at bounding box center [1071, 323] width 32 height 30
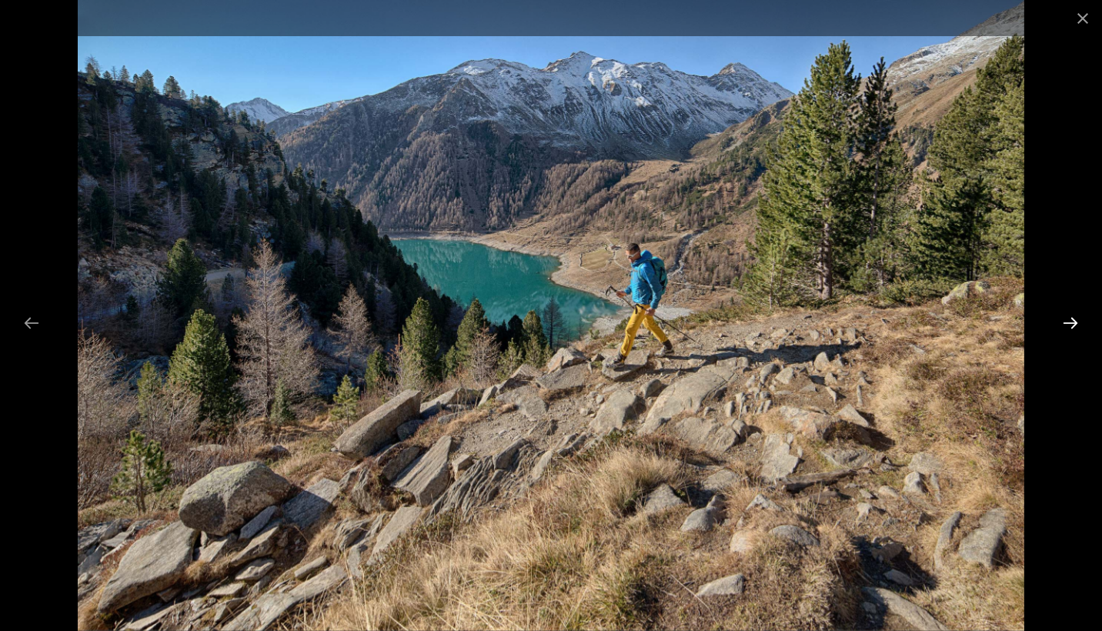
click at [1073, 329] on button "Next slide" at bounding box center [1071, 323] width 32 height 30
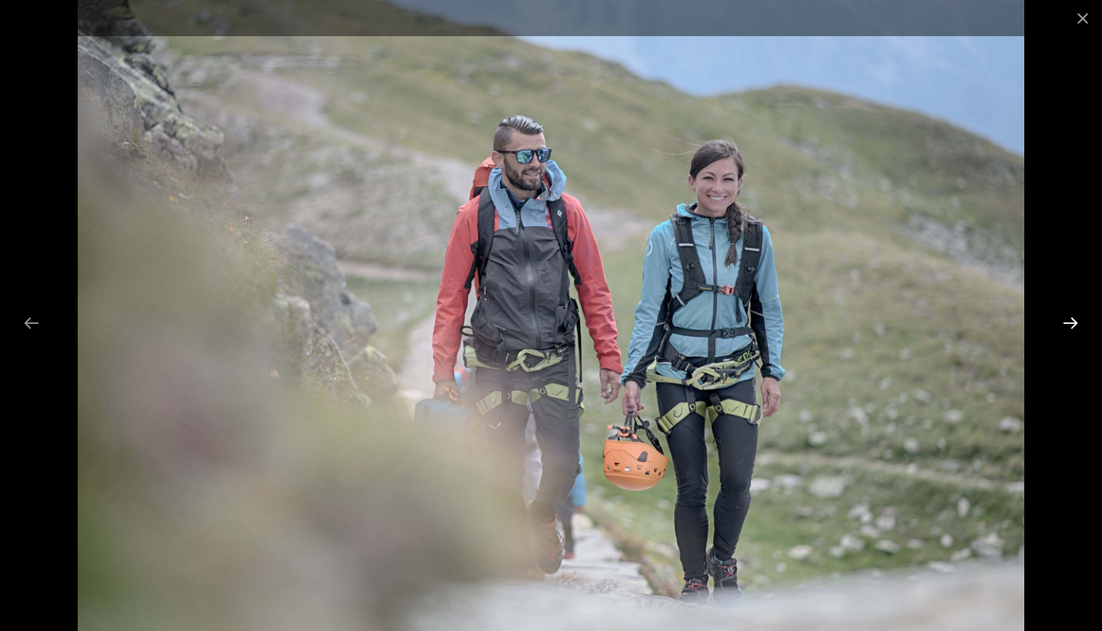
click at [1073, 329] on button "Next slide" at bounding box center [1071, 323] width 32 height 30
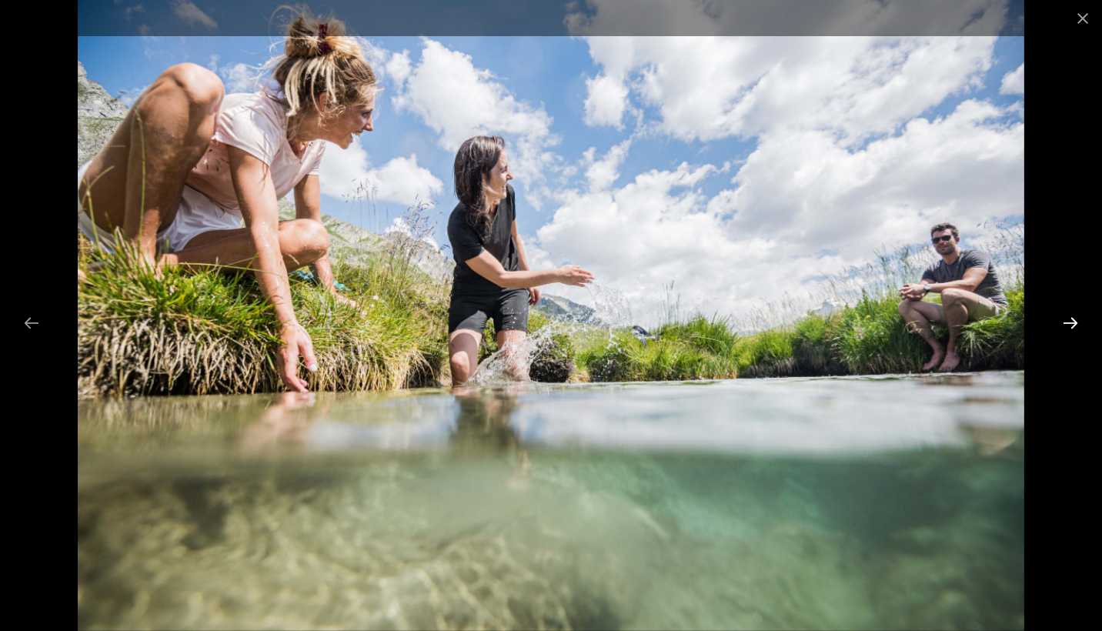
click at [1073, 329] on button "Next slide" at bounding box center [1071, 323] width 32 height 30
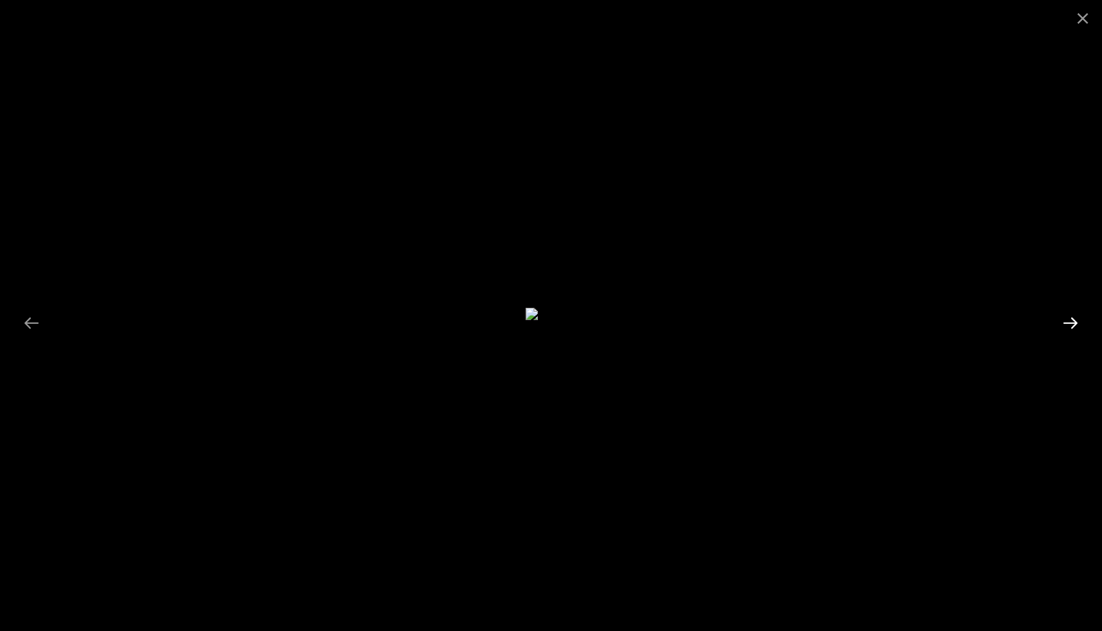
click at [1073, 329] on button "Next slide" at bounding box center [1071, 323] width 32 height 30
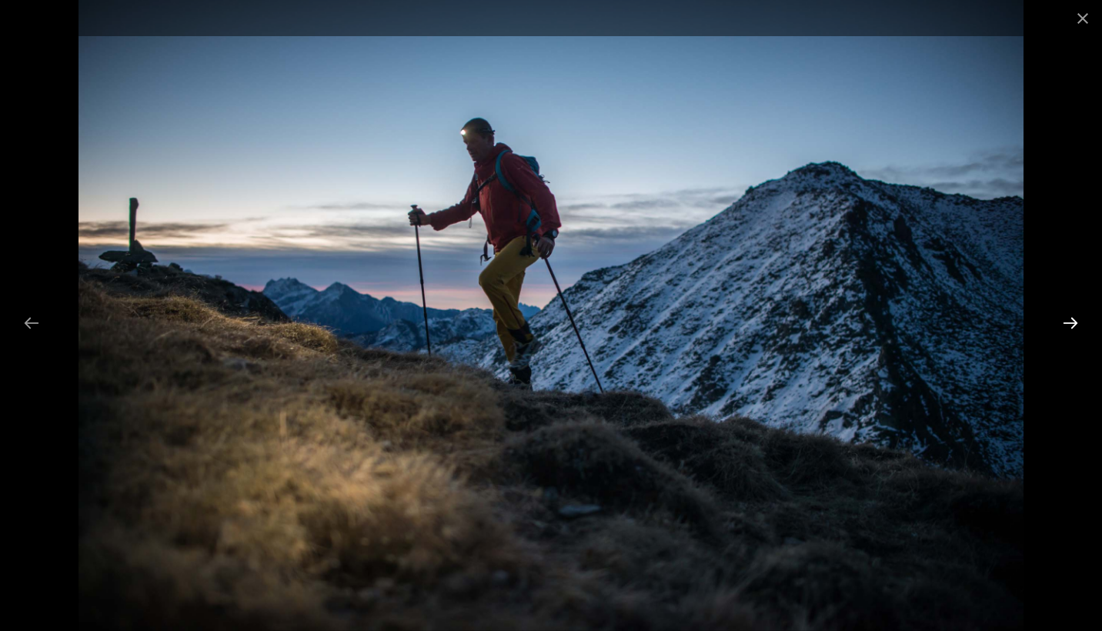
click at [1073, 329] on button "Next slide" at bounding box center [1071, 323] width 32 height 30
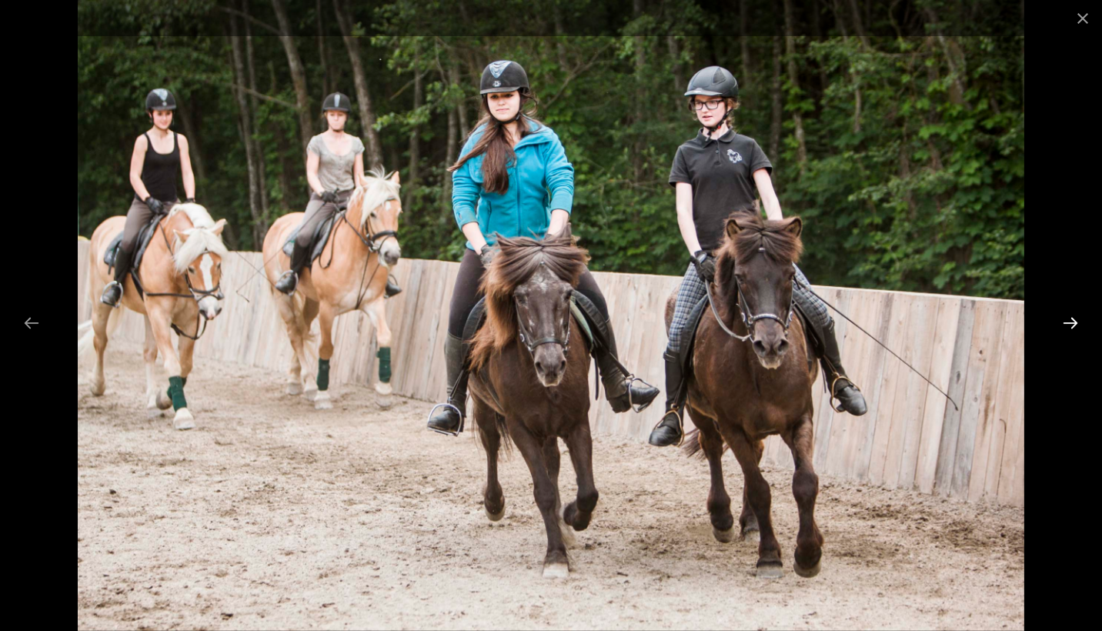
click at [1073, 329] on button "Next slide" at bounding box center [1071, 323] width 32 height 30
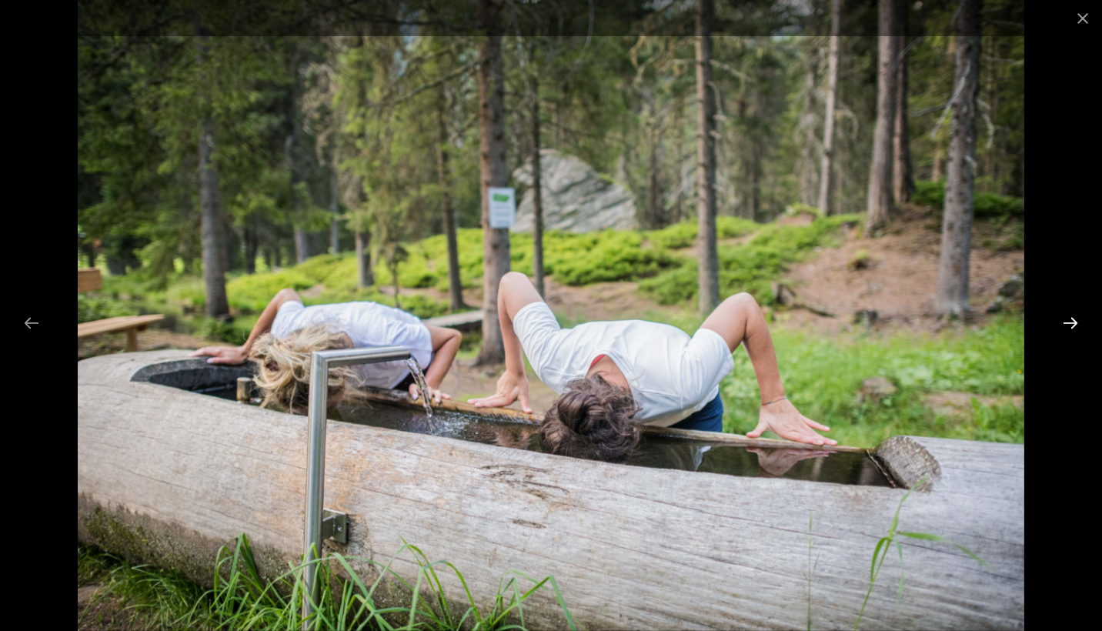
click at [1073, 329] on button "Next slide" at bounding box center [1071, 323] width 32 height 30
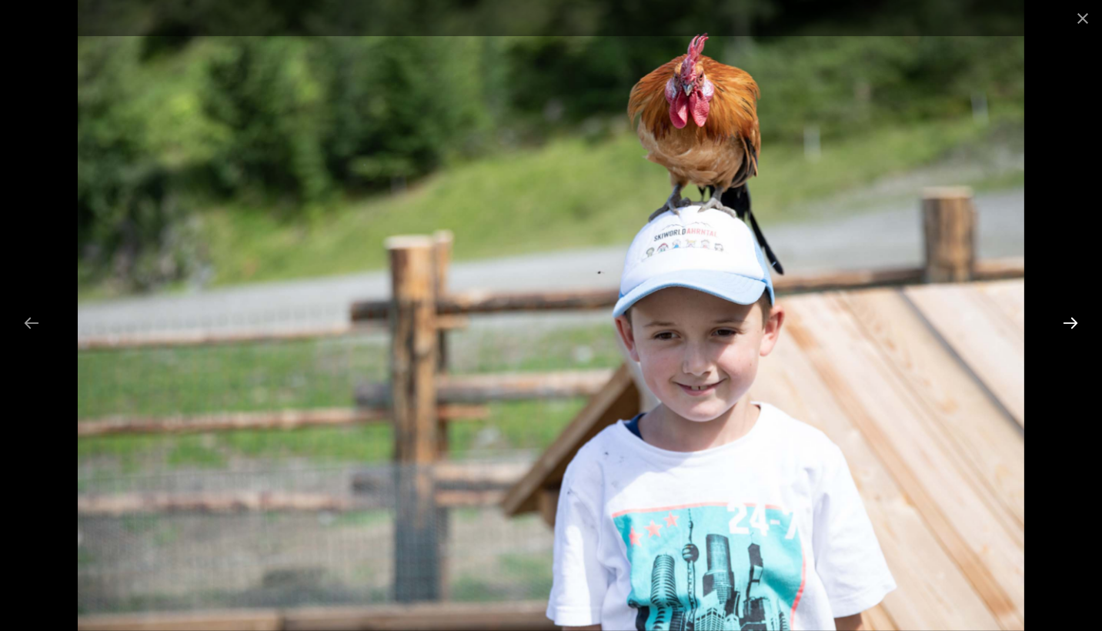
click at [1073, 329] on button "Next slide" at bounding box center [1071, 323] width 32 height 30
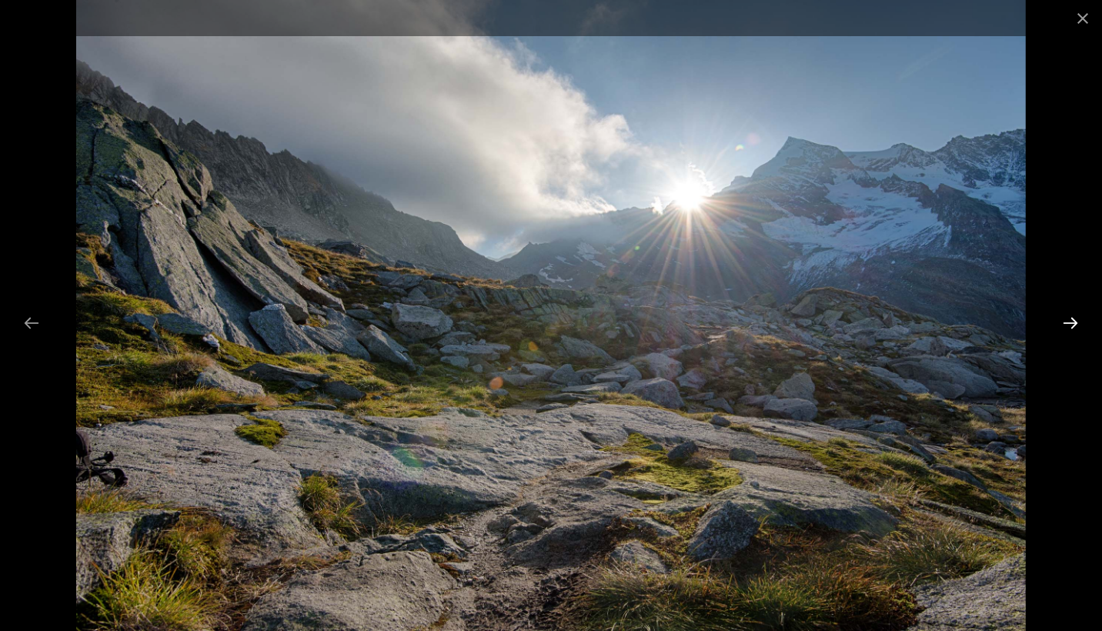
click at [1073, 329] on button "Next slide" at bounding box center [1071, 323] width 32 height 30
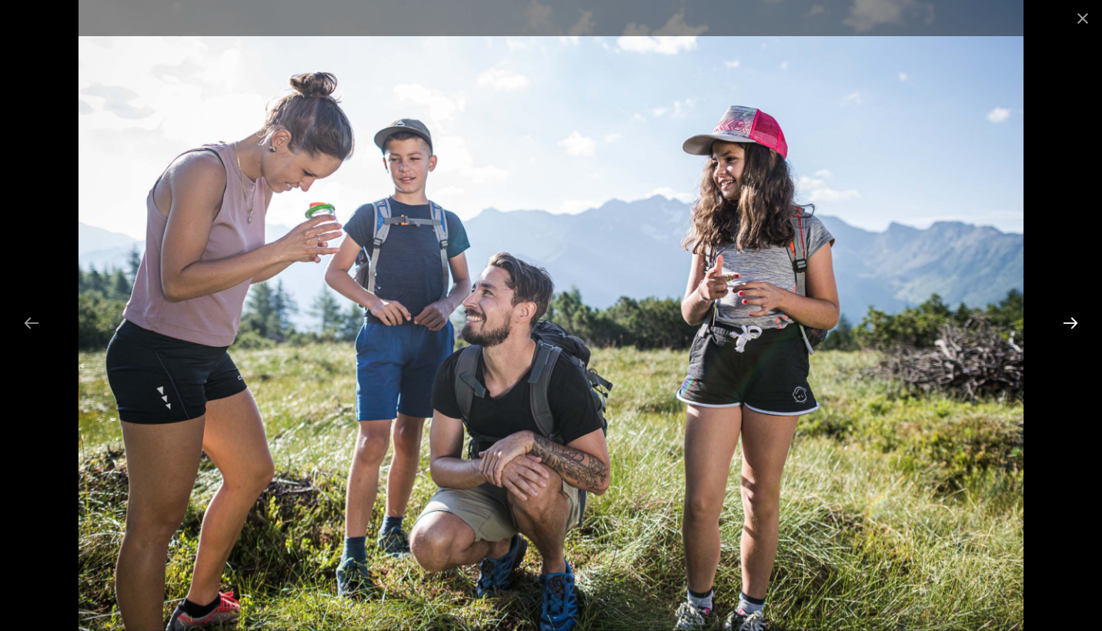
click at [1073, 329] on button "Next slide" at bounding box center [1071, 323] width 32 height 30
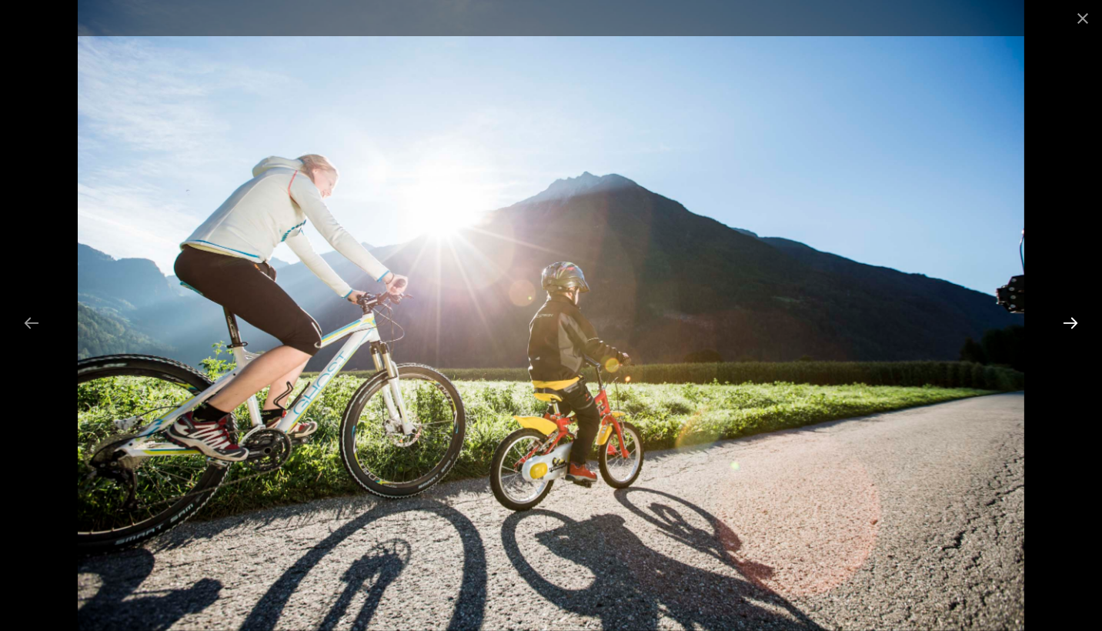
click at [1073, 329] on button "Next slide" at bounding box center [1071, 323] width 32 height 30
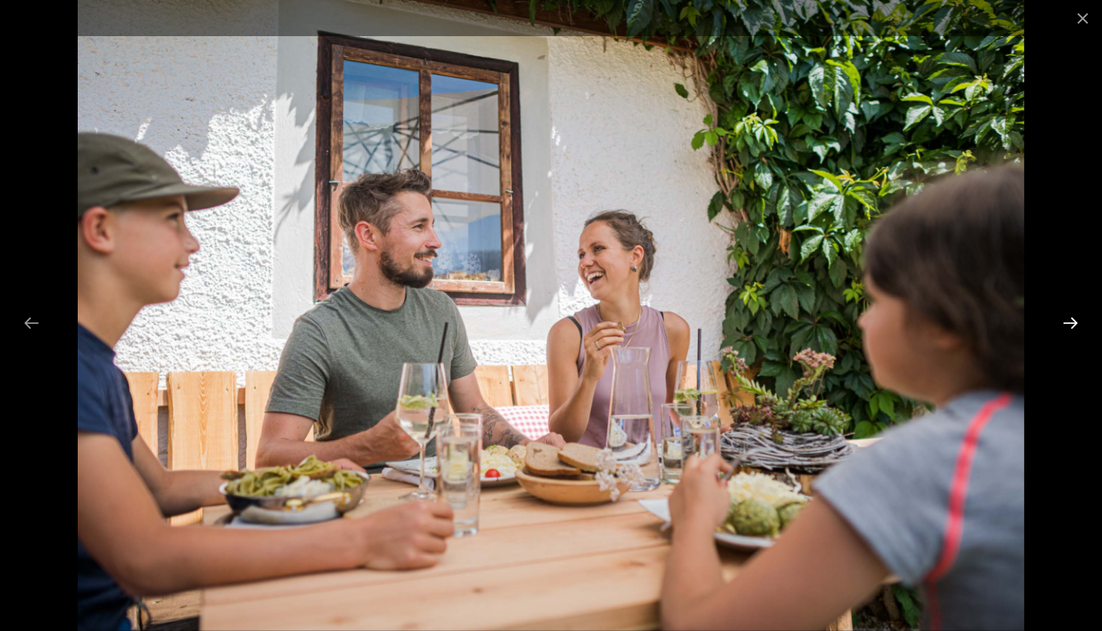
click at [1073, 330] on button "Next slide" at bounding box center [1071, 323] width 32 height 30
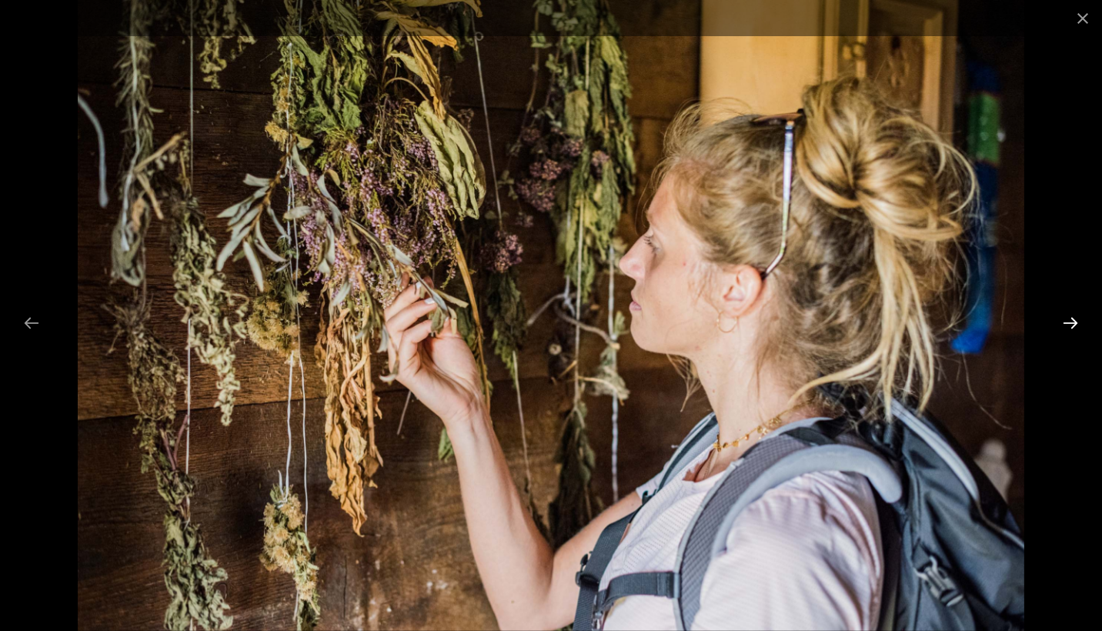
click at [1073, 330] on button "Next slide" at bounding box center [1071, 323] width 32 height 30
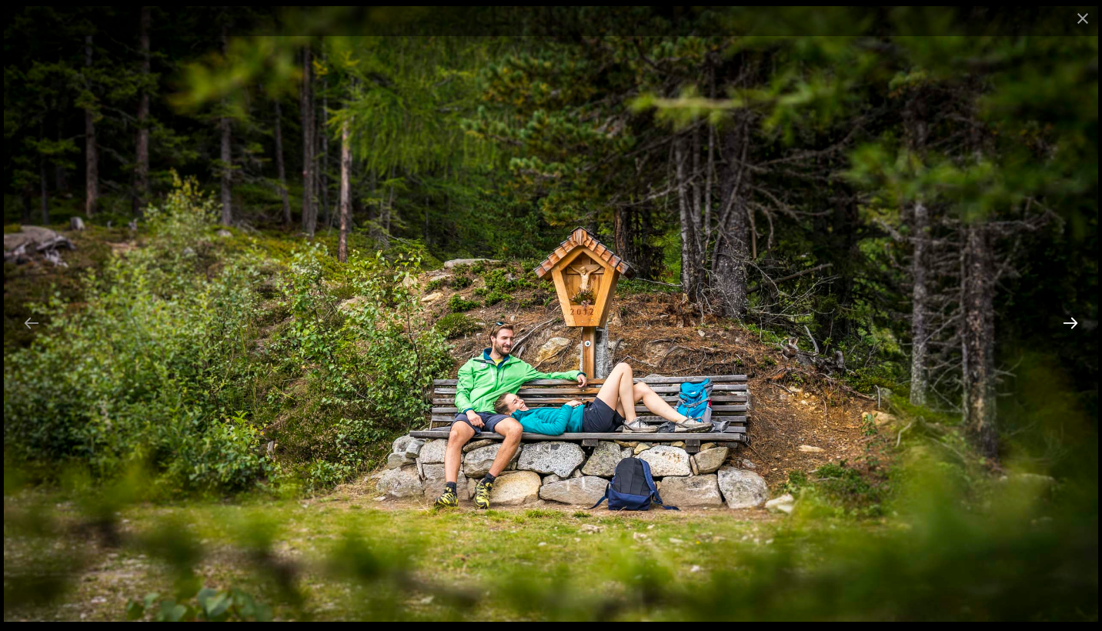
click at [1073, 330] on button "Next slide" at bounding box center [1071, 323] width 32 height 30
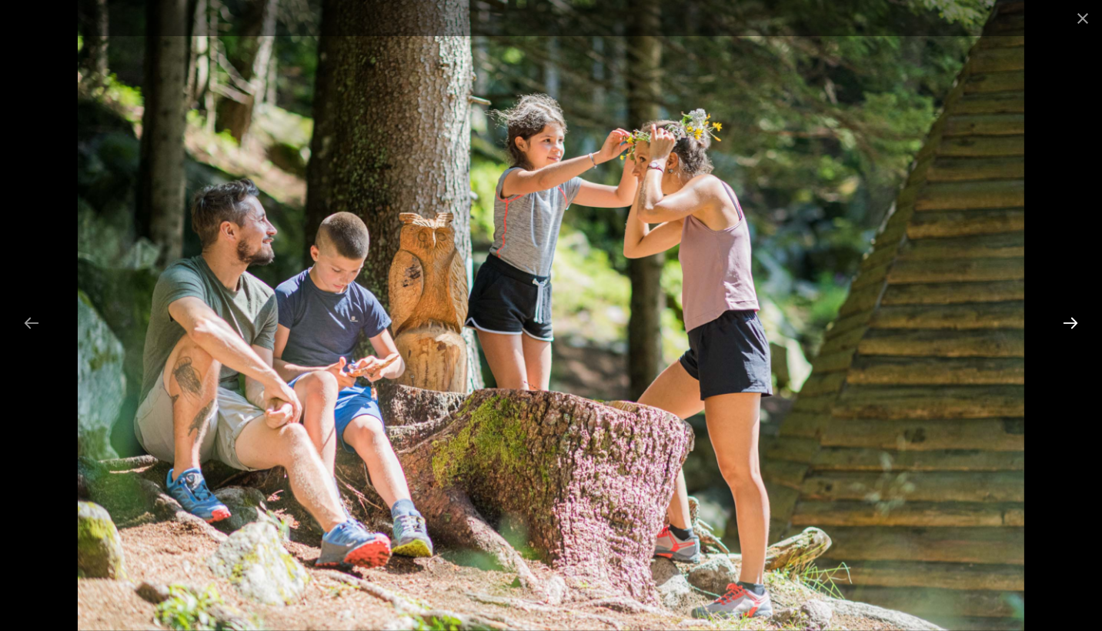
click at [1073, 330] on button "Next slide" at bounding box center [1071, 323] width 32 height 30
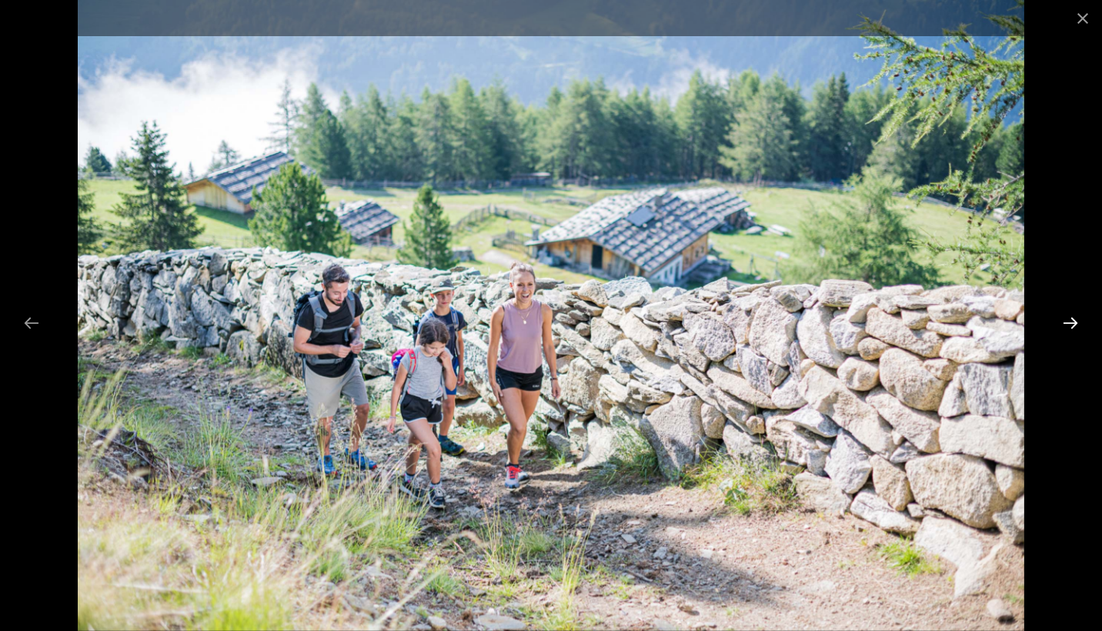
click at [1073, 330] on button "Next slide" at bounding box center [1071, 323] width 32 height 30
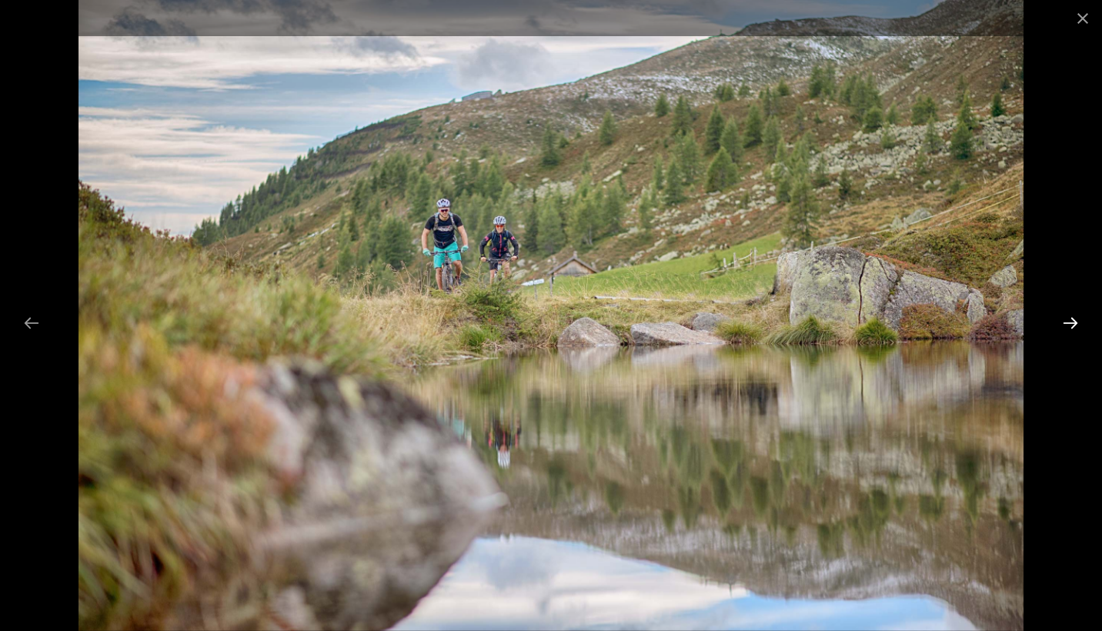
click at [1073, 330] on button "Next slide" at bounding box center [1071, 323] width 32 height 30
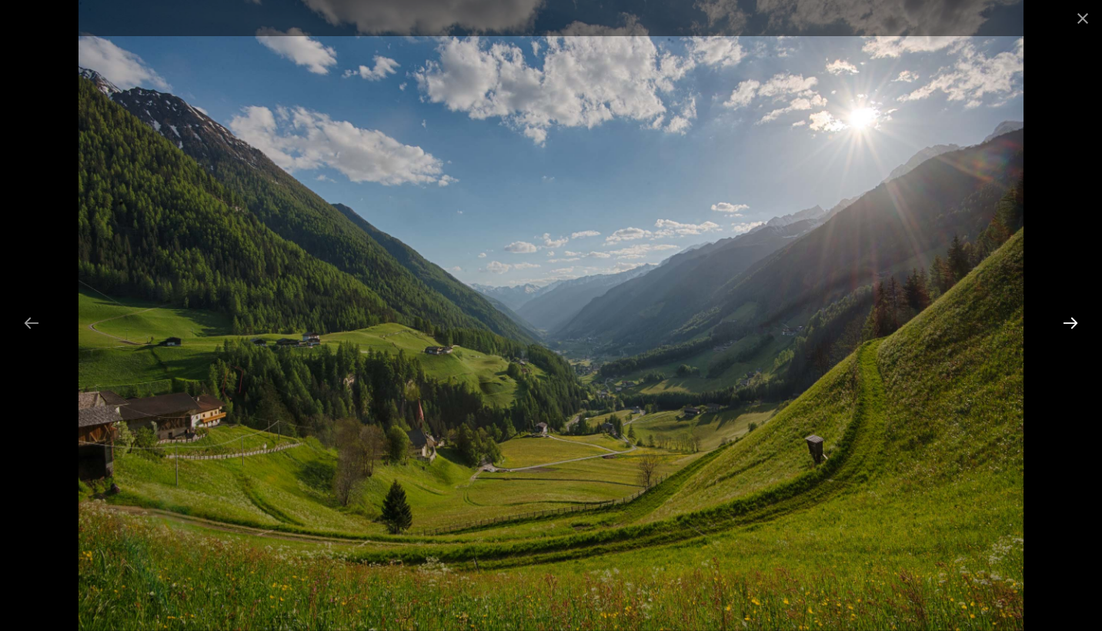
click at [1073, 330] on button "Next slide" at bounding box center [1071, 323] width 32 height 30
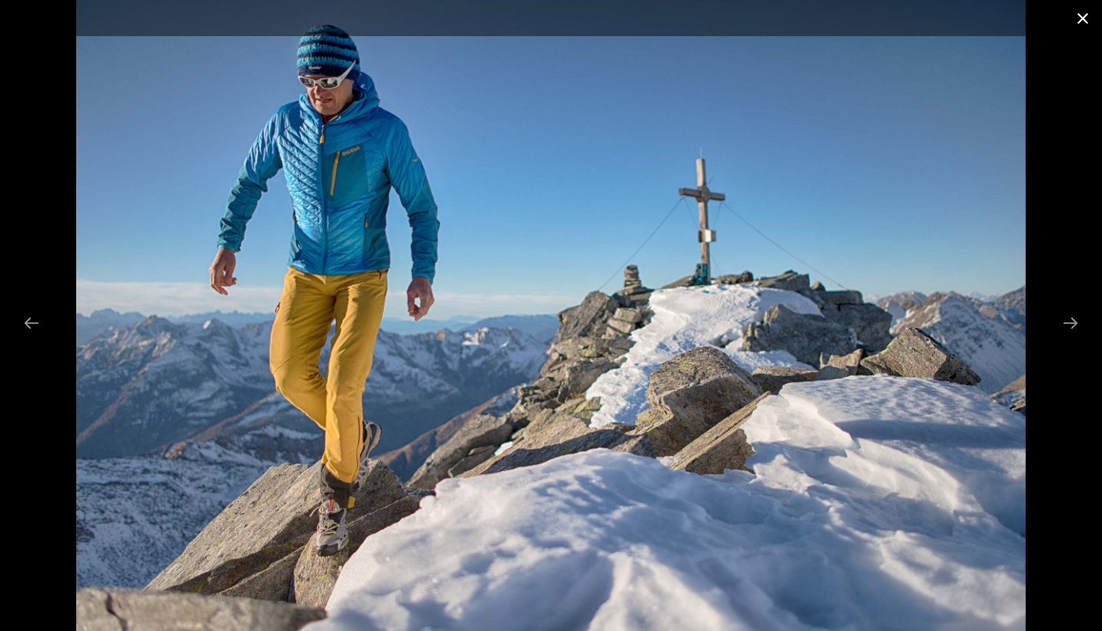
click at [1076, 25] on button "Close gallery" at bounding box center [1083, 18] width 38 height 36
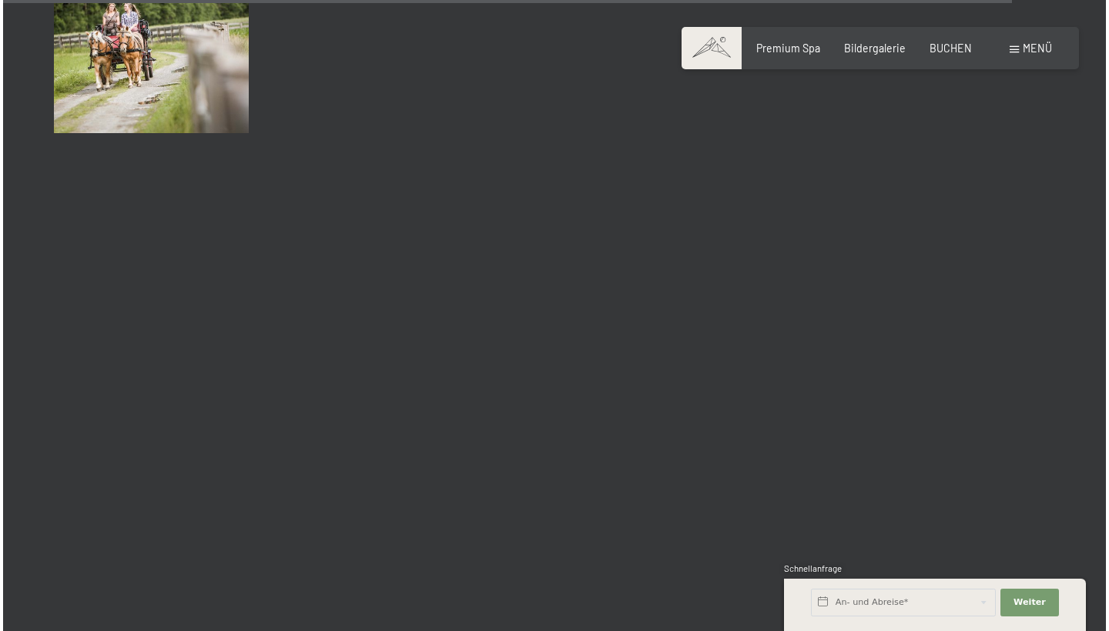
scroll to position [14387, 0]
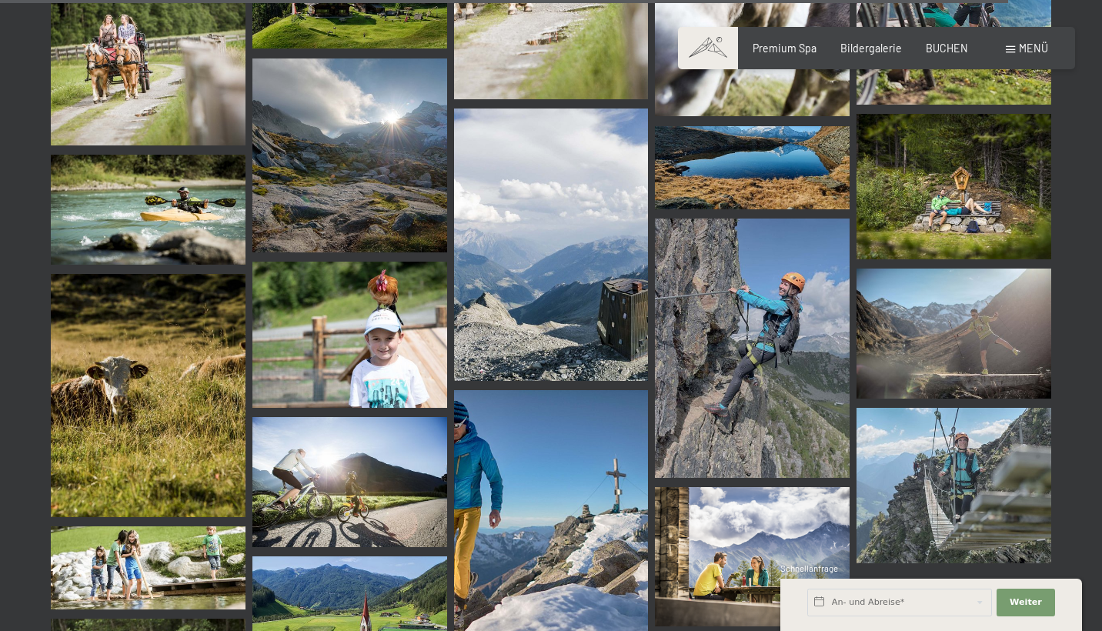
click at [1030, 42] on span "Menü" at bounding box center [1033, 48] width 29 height 13
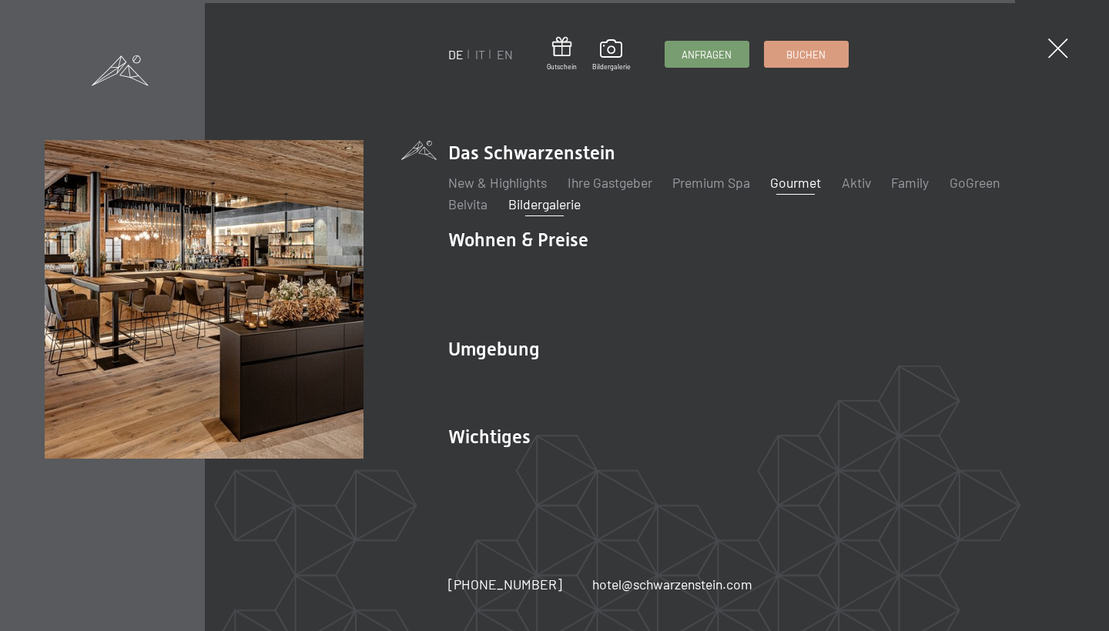
click at [800, 191] on link "Gourmet" at bounding box center [795, 182] width 51 height 17
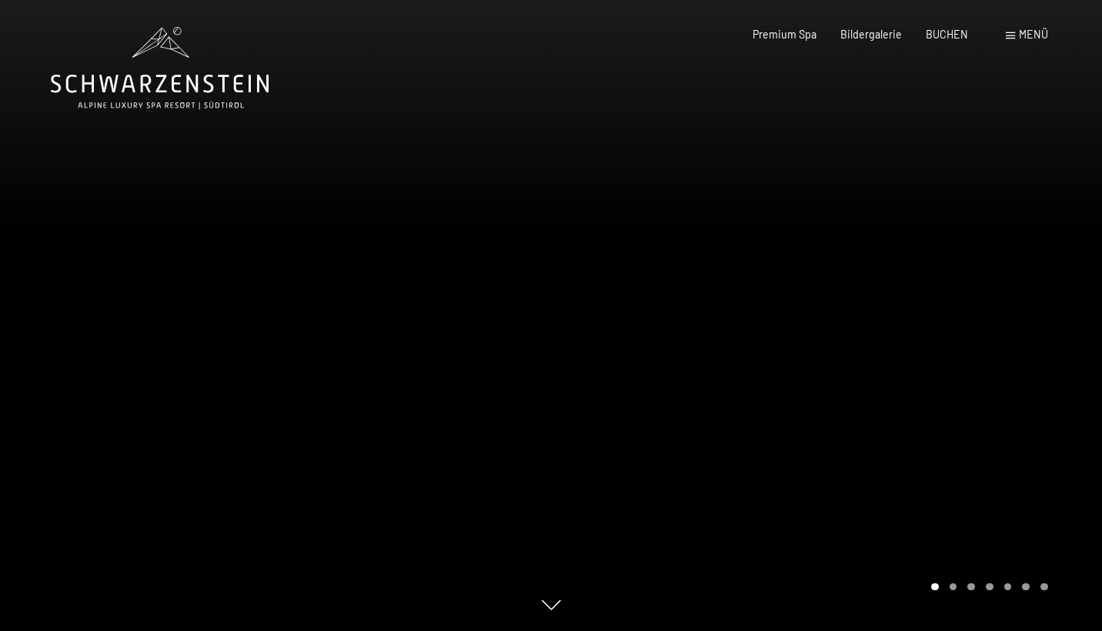
click at [892, 263] on div at bounding box center [826, 315] width 551 height 631
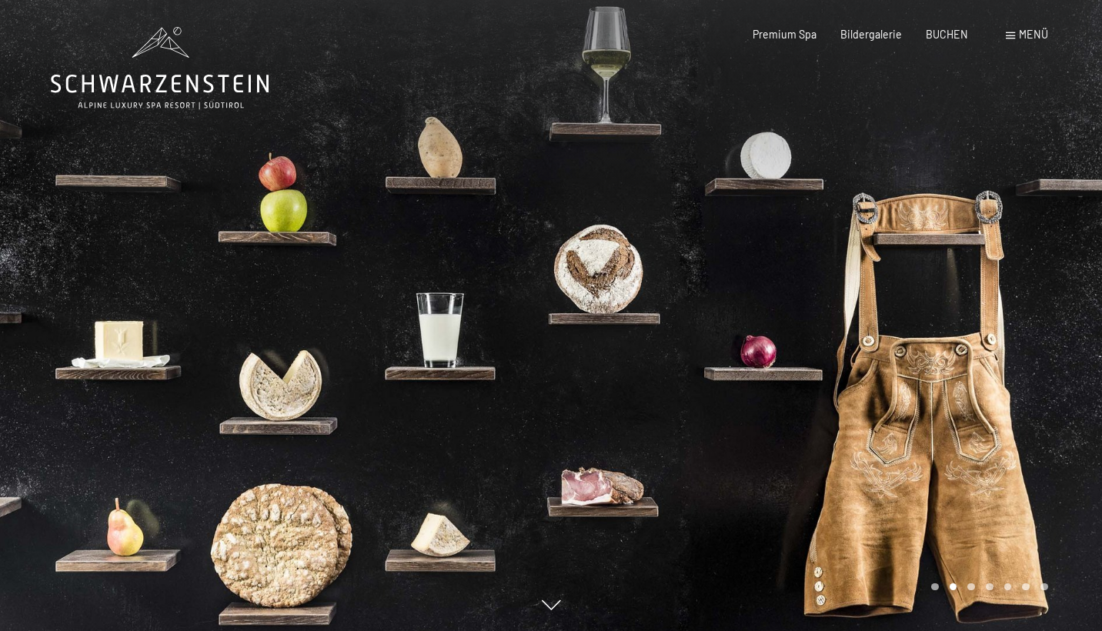
click at [892, 263] on div at bounding box center [826, 315] width 551 height 631
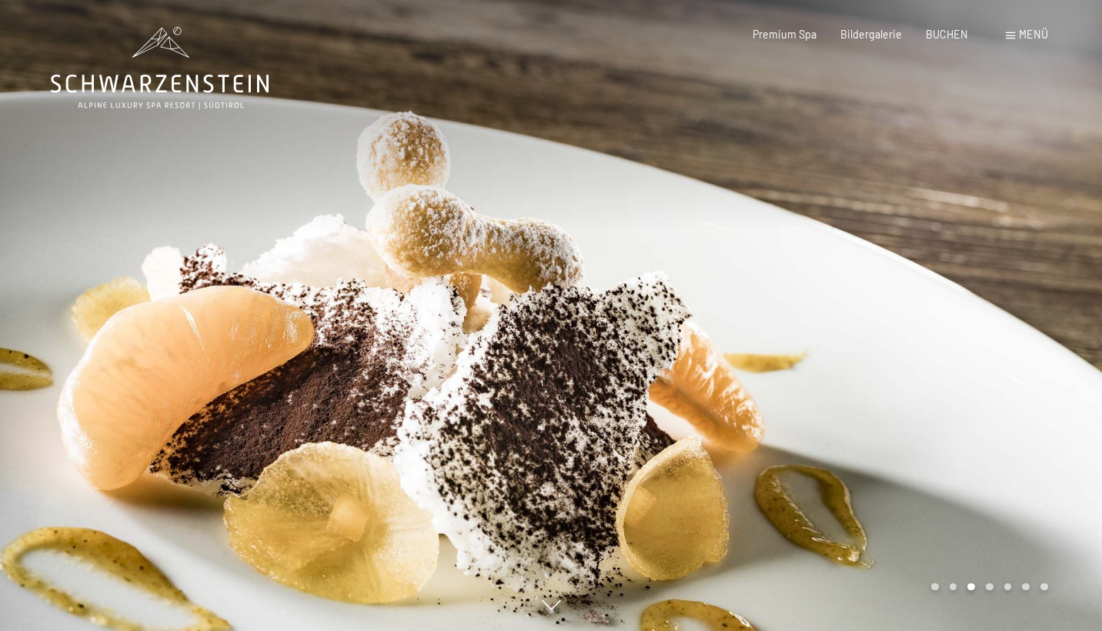
click at [892, 263] on div at bounding box center [826, 315] width 551 height 631
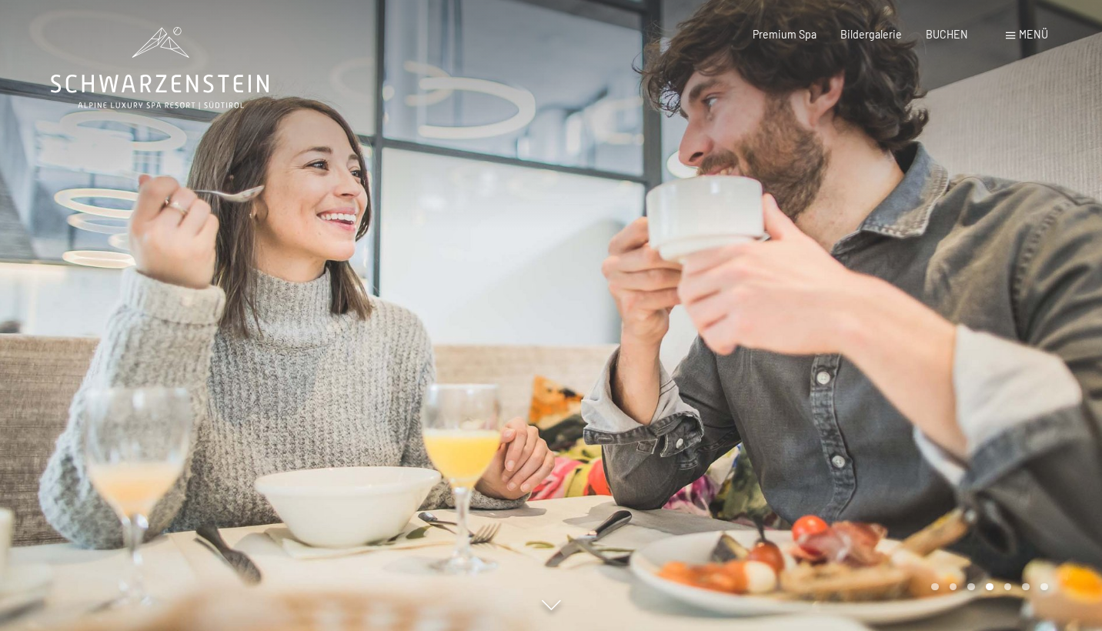
click at [892, 263] on div at bounding box center [826, 315] width 551 height 631
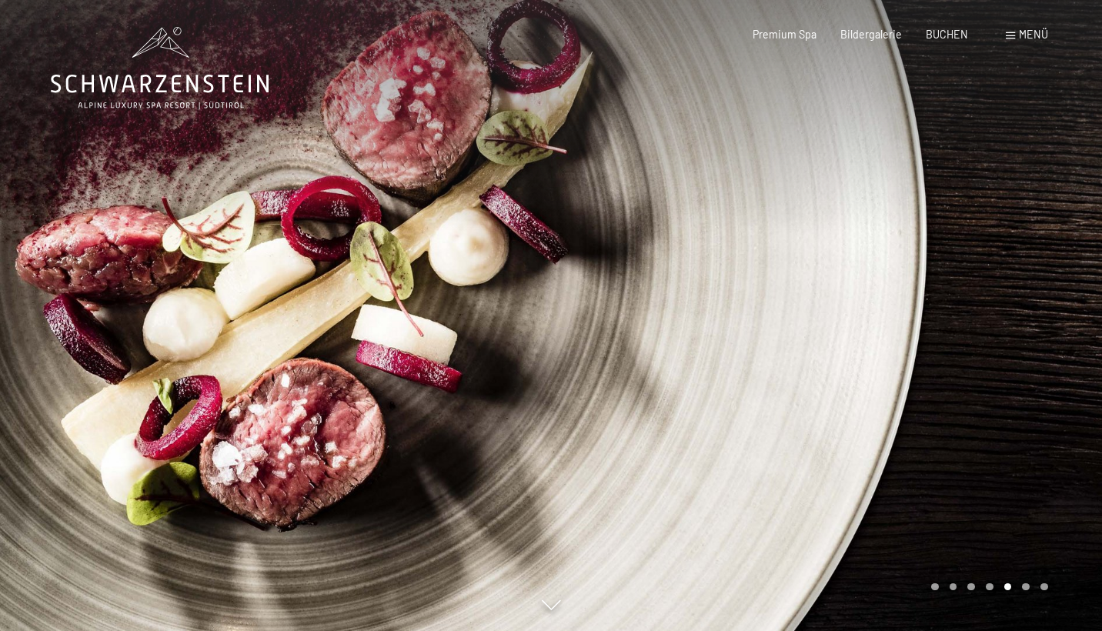
click at [892, 263] on div at bounding box center [826, 315] width 551 height 631
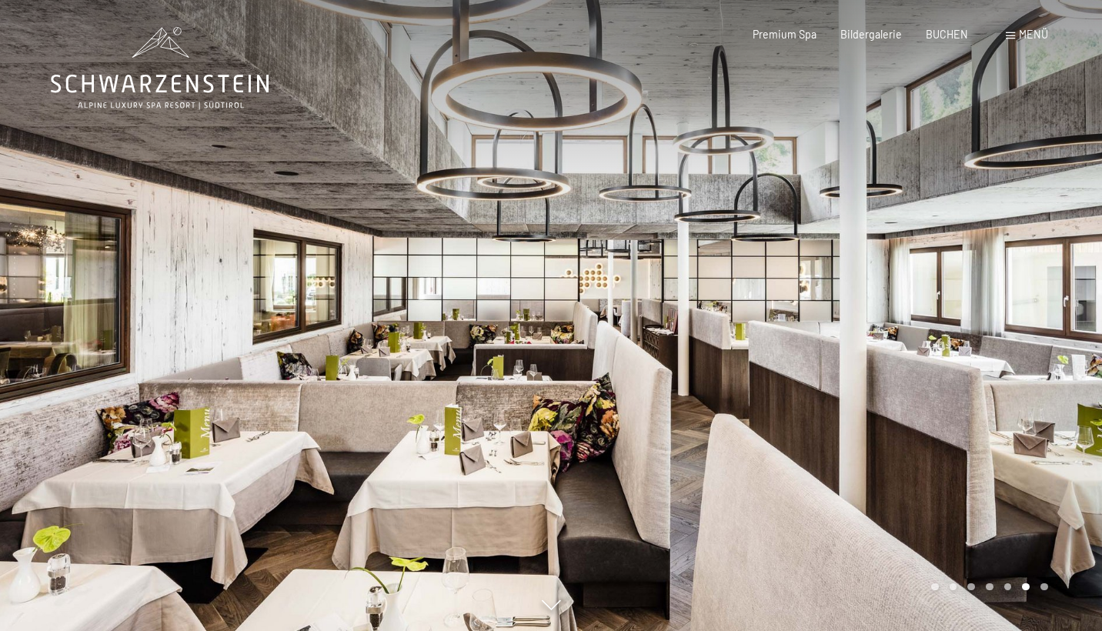
click at [892, 263] on div at bounding box center [826, 315] width 551 height 631
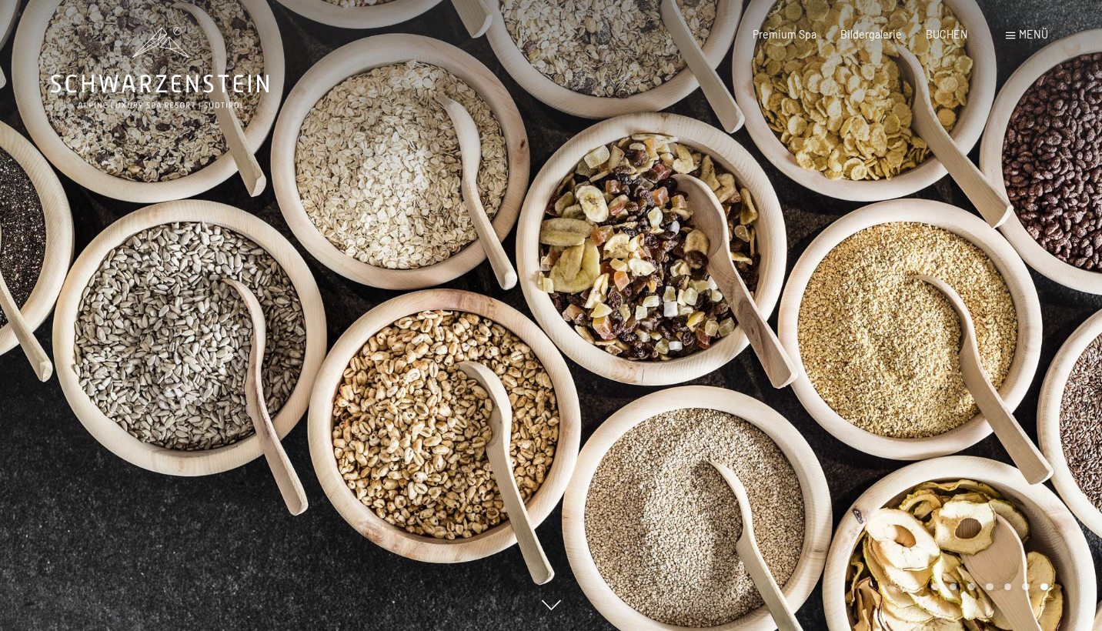
click at [892, 263] on div at bounding box center [826, 315] width 551 height 631
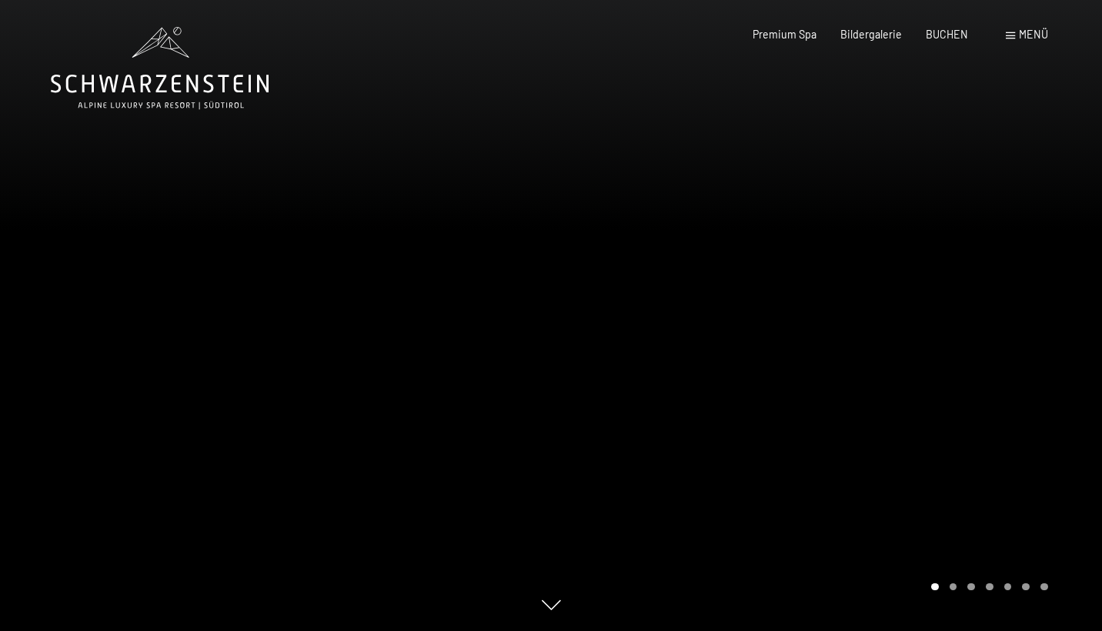
click at [892, 263] on div at bounding box center [826, 315] width 551 height 631
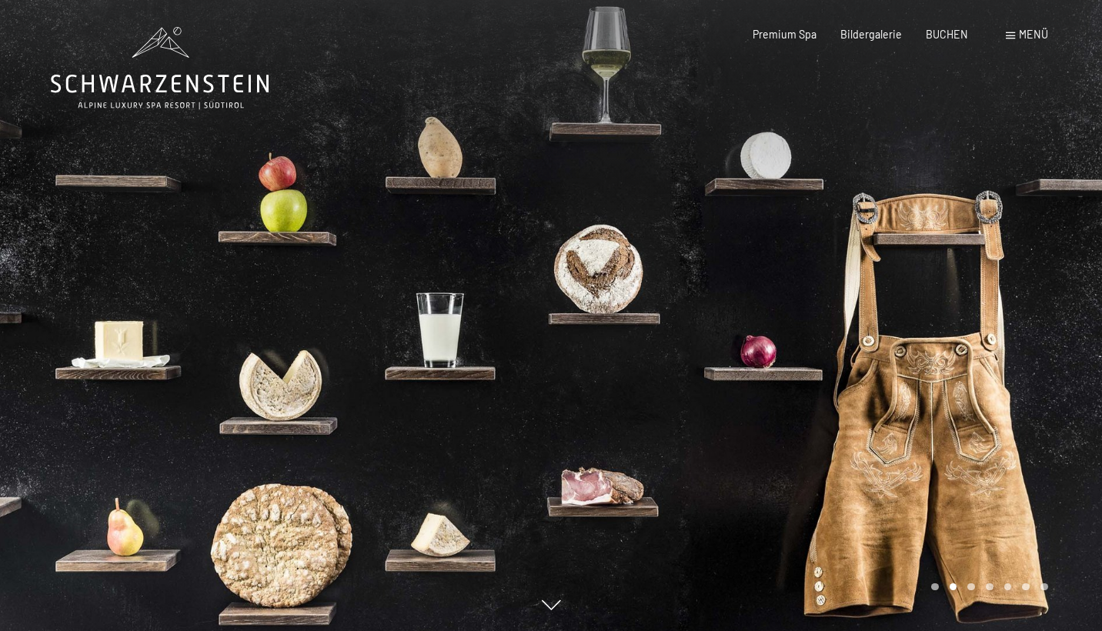
click at [892, 263] on div at bounding box center [826, 315] width 551 height 631
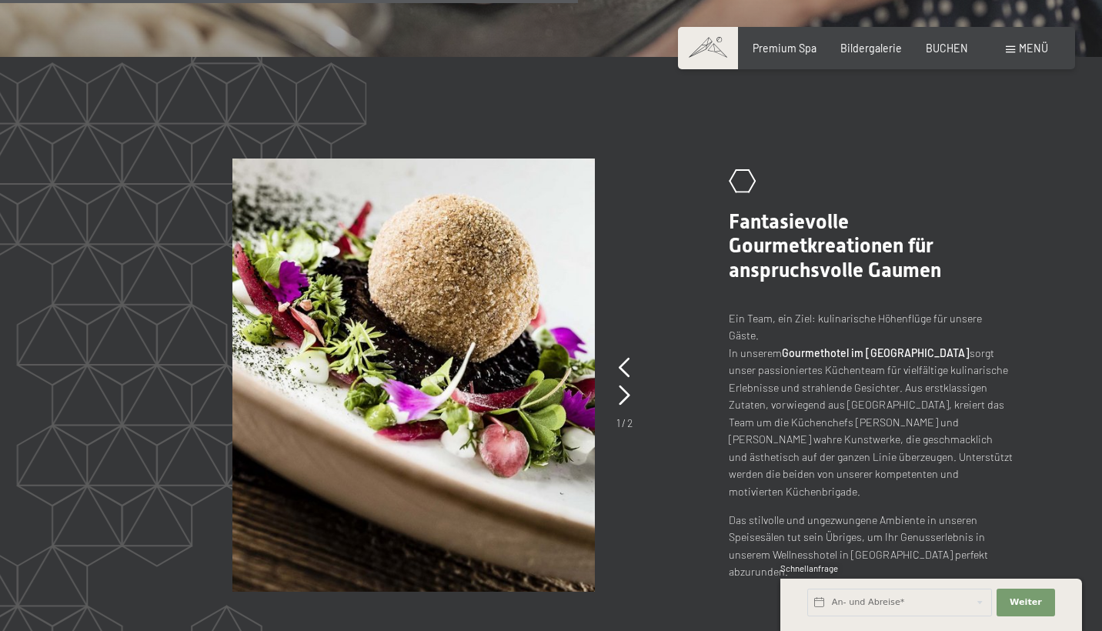
scroll to position [2600, 0]
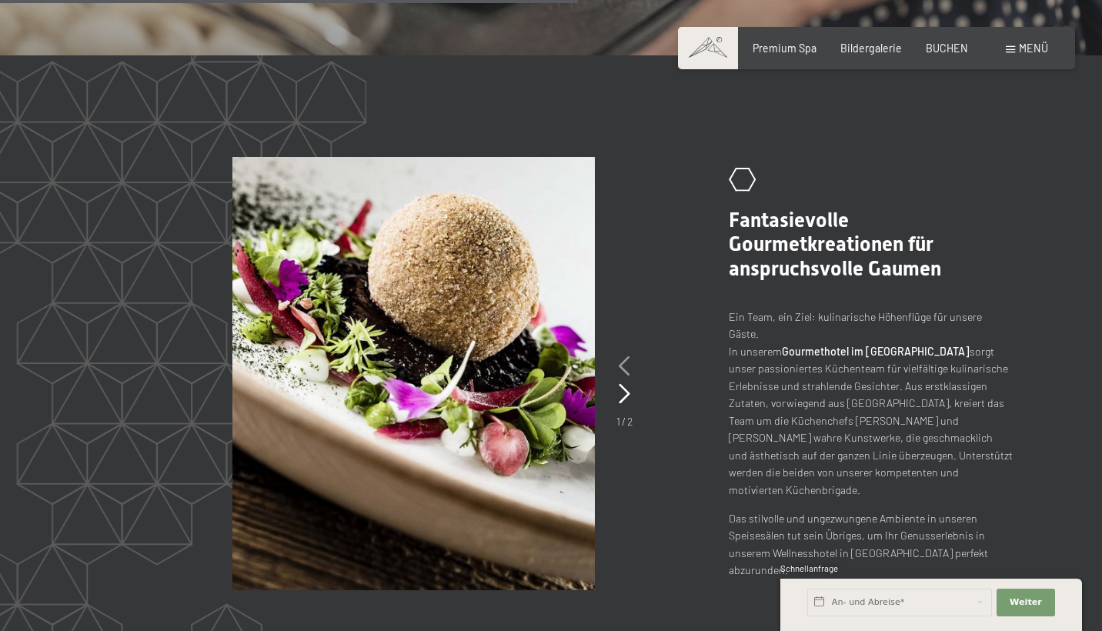
click at [627, 356] on icon at bounding box center [625, 366] width 12 height 20
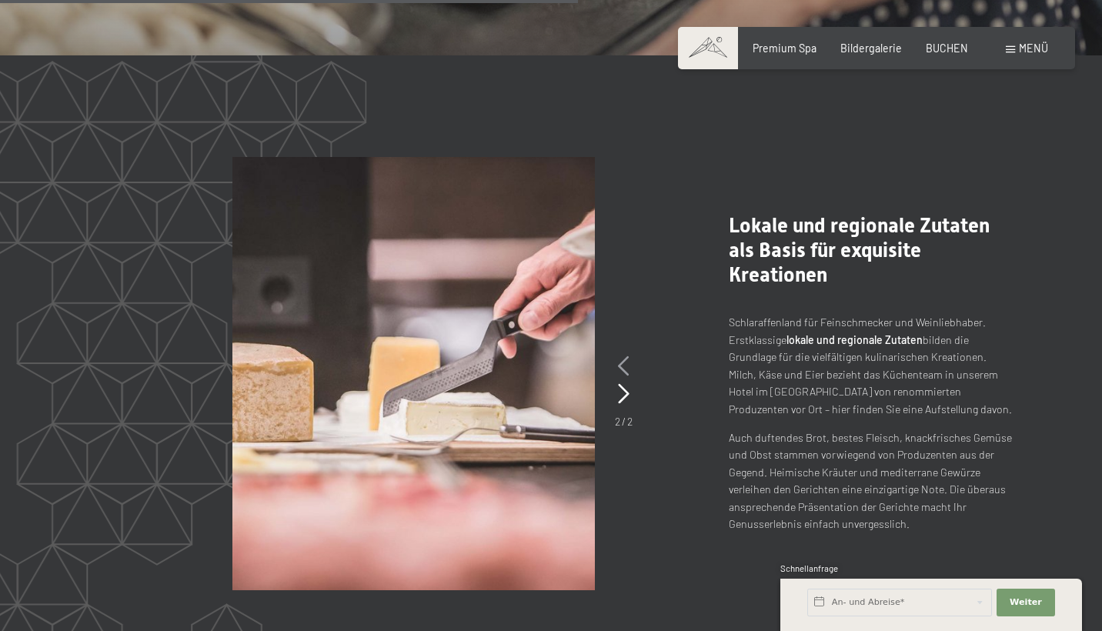
click at [627, 356] on icon at bounding box center [624, 366] width 12 height 20
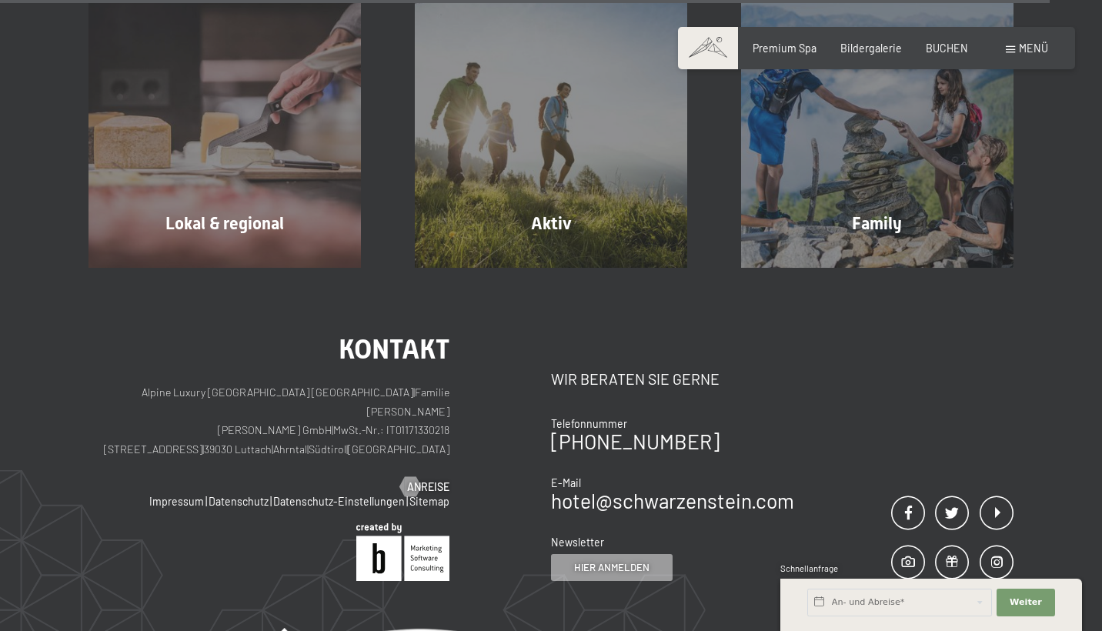
scroll to position [4787, 0]
click at [952, 51] on span "BUCHEN" at bounding box center [947, 45] width 42 height 13
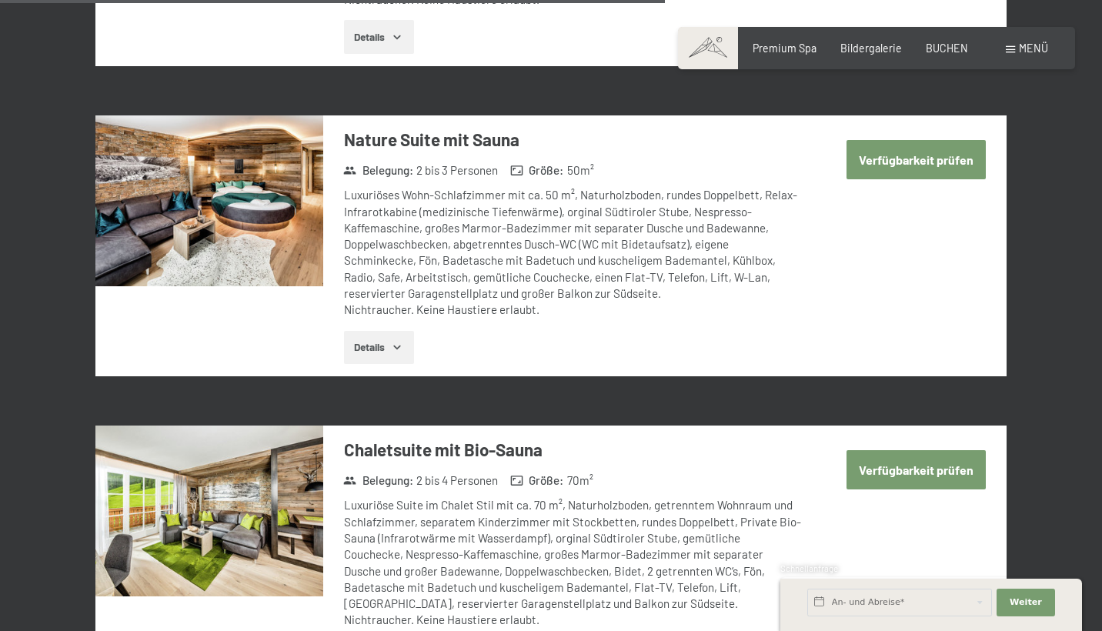
scroll to position [3095, 0]
